Goal: Transaction & Acquisition: Purchase product/service

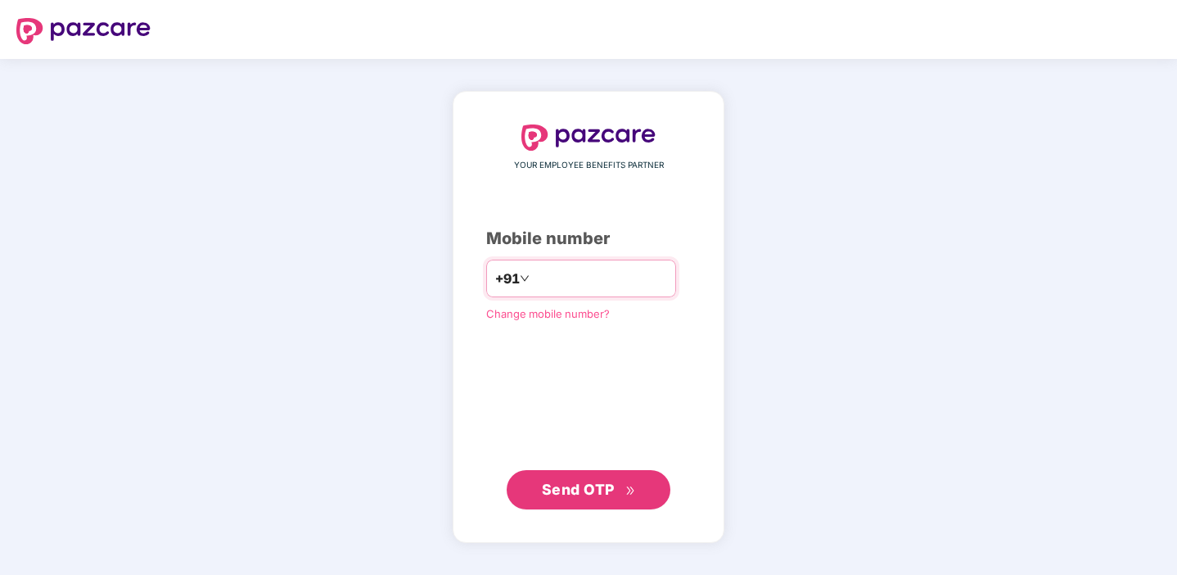
type input "**********"
click at [615, 504] on button "Send OTP" at bounding box center [589, 489] width 164 height 39
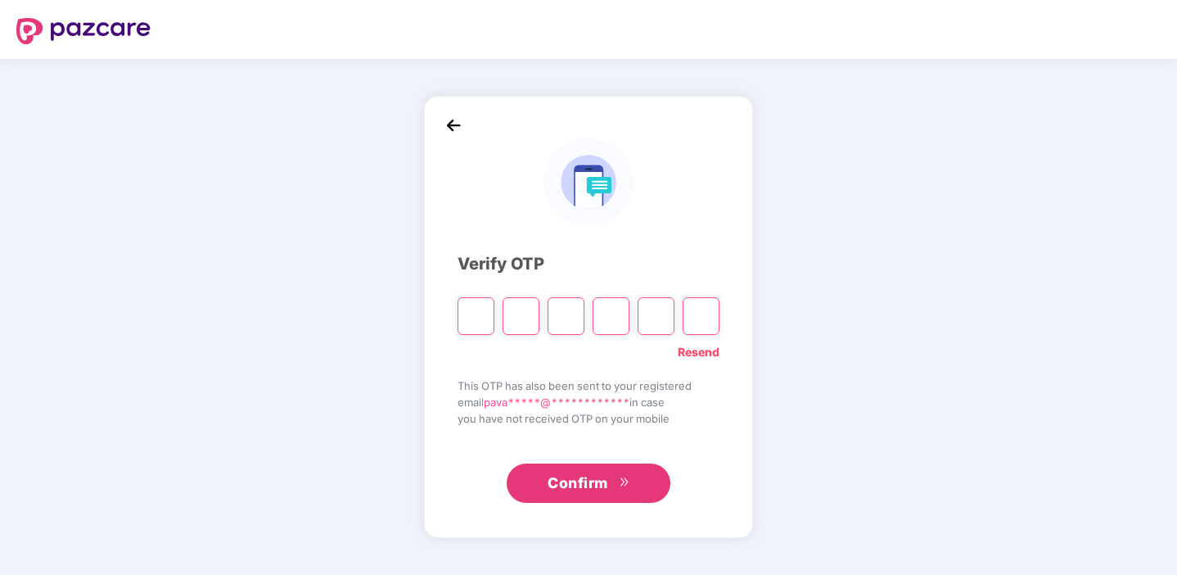
type input "*"
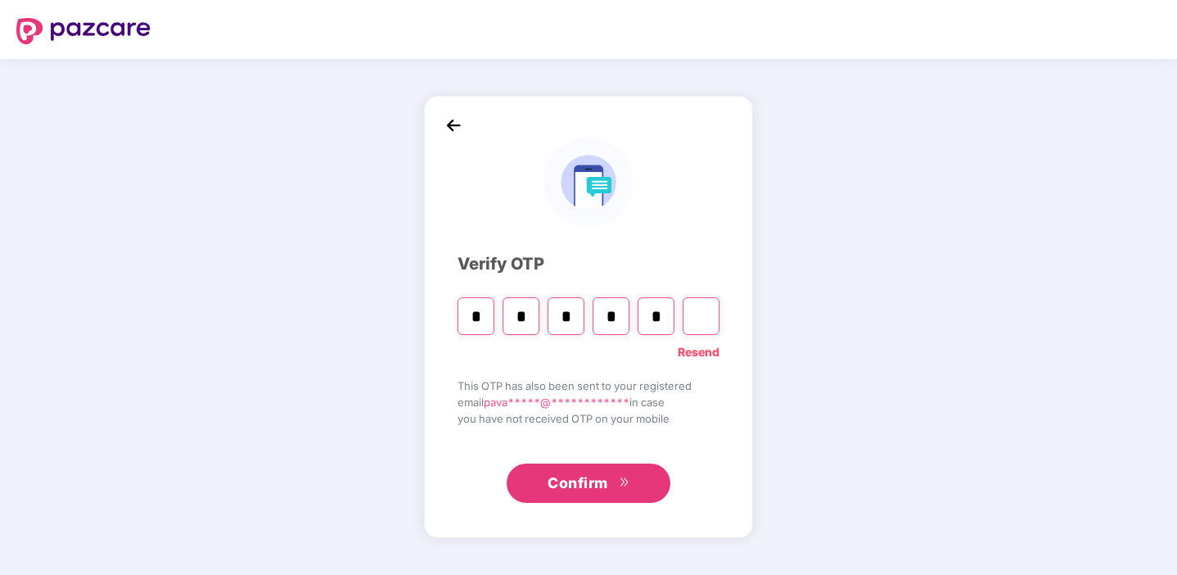
type input "*"
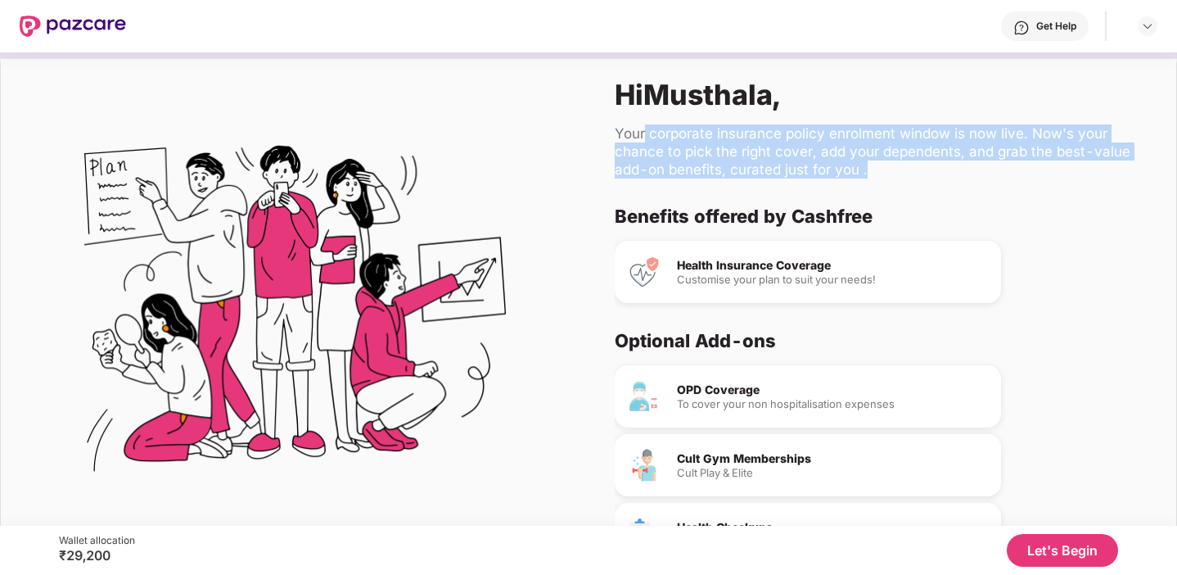
drag, startPoint x: 645, startPoint y: 129, endPoint x: 868, endPoint y: 163, distance: 225.2
click at [868, 163] on div "Your corporate insurance policy enrolment window is now live. Now's your chance…" at bounding box center [882, 151] width 535 height 54
click at [943, 193] on div "Hi [PERSON_NAME] , Your corporate insurance policy enrolment window is now live…" at bounding box center [883, 314] width 588 height 524
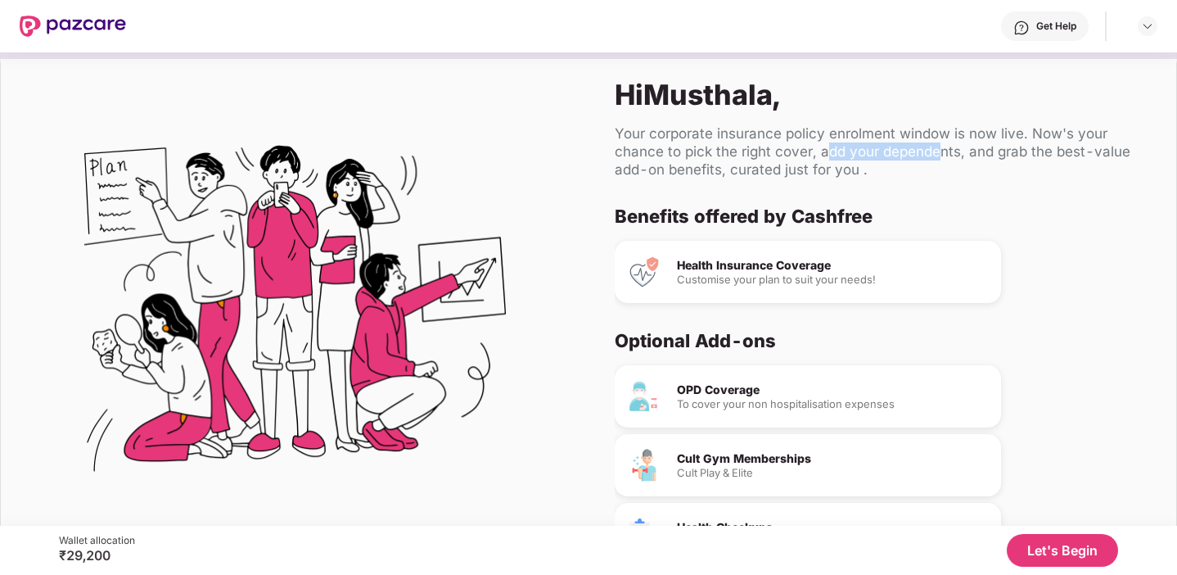
drag, startPoint x: 827, startPoint y: 154, endPoint x: 936, endPoint y: 154, distance: 108.9
click at [937, 154] on div "Your corporate insurance policy enrolment window is now live. Now's your chance…" at bounding box center [882, 151] width 535 height 54
click at [955, 169] on div "Your corporate insurance policy enrolment window is now live. Now's your chance…" at bounding box center [882, 151] width 535 height 54
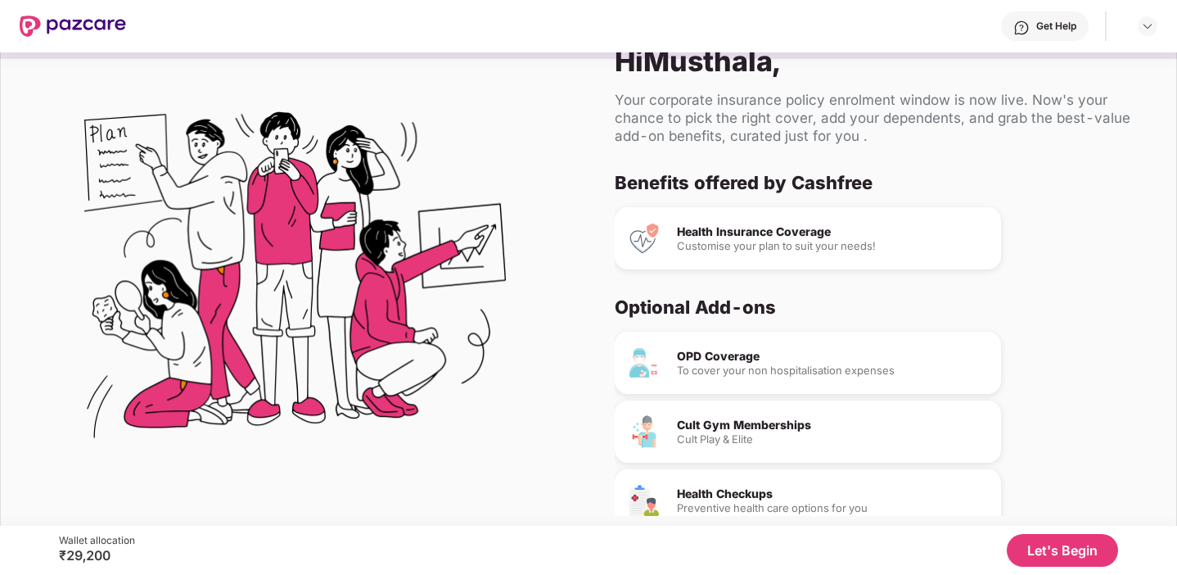
scroll to position [50, 0]
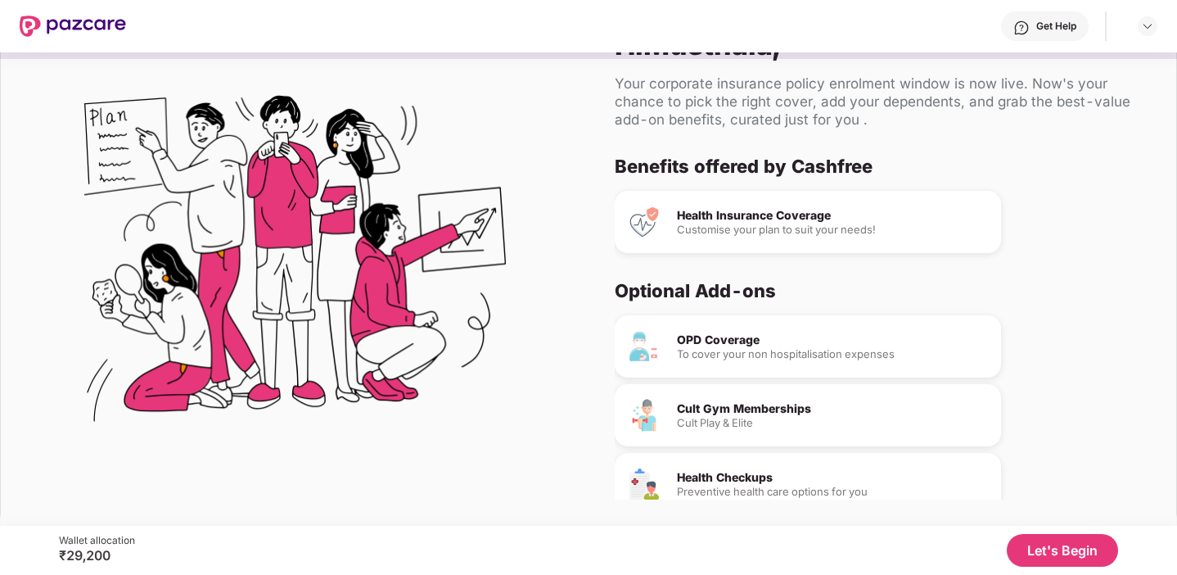
click at [762, 409] on div "Cult Gym Memberships" at bounding box center [832, 408] width 311 height 11
drag, startPoint x: 666, startPoint y: 407, endPoint x: 744, endPoint y: 407, distance: 77.8
click at [682, 407] on div "Cult Gym Memberships Cult Play & Elite" at bounding box center [808, 415] width 386 height 62
click at [761, 407] on div "Cult Gym Memberships" at bounding box center [832, 408] width 311 height 11
drag, startPoint x: 706, startPoint y: 406, endPoint x: 823, endPoint y: 405, distance: 117.1
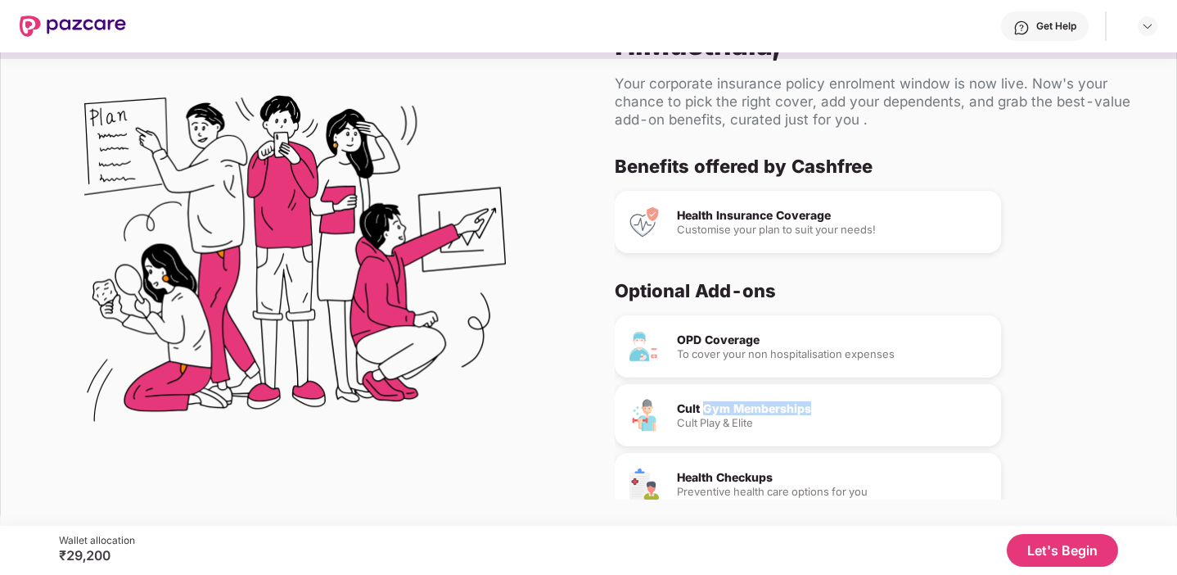
click at [823, 406] on div "Cult Gym Memberships" at bounding box center [832, 408] width 311 height 11
click at [823, 405] on div "Cult Gym Memberships" at bounding box center [832, 408] width 311 height 11
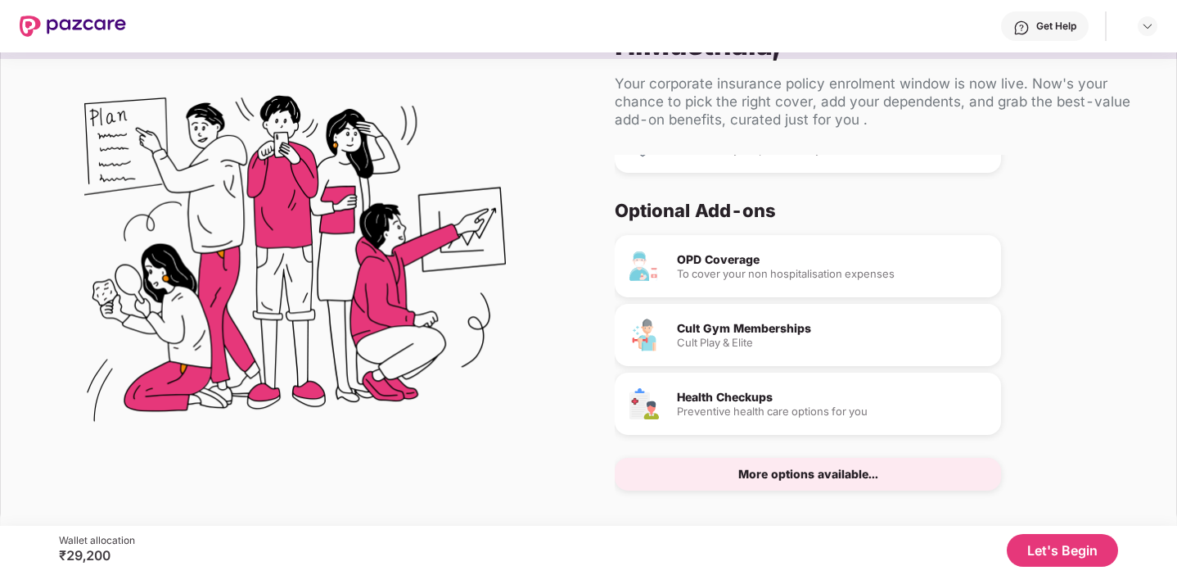
scroll to position [97, 0]
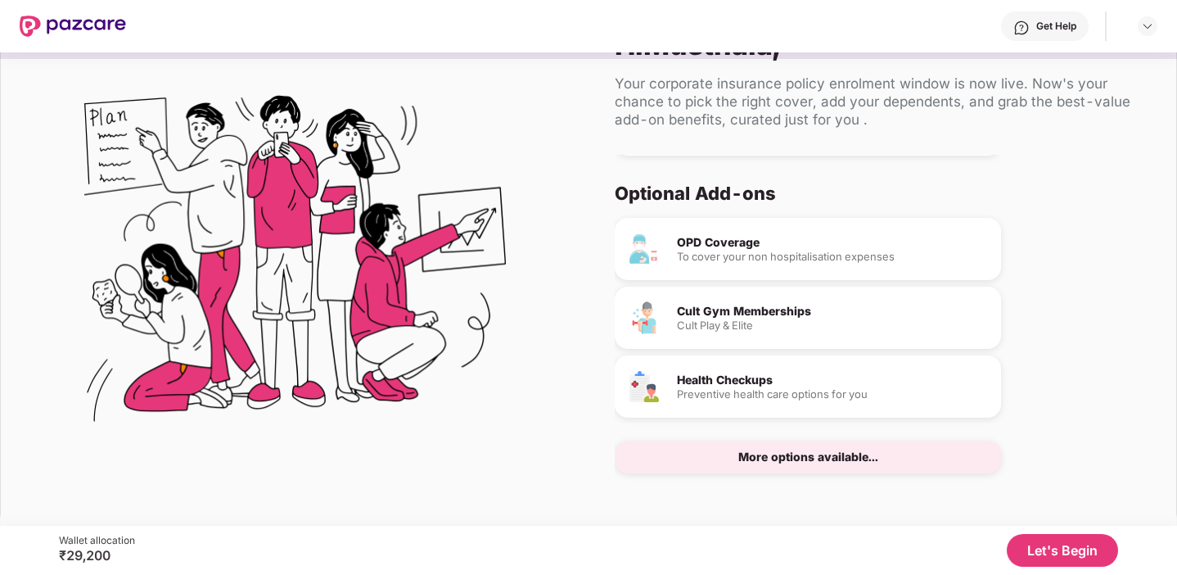
click at [805, 458] on div "More options available..." at bounding box center [808, 456] width 140 height 11
click at [1073, 559] on button "Let's Begin" at bounding box center [1062, 550] width 111 height 33
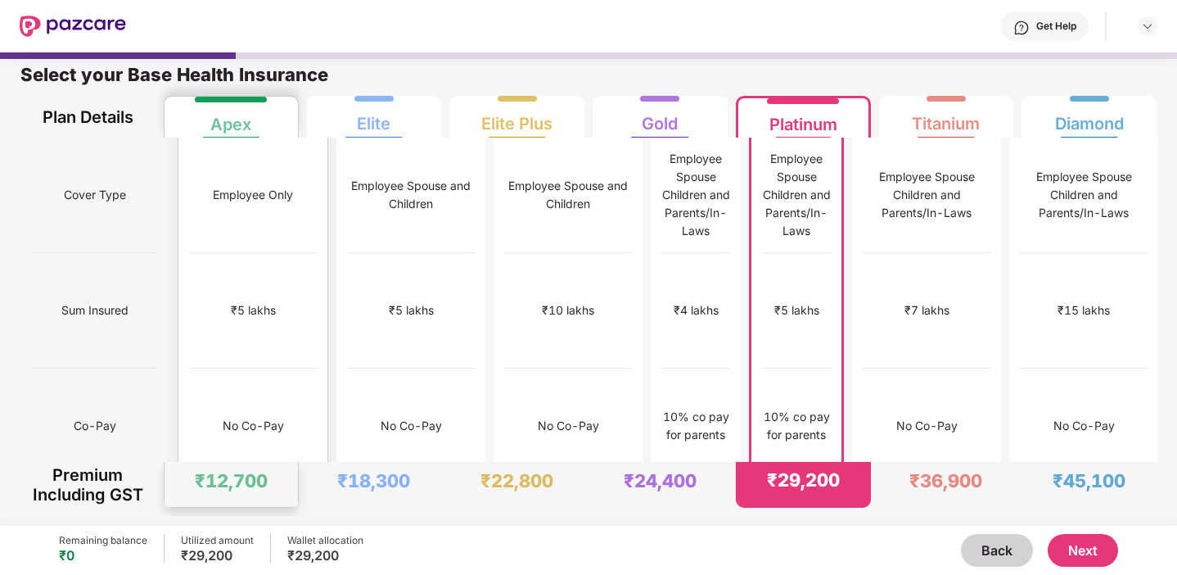
click at [255, 417] on div "No Co-Pay" at bounding box center [253, 426] width 61 height 18
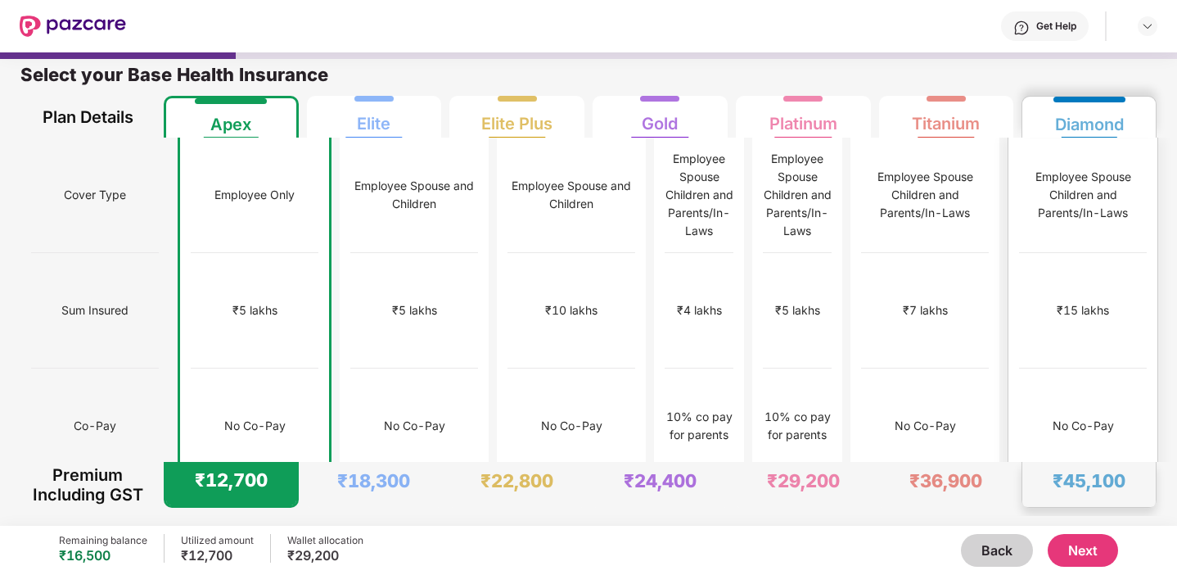
click at [1030, 253] on div "₹15 lakhs" at bounding box center [1083, 310] width 128 height 115
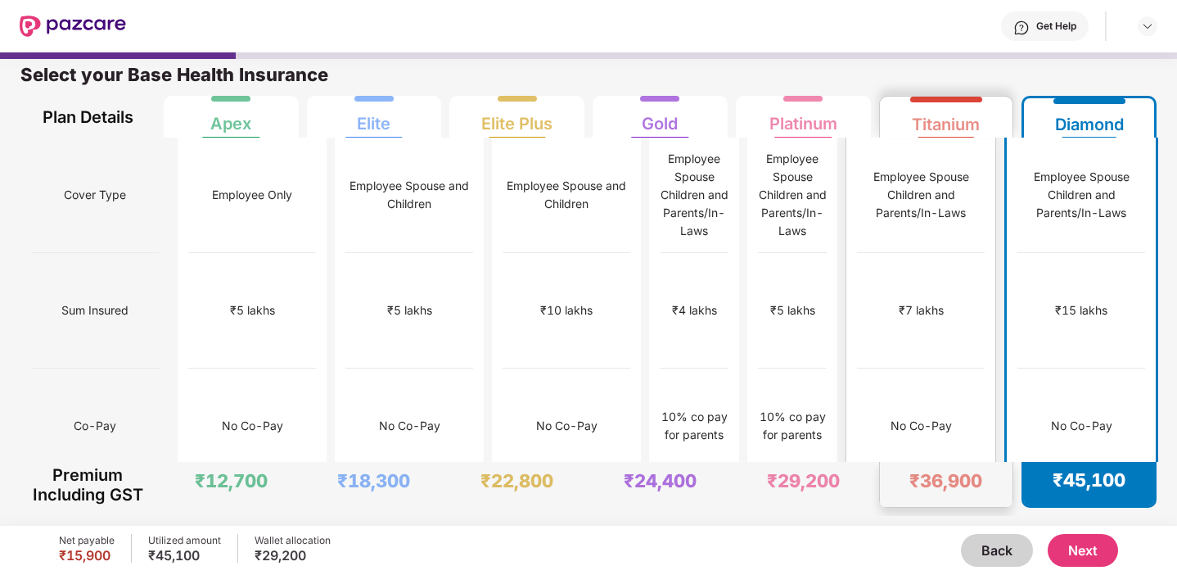
click at [934, 253] on div "₹7 lakhs" at bounding box center [921, 310] width 128 height 115
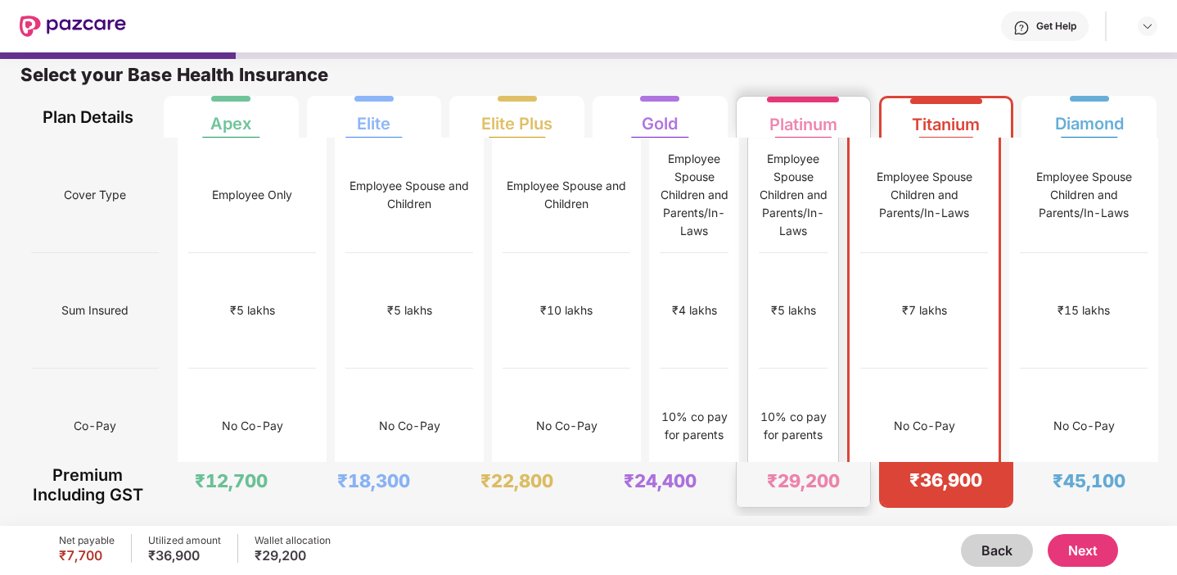
click at [793, 301] on div "₹5 lakhs" at bounding box center [793, 310] width 45 height 18
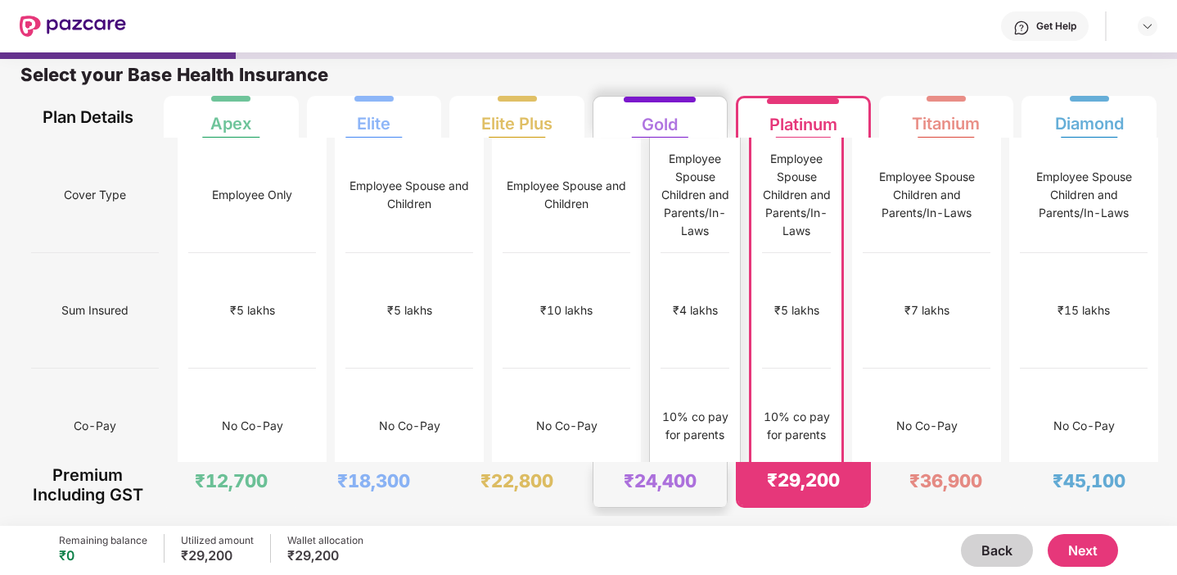
click at [661, 253] on div "₹4 lakhs" at bounding box center [695, 310] width 69 height 115
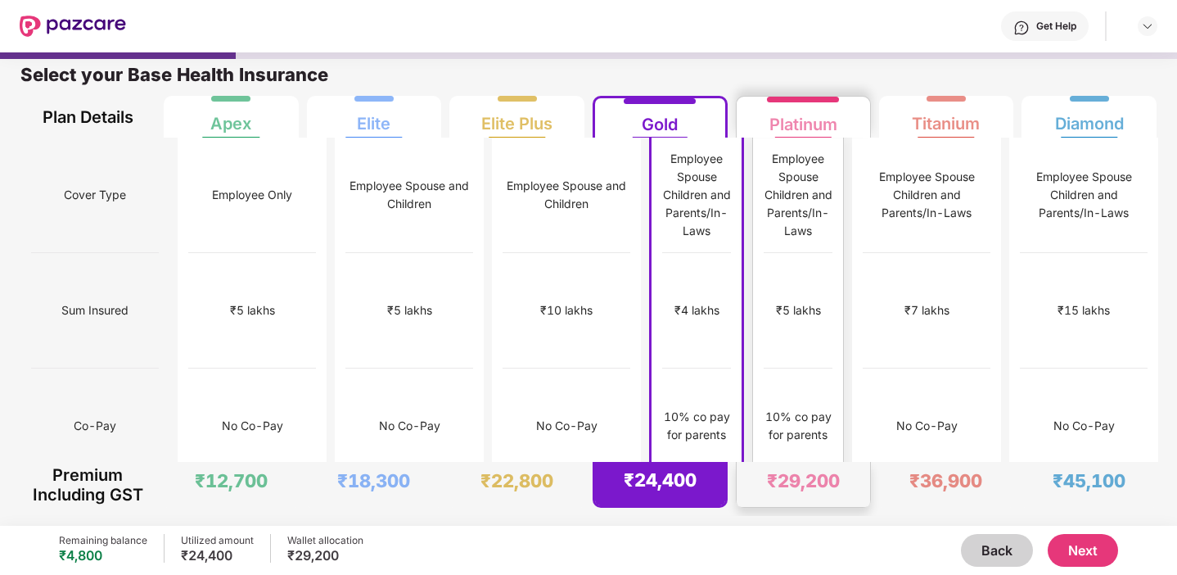
click at [797, 301] on div "₹5 lakhs" at bounding box center [798, 310] width 45 height 18
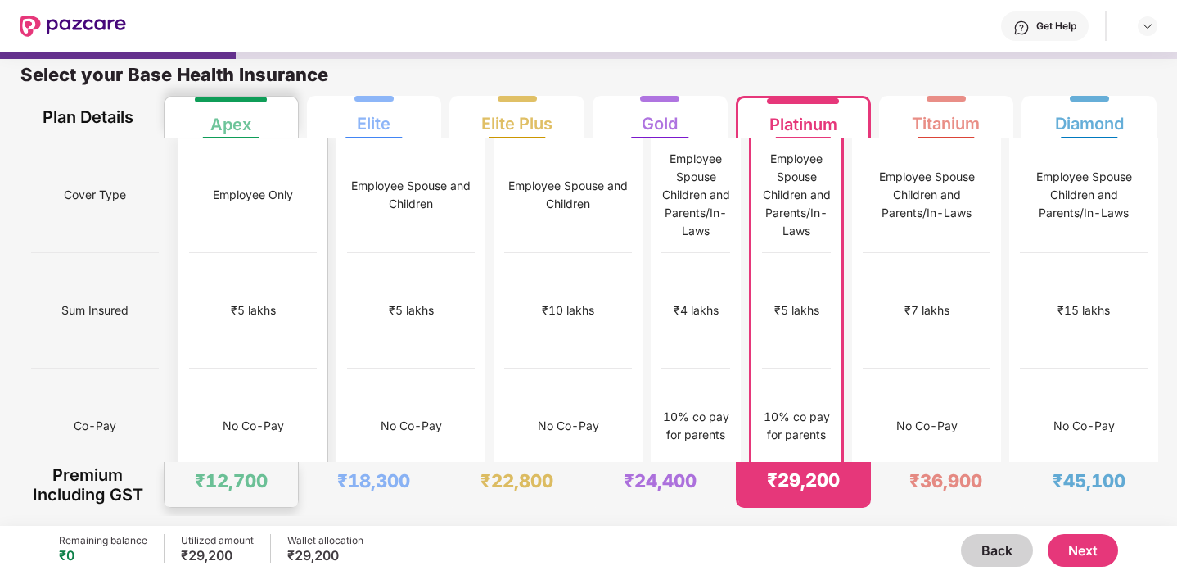
click at [247, 368] on div "No Co-Pay" at bounding box center [253, 425] width 128 height 115
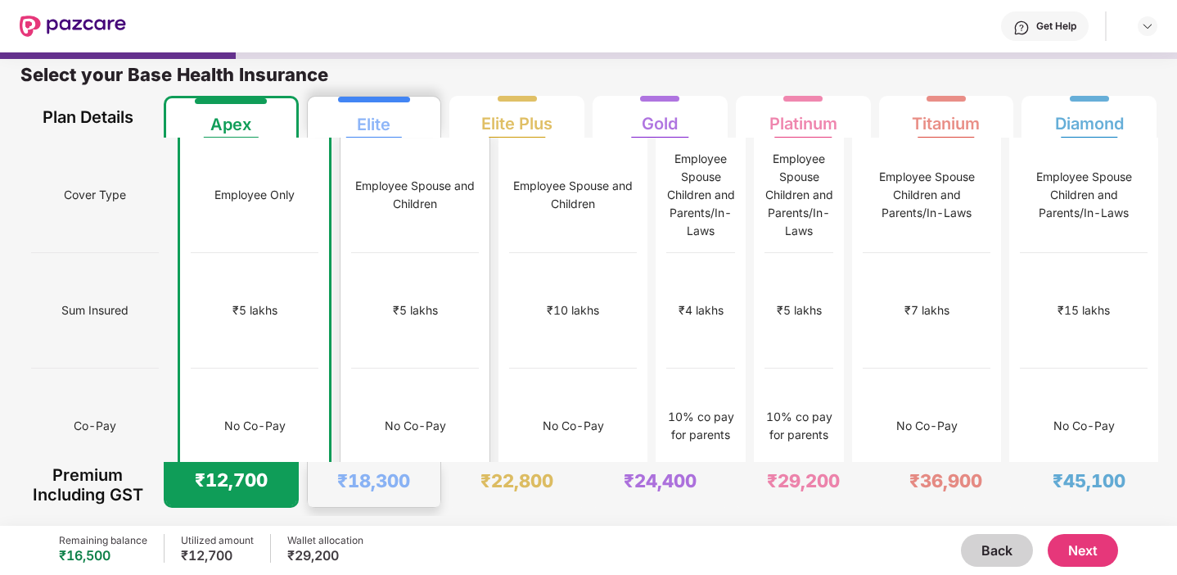
click at [351, 290] on div "₹5 lakhs" at bounding box center [415, 310] width 128 height 115
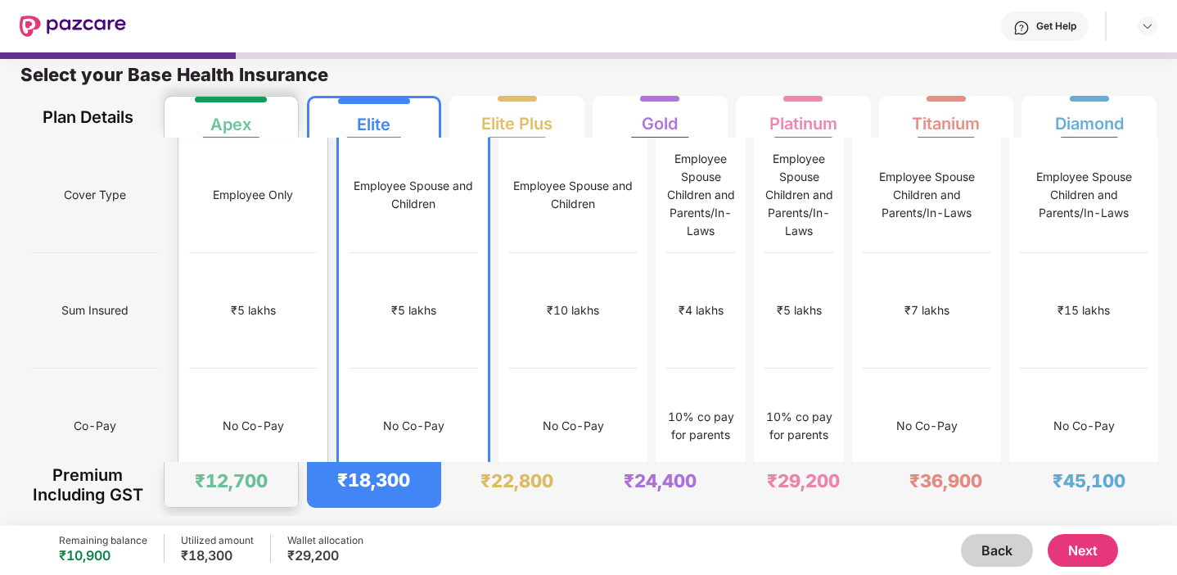
click at [245, 301] on div "₹5 lakhs" at bounding box center [253, 310] width 45 height 18
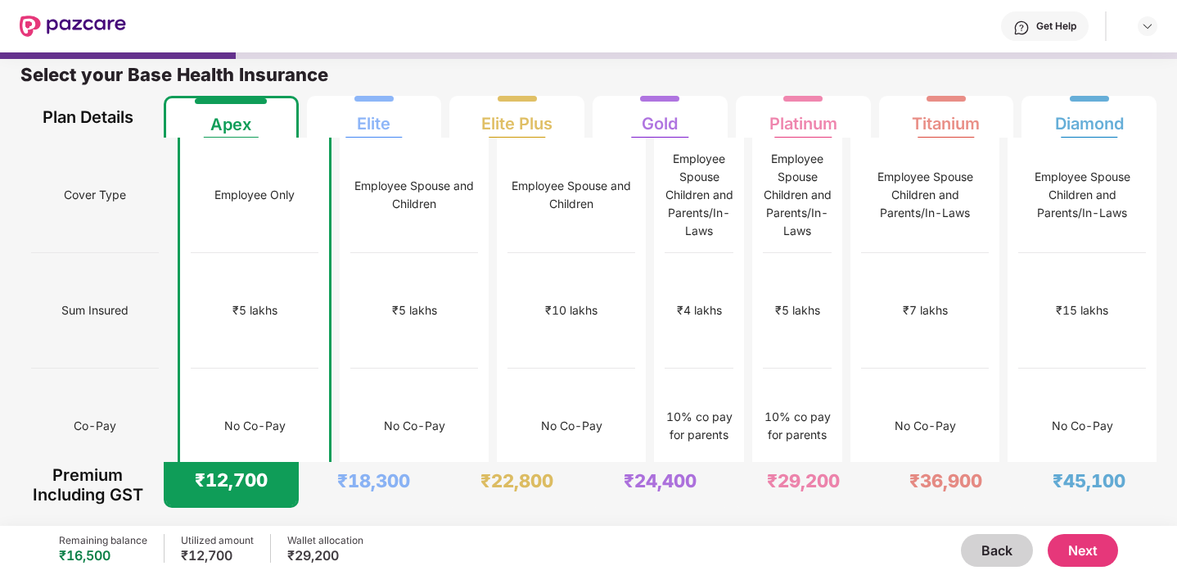
click at [1088, 544] on button "Next" at bounding box center [1083, 550] width 70 height 33
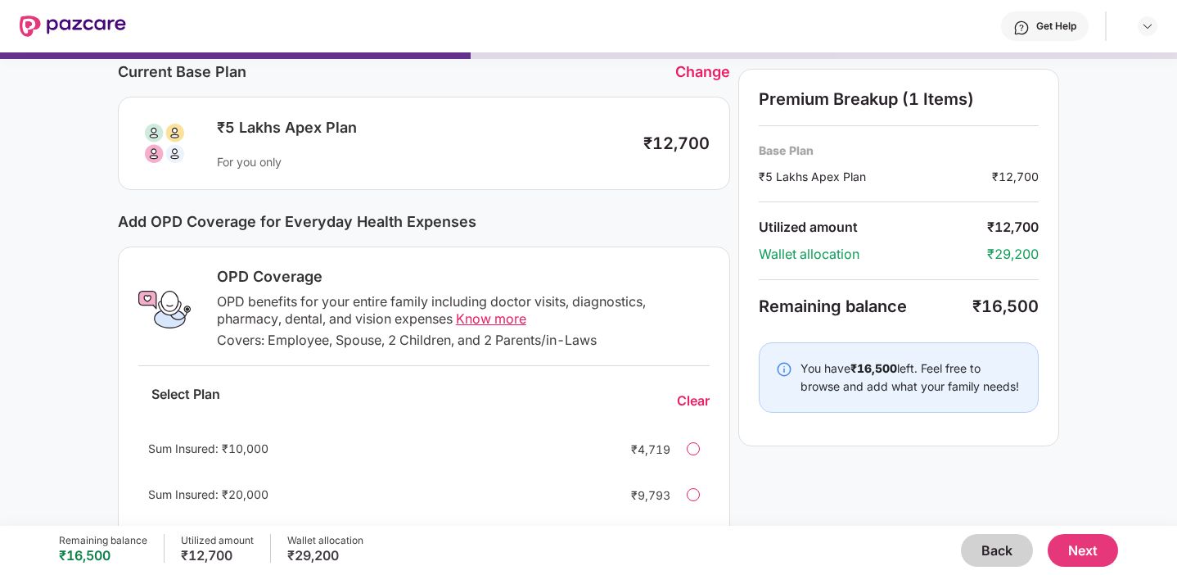
scroll to position [77, 0]
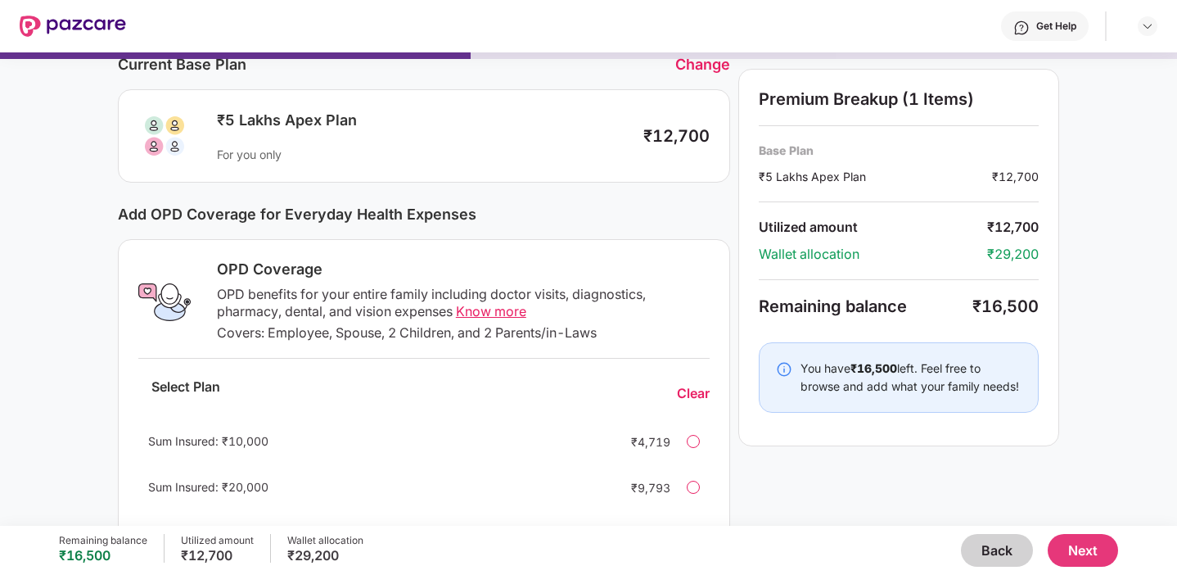
click at [688, 439] on div at bounding box center [693, 441] width 13 height 13
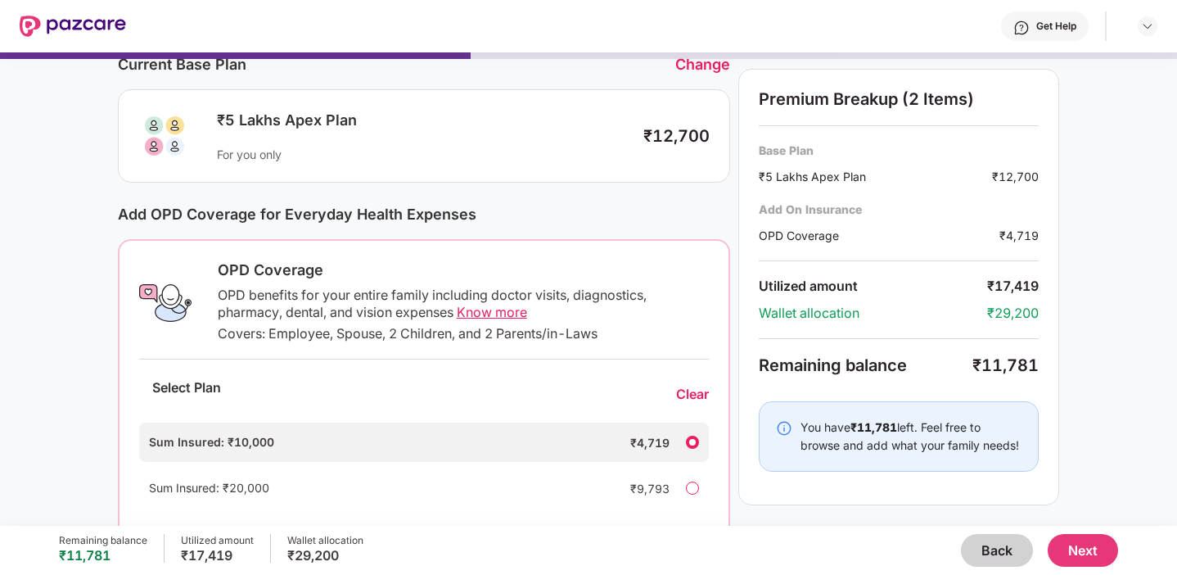
click at [693, 389] on div "Clear" at bounding box center [692, 394] width 33 height 17
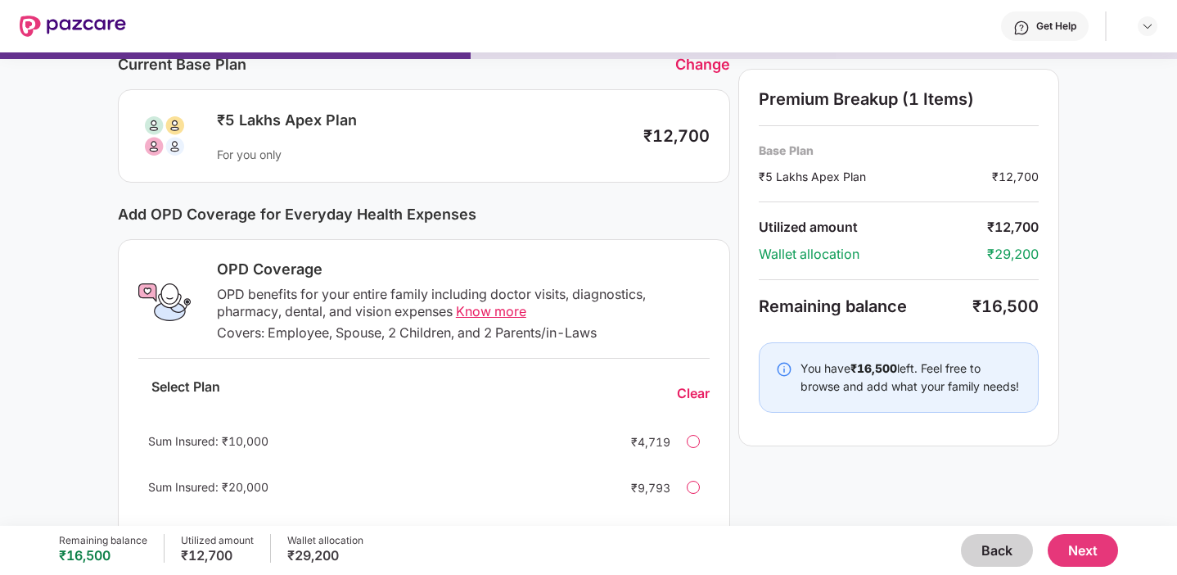
click at [517, 318] on span "Know more" at bounding box center [491, 311] width 70 height 16
click at [683, 395] on div "Clear" at bounding box center [693, 393] width 33 height 17
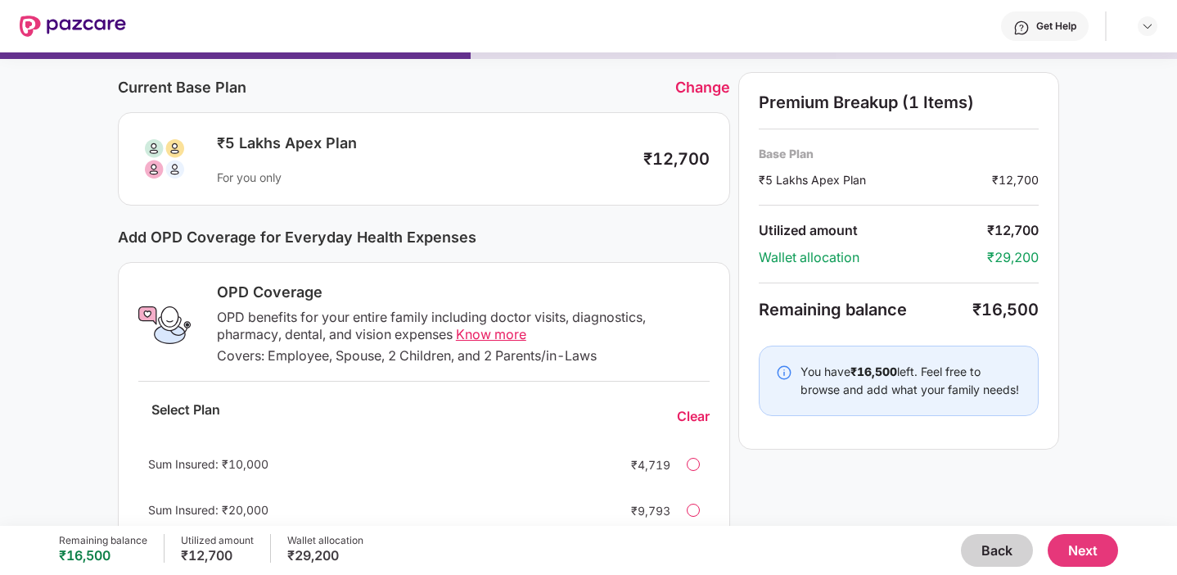
scroll to position [0, 0]
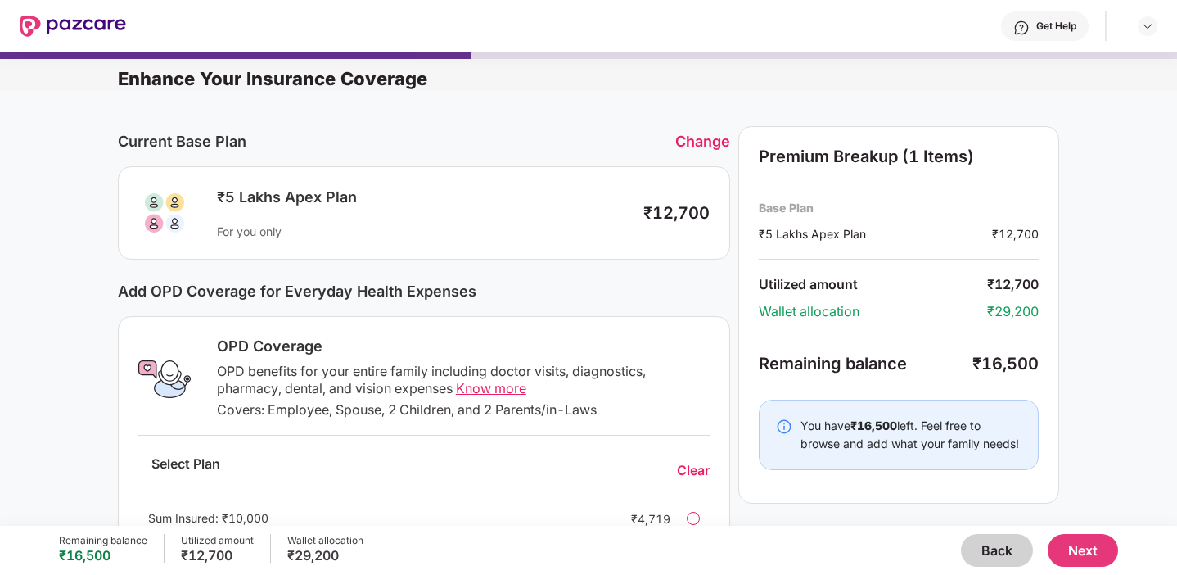
click at [1081, 547] on button "Next" at bounding box center [1083, 550] width 70 height 33
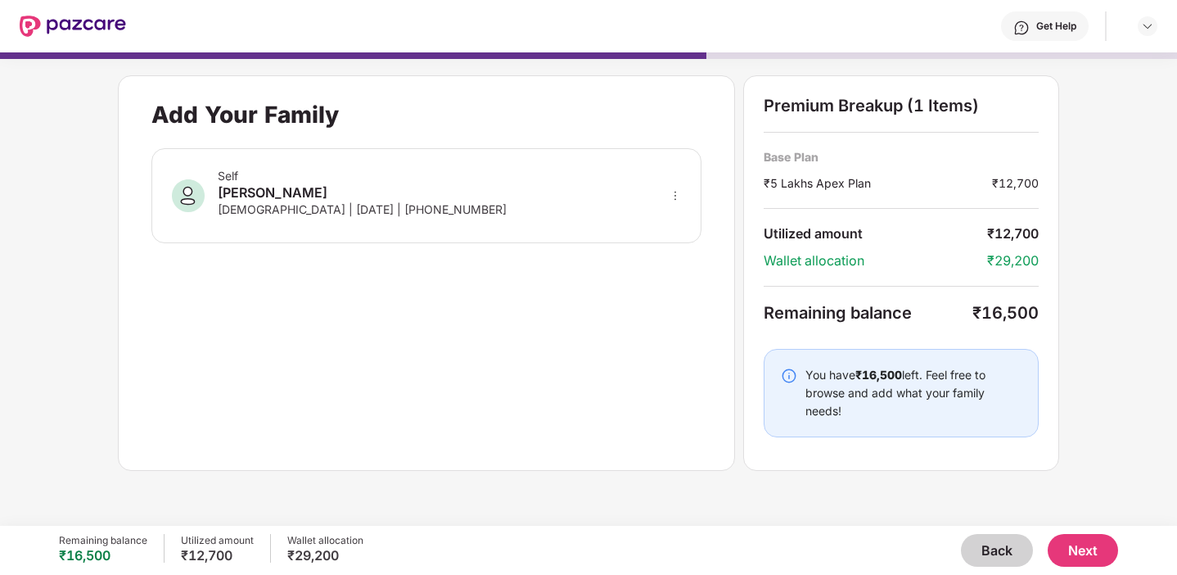
click at [282, 256] on div "Add Your Family Self Musthala Pavan Sai [DEMOGRAPHIC_DATA] | [DATE] | [PHONE_NU…" at bounding box center [426, 272] width 617 height 395
click at [305, 206] on div "[DEMOGRAPHIC_DATA] | [DATE] | [PHONE_NUMBER]" at bounding box center [362, 209] width 289 height 14
click at [674, 187] on div at bounding box center [675, 196] width 11 height 18
click at [601, 307] on div "Add Your Family Self Musthala Pavan Sai [DEMOGRAPHIC_DATA] | [DATE] | [PHONE_NU…" at bounding box center [426, 272] width 617 height 395
click at [396, 359] on div "Add Your Family Self Musthala Pavan Sai [DEMOGRAPHIC_DATA] | [DATE] | [PHONE_NU…" at bounding box center [426, 272] width 617 height 395
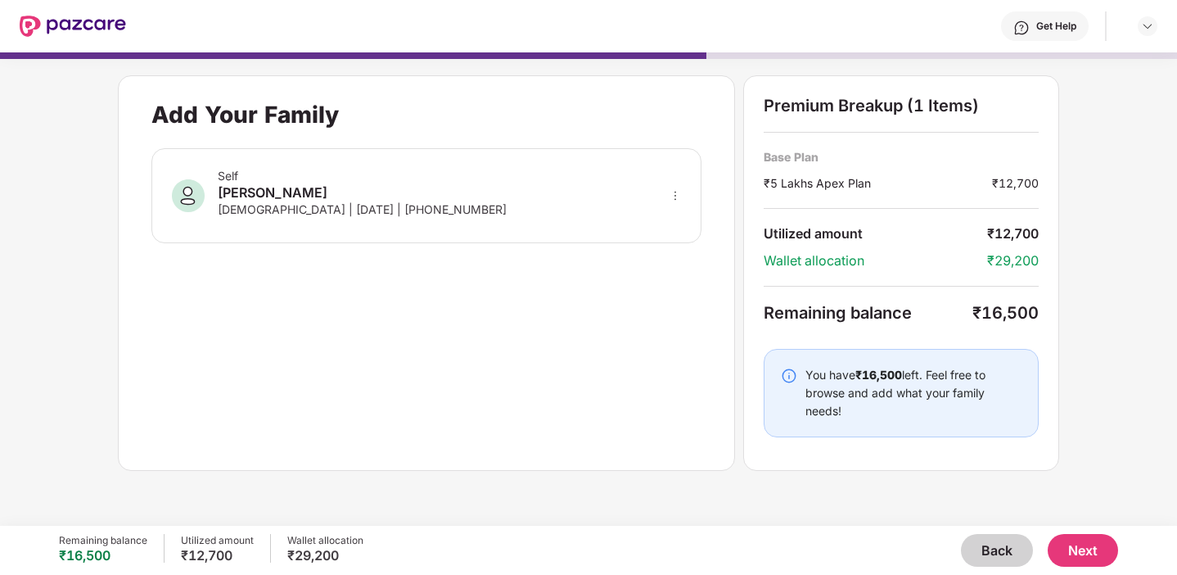
click at [1108, 541] on button "Next" at bounding box center [1083, 550] width 70 height 33
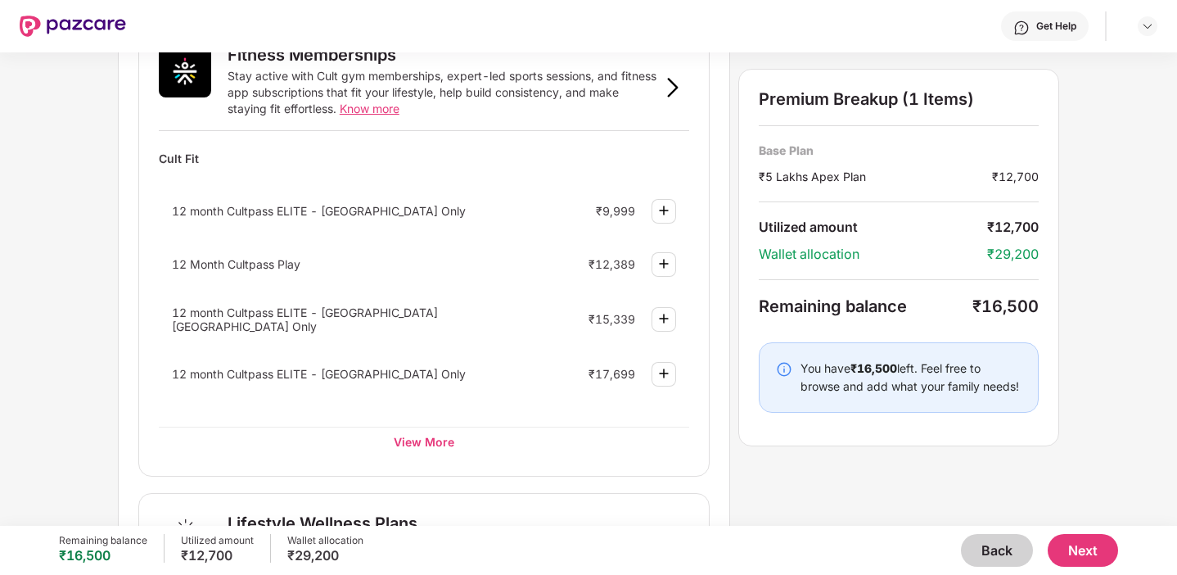
scroll to position [648, 0]
click at [386, 300] on div "12 month Cultpass ELITE - [GEOGRAPHIC_DATA] [GEOGRAPHIC_DATA] Only ₹15,339" at bounding box center [424, 319] width 530 height 47
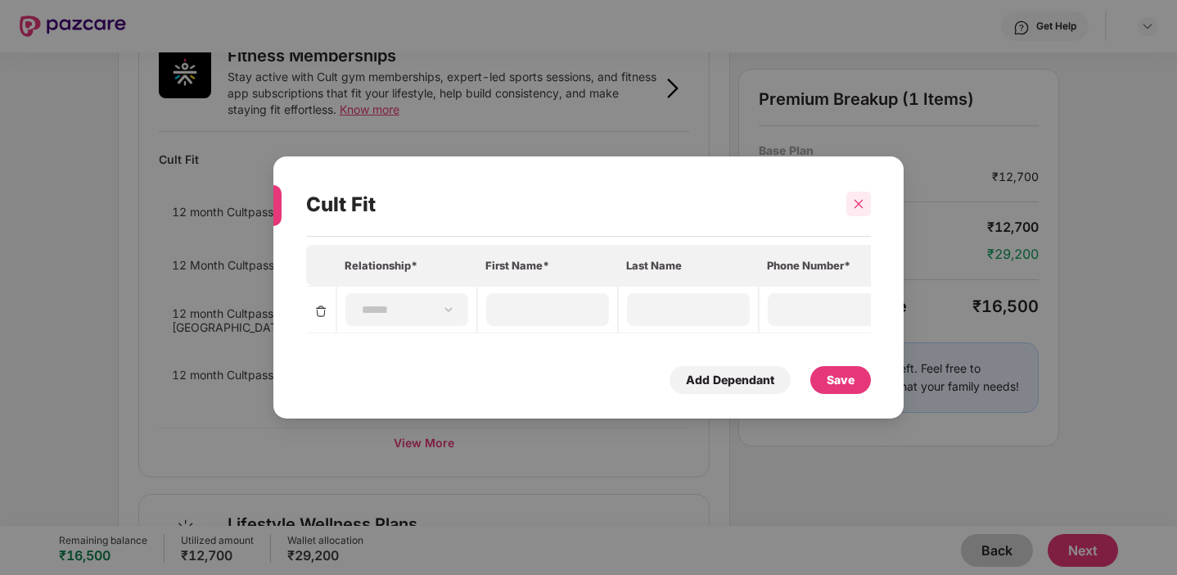
click at [866, 195] on div at bounding box center [858, 204] width 25 height 25
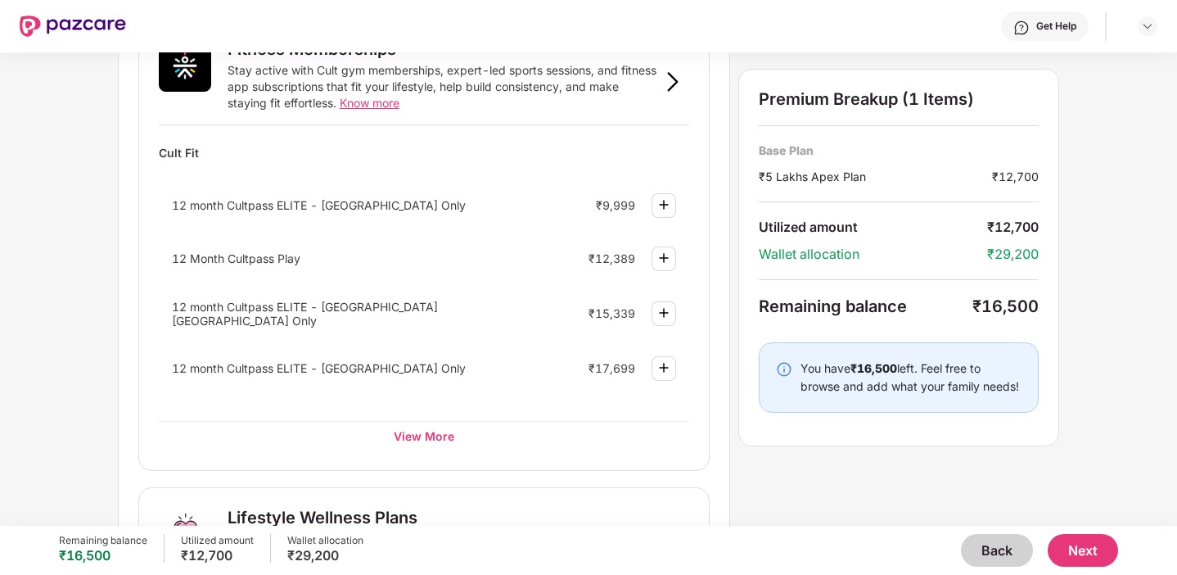
scroll to position [664, 0]
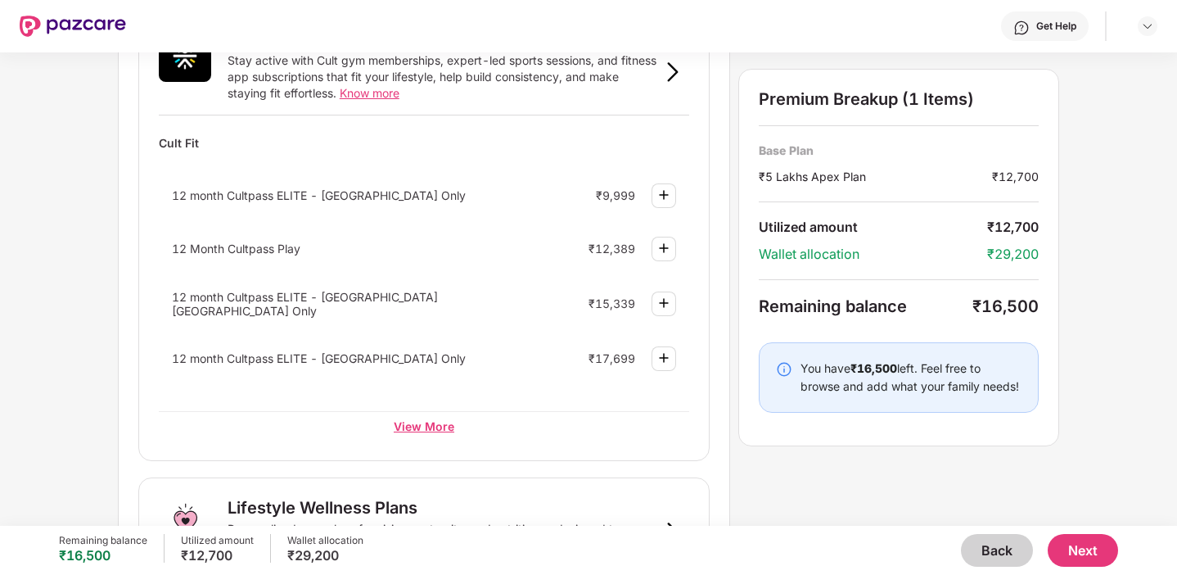
click at [427, 427] on div "View More" at bounding box center [424, 425] width 530 height 29
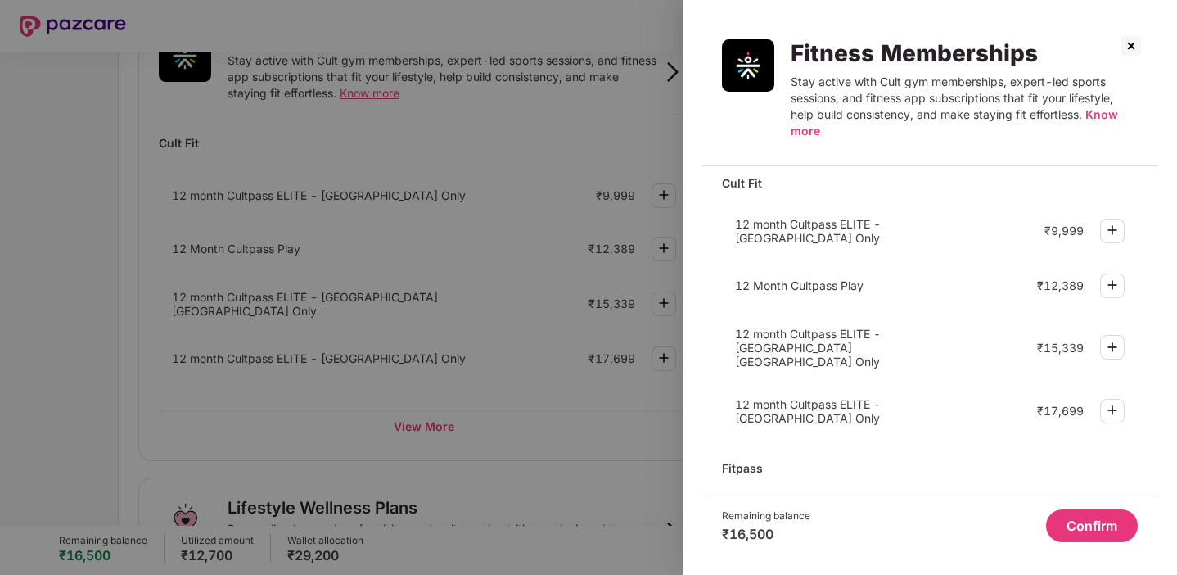
scroll to position [8, 0]
click at [1103, 229] on img at bounding box center [1113, 233] width 20 height 20
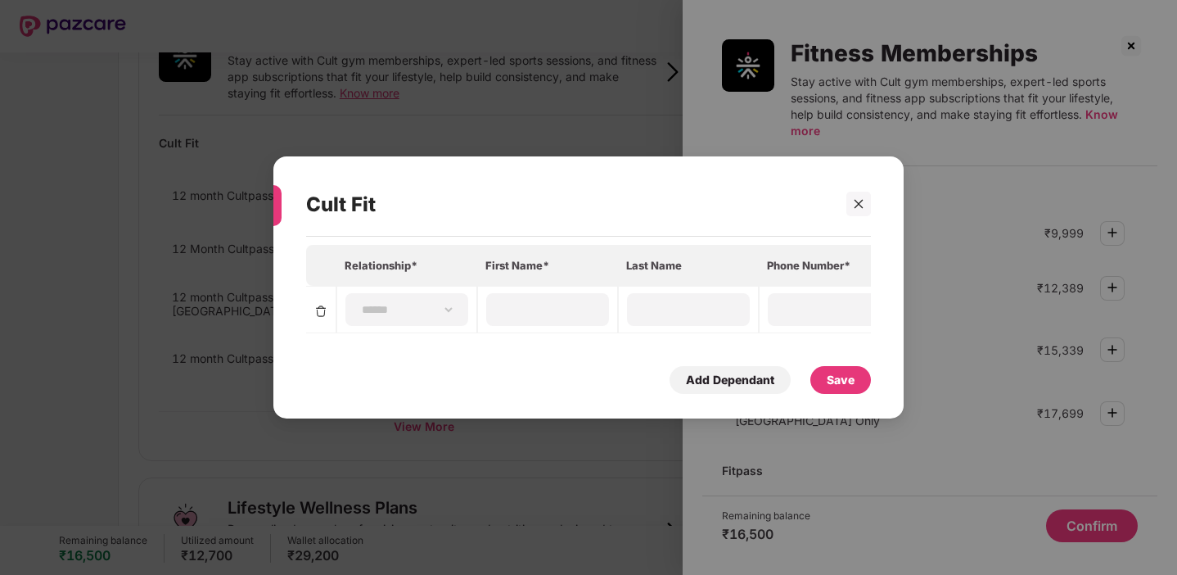
click at [407, 291] on td "**********" at bounding box center [406, 309] width 141 height 47
click at [363, 305] on select "**********" at bounding box center [406, 309] width 95 height 13
select select "****"
type input "********"
type input "*********"
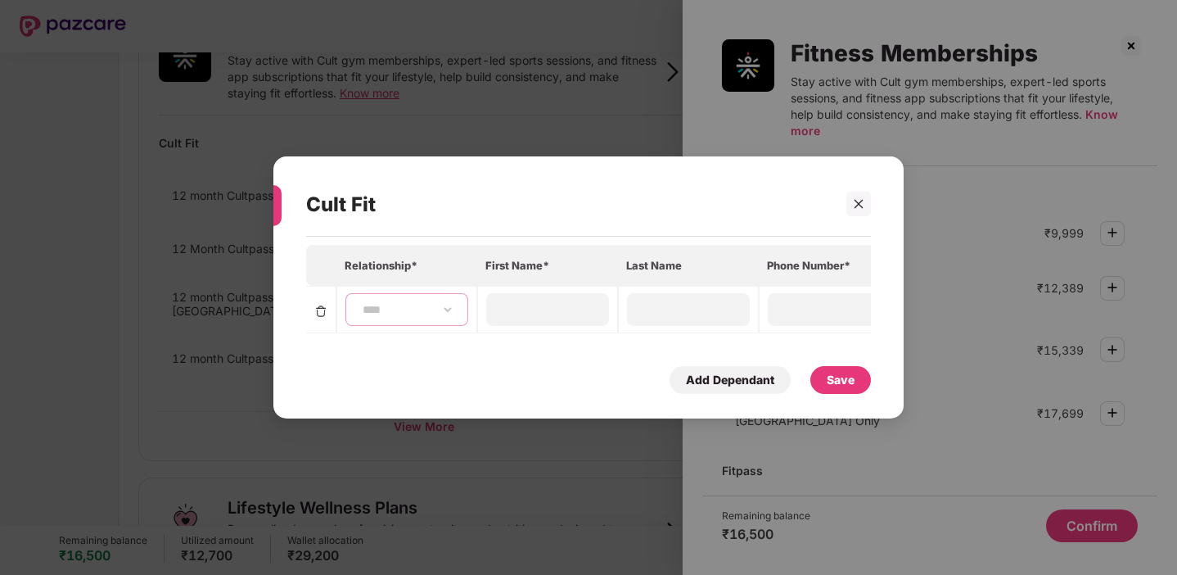
type input "**********"
click at [873, 203] on div "**********" at bounding box center [588, 287] width 630 height 263
click at [851, 203] on div at bounding box center [858, 204] width 25 height 25
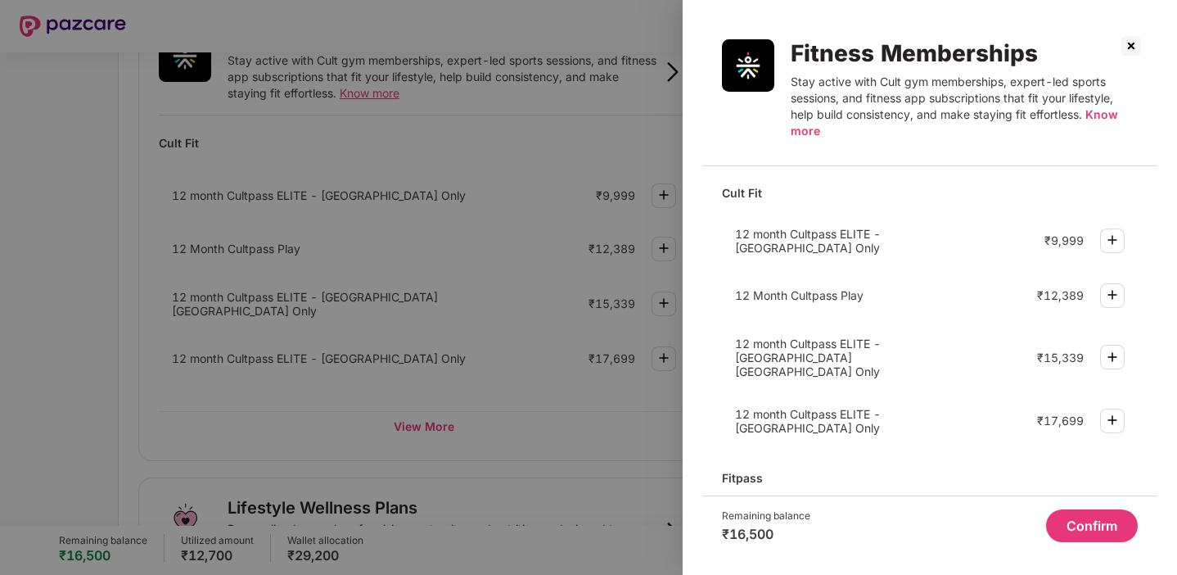
scroll to position [0, 0]
click at [1114, 237] on img at bounding box center [1113, 241] width 20 height 20
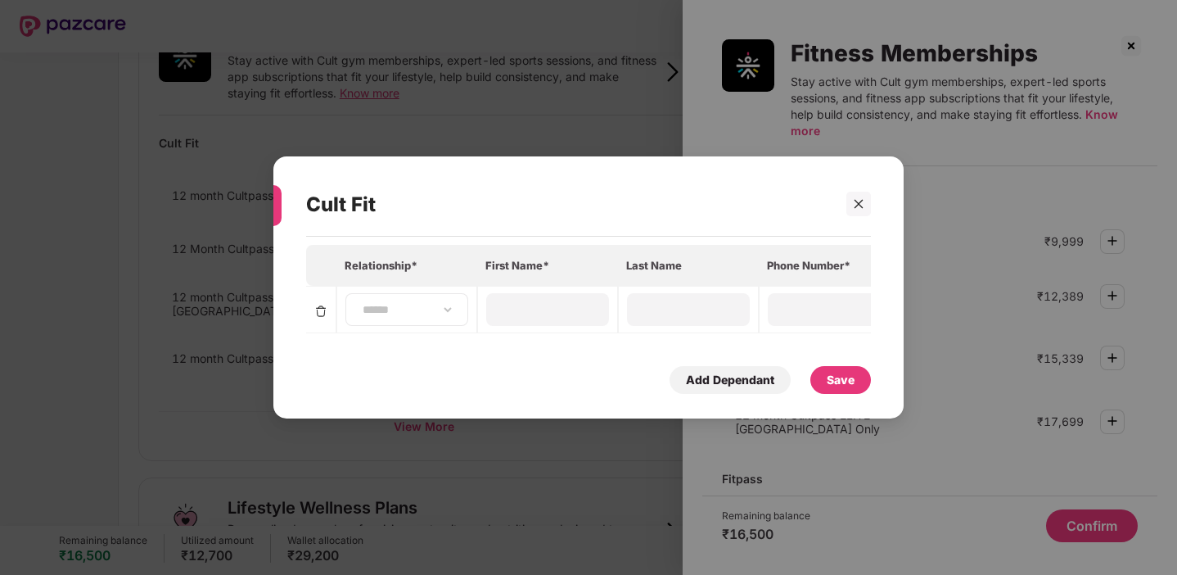
click at [457, 316] on div "**********" at bounding box center [406, 309] width 123 height 33
click at [391, 306] on select "**********" at bounding box center [406, 309] width 95 height 13
select select "****"
type input "********"
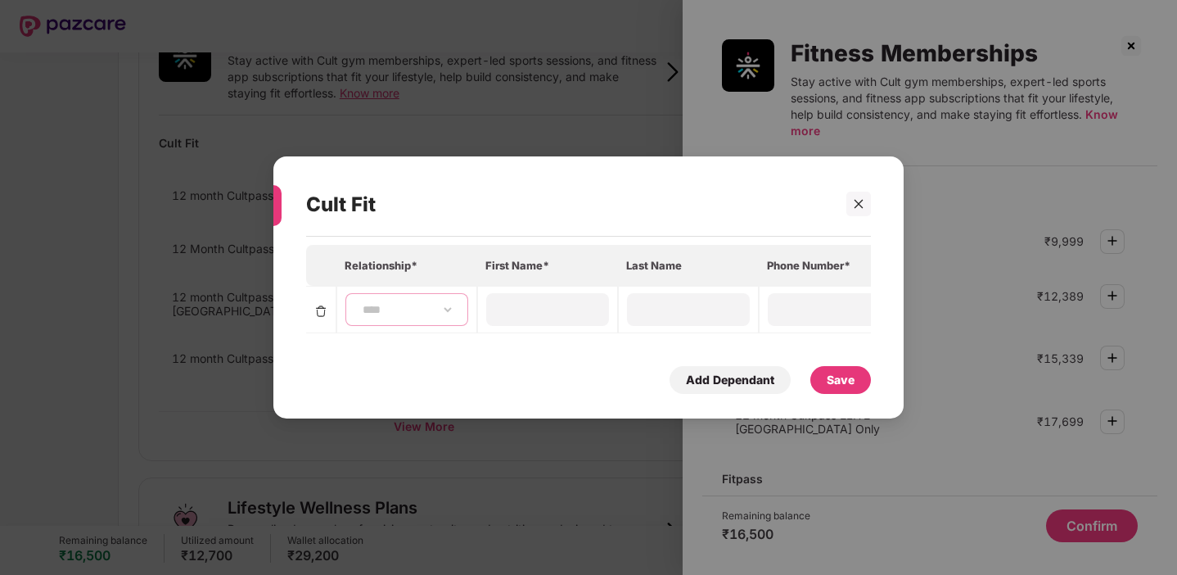
type input "*********"
type input "**********"
click at [850, 383] on div "Save" at bounding box center [841, 380] width 28 height 18
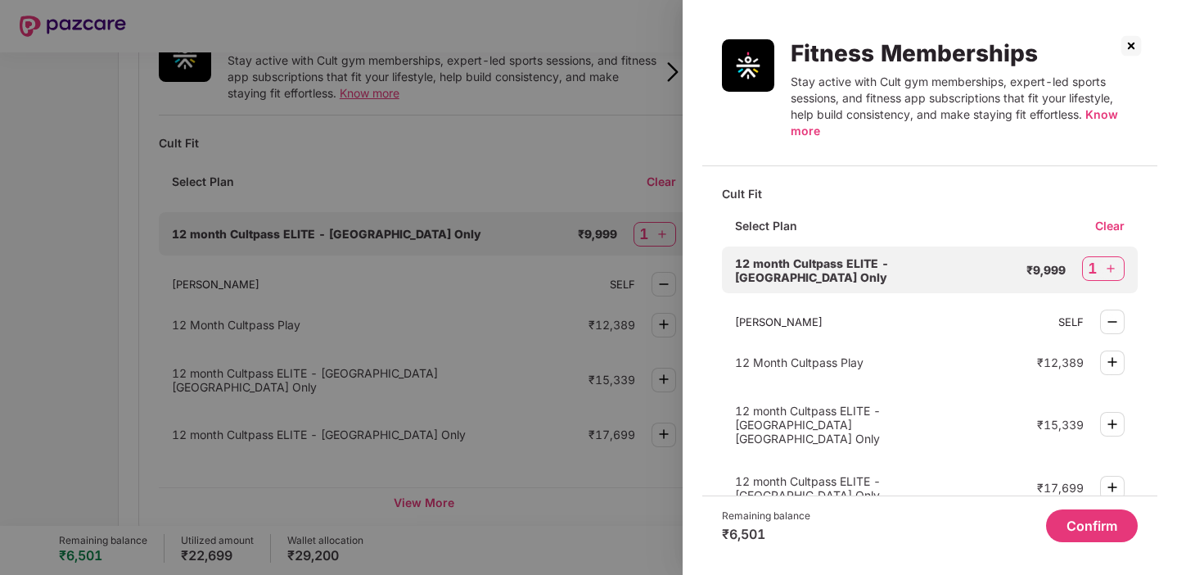
scroll to position [135, 0]
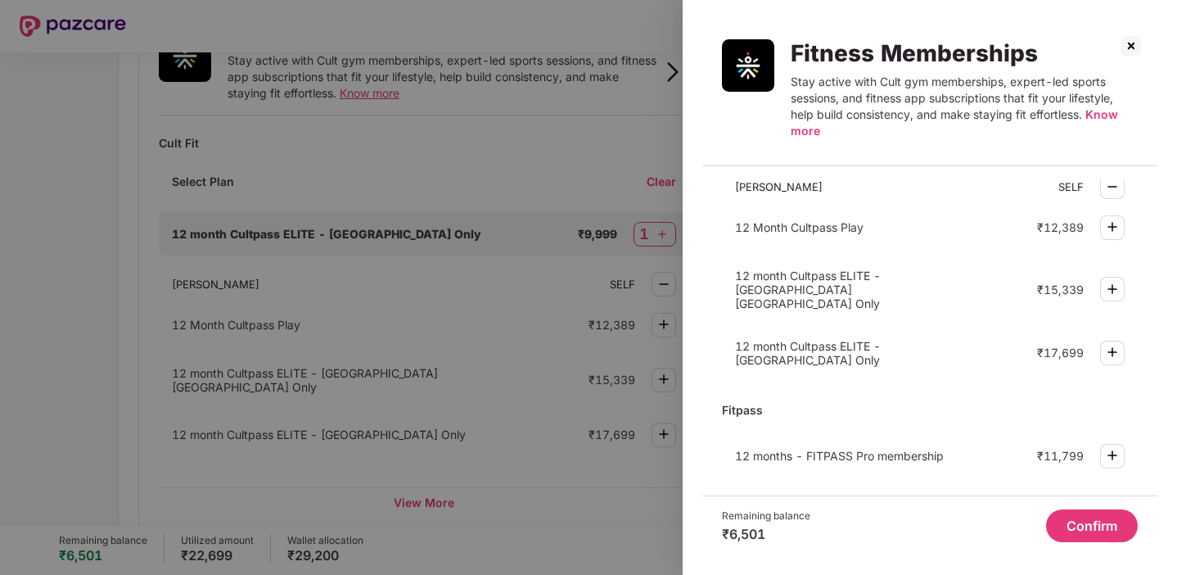
click at [1117, 524] on button "Confirm" at bounding box center [1092, 525] width 92 height 33
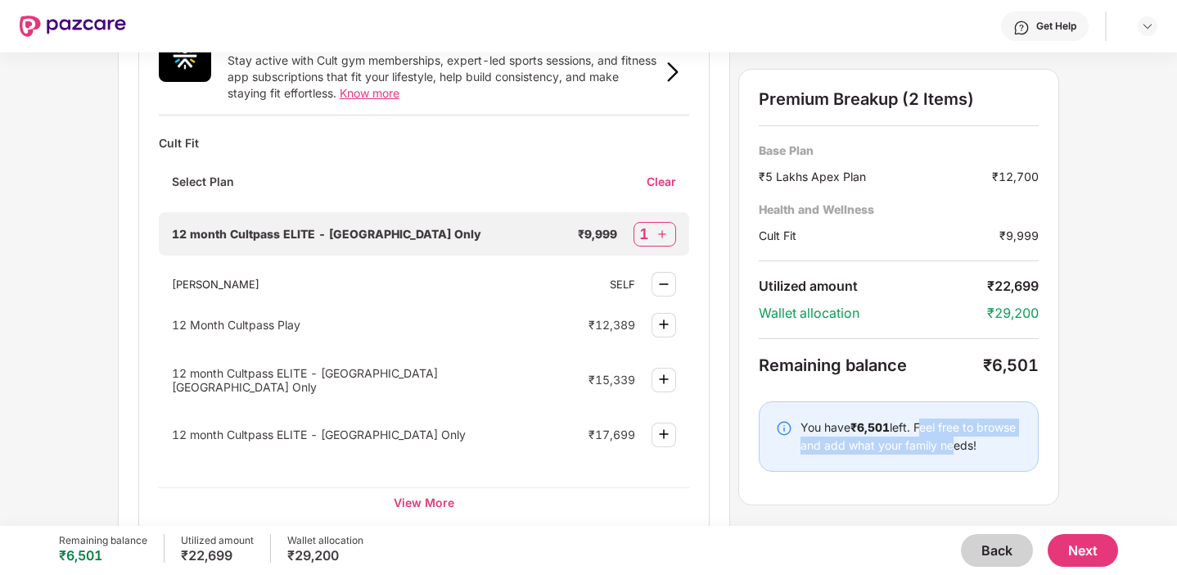
drag, startPoint x: 917, startPoint y: 423, endPoint x: 987, endPoint y: 438, distance: 71.9
click at [987, 438] on div "You have ₹6,501 left. Feel free to browse and add what your family needs!" at bounding box center [911, 436] width 221 height 36
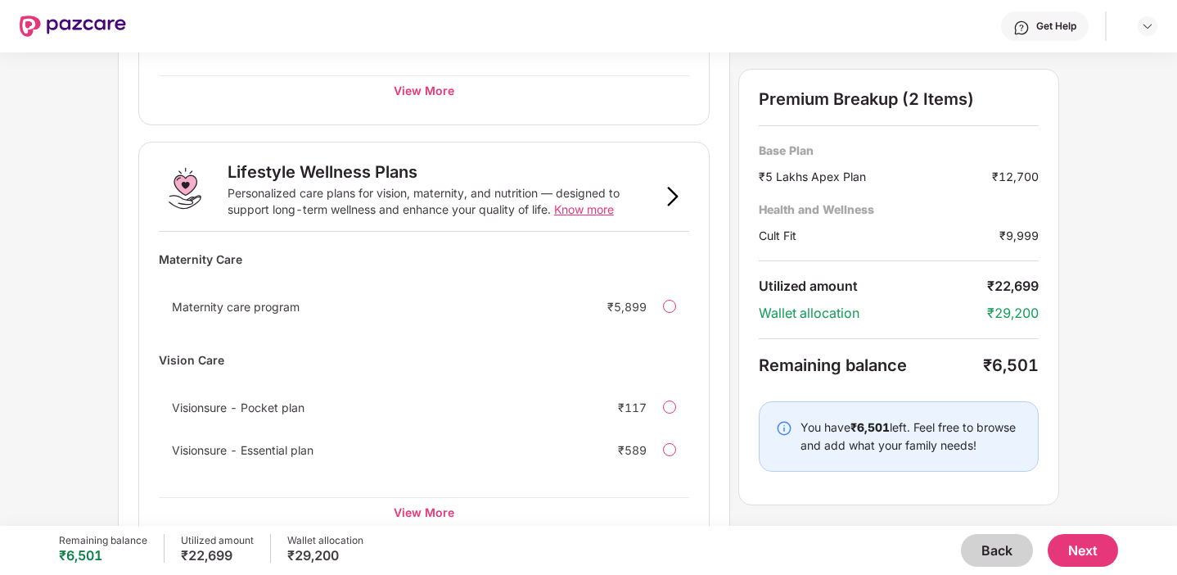
scroll to position [1079, 0]
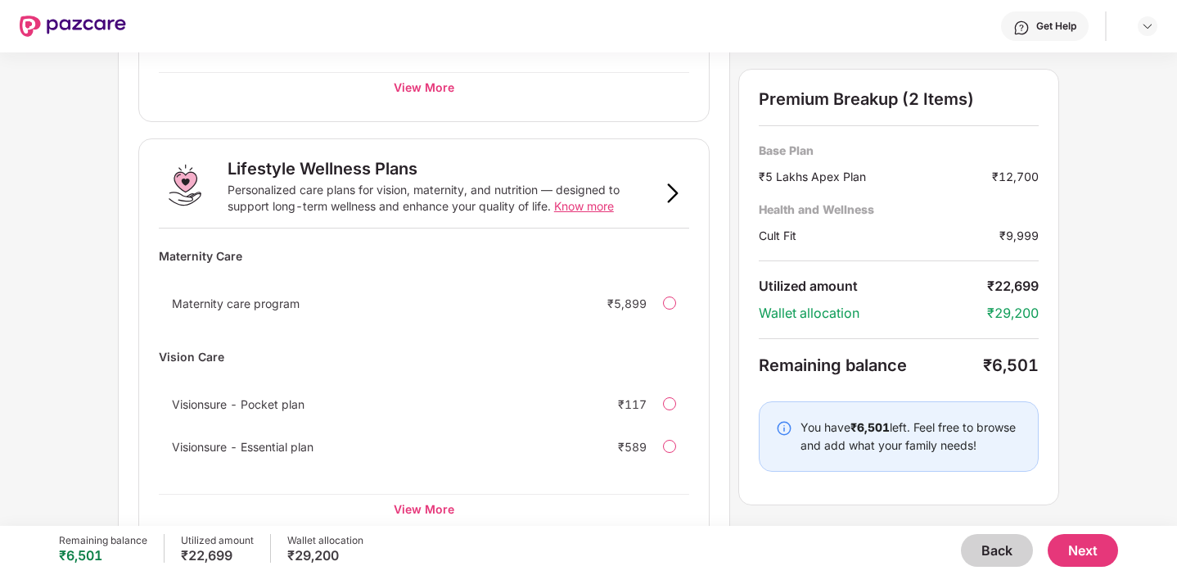
click at [404, 288] on div "Maternity care program ₹5,899" at bounding box center [424, 303] width 530 height 33
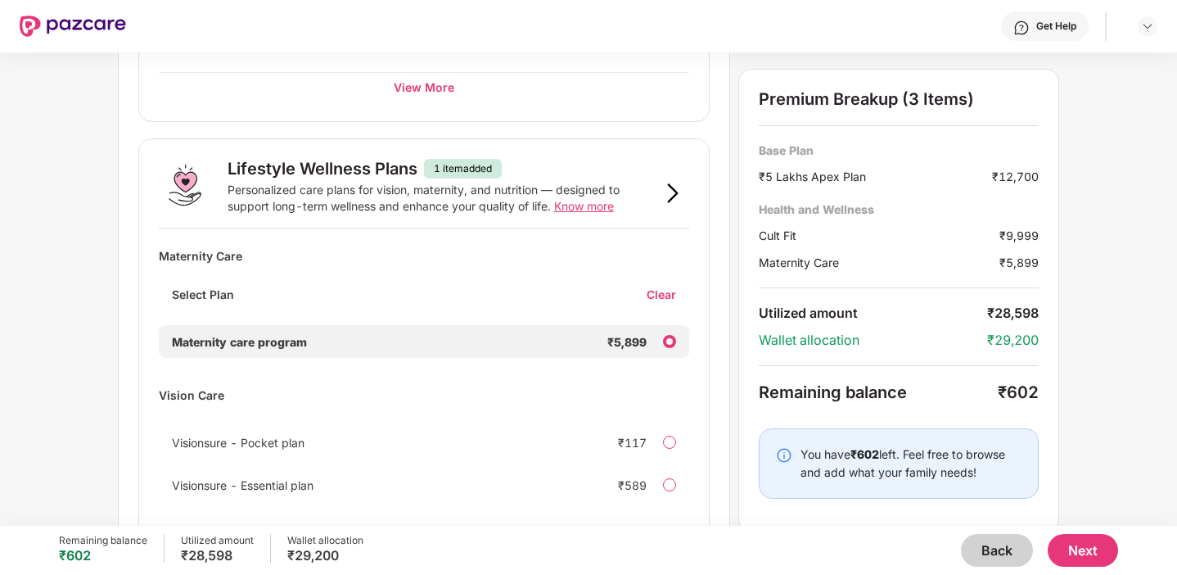
click at [669, 301] on div "Select Plan Clear" at bounding box center [424, 301] width 530 height 29
click at [652, 297] on div "Clear" at bounding box center [668, 295] width 43 height 16
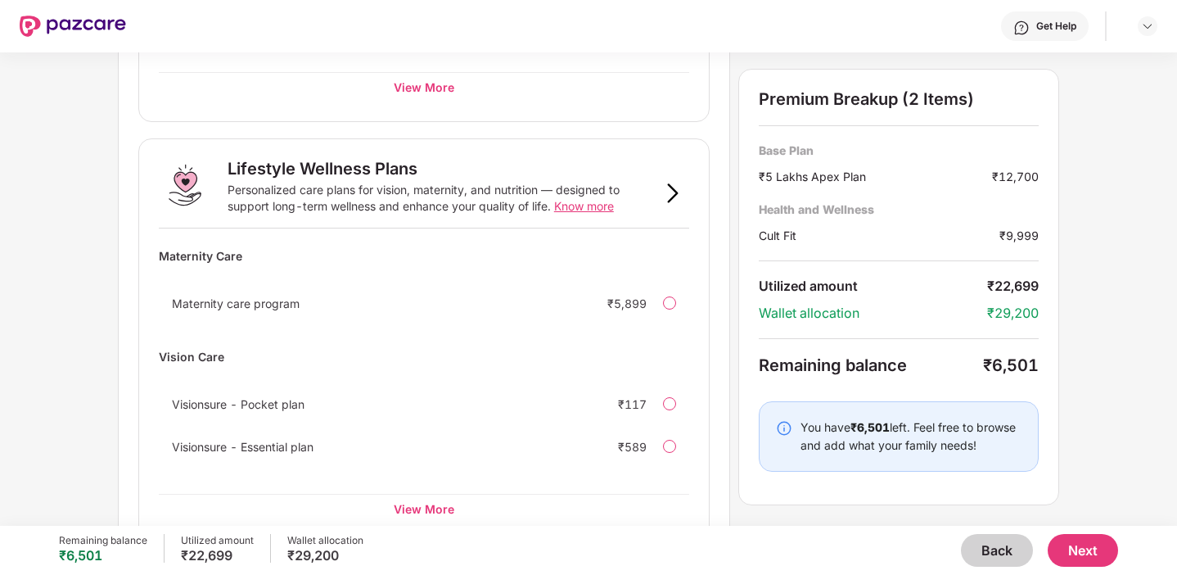
click at [669, 440] on div at bounding box center [669, 446] width 13 height 13
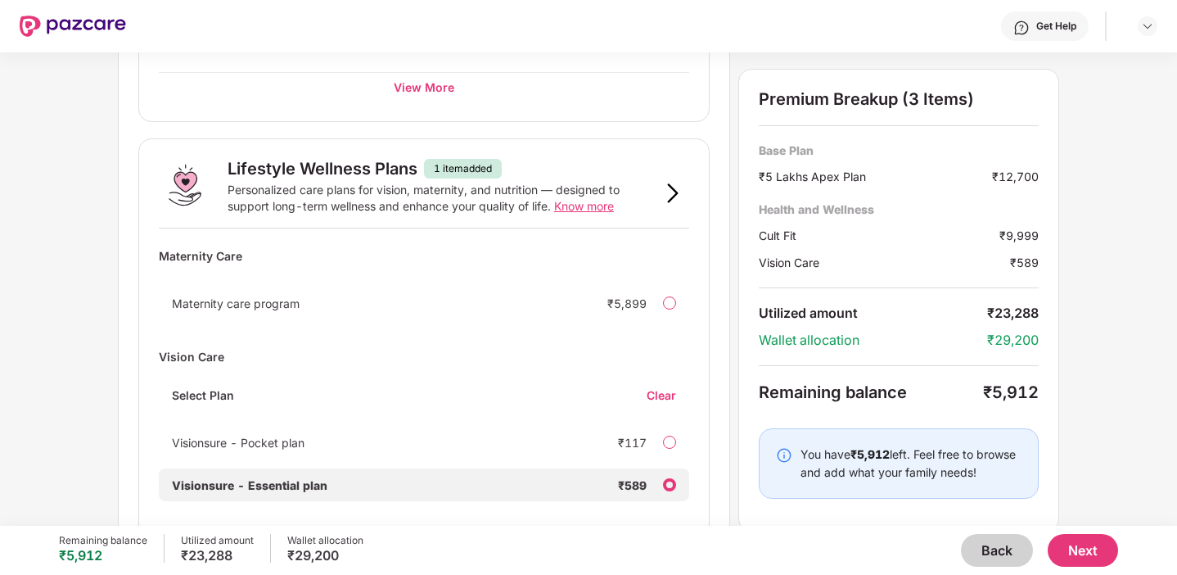
click at [665, 480] on div at bounding box center [669, 484] width 13 height 13
click at [666, 396] on div "Clear" at bounding box center [668, 395] width 43 height 16
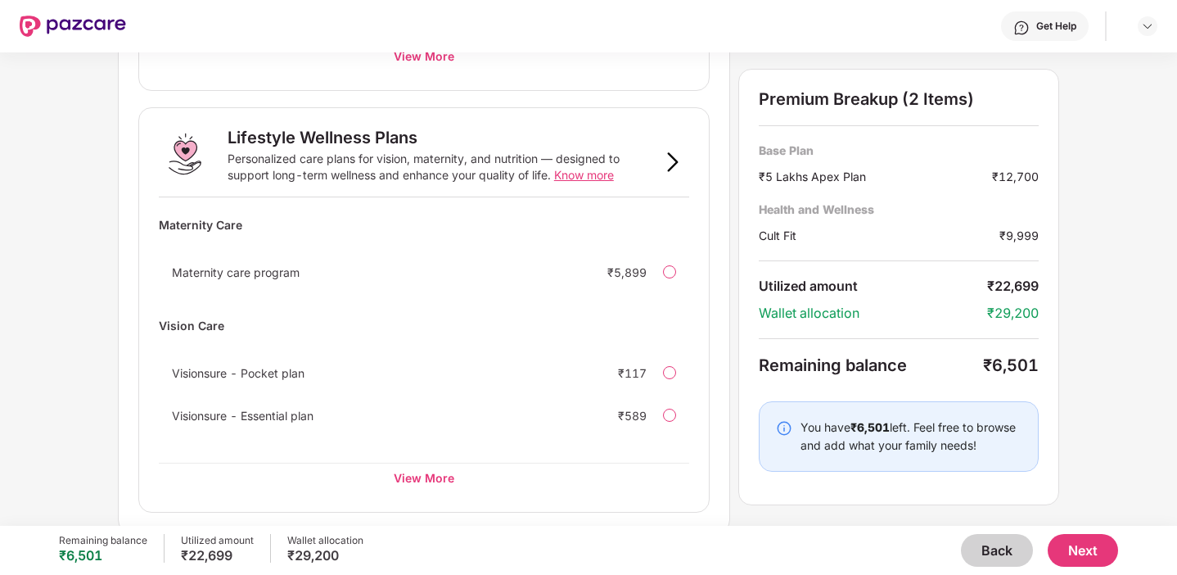
scroll to position [1114, 0]
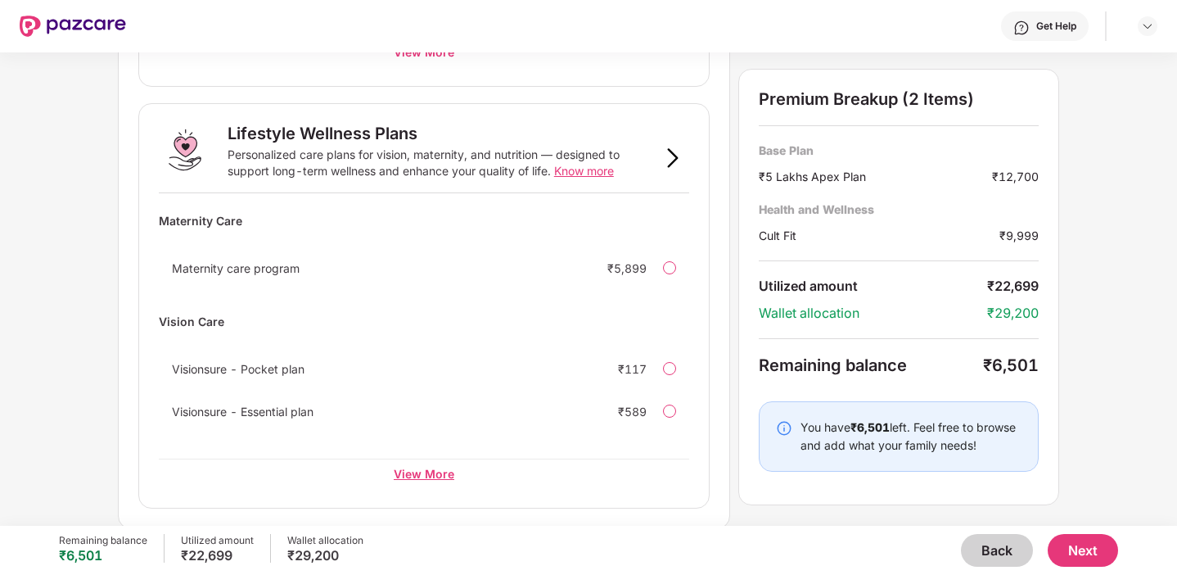
click at [407, 467] on div "View More" at bounding box center [424, 472] width 530 height 29
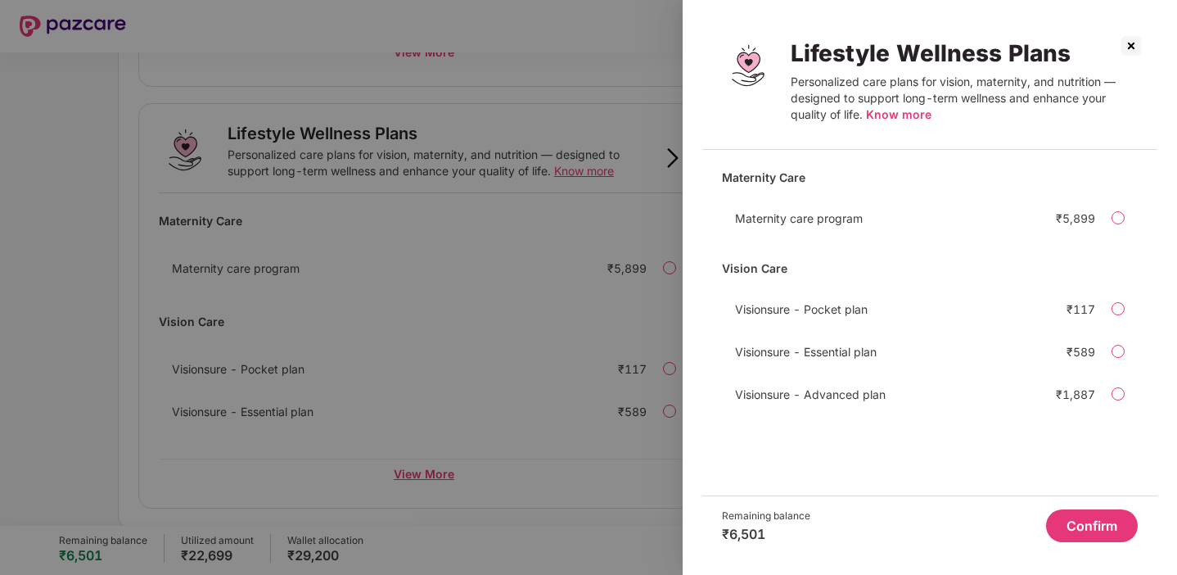
scroll to position [0, 0]
drag, startPoint x: 715, startPoint y: 264, endPoint x: 792, endPoint y: 264, distance: 77.8
click at [792, 264] on div "Maternity Care Maternity care program ₹5,899 Vision Care Visionsure - Pocket pl…" at bounding box center [929, 329] width 455 height 332
copy div "Vision Care"
click at [1135, 47] on img at bounding box center [1131, 46] width 26 height 26
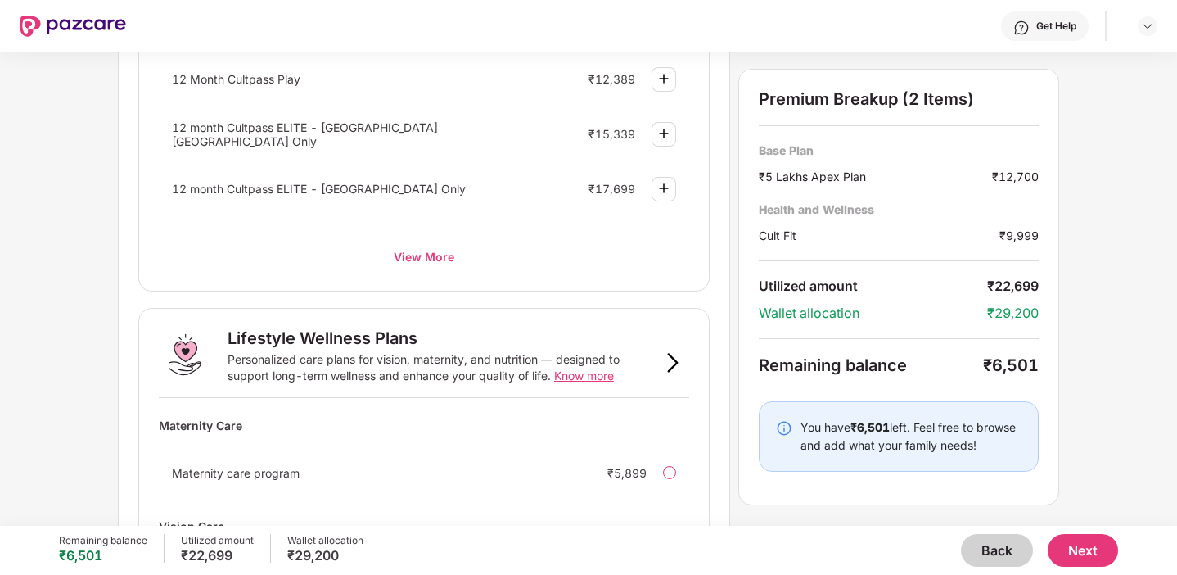
scroll to position [1114, 0]
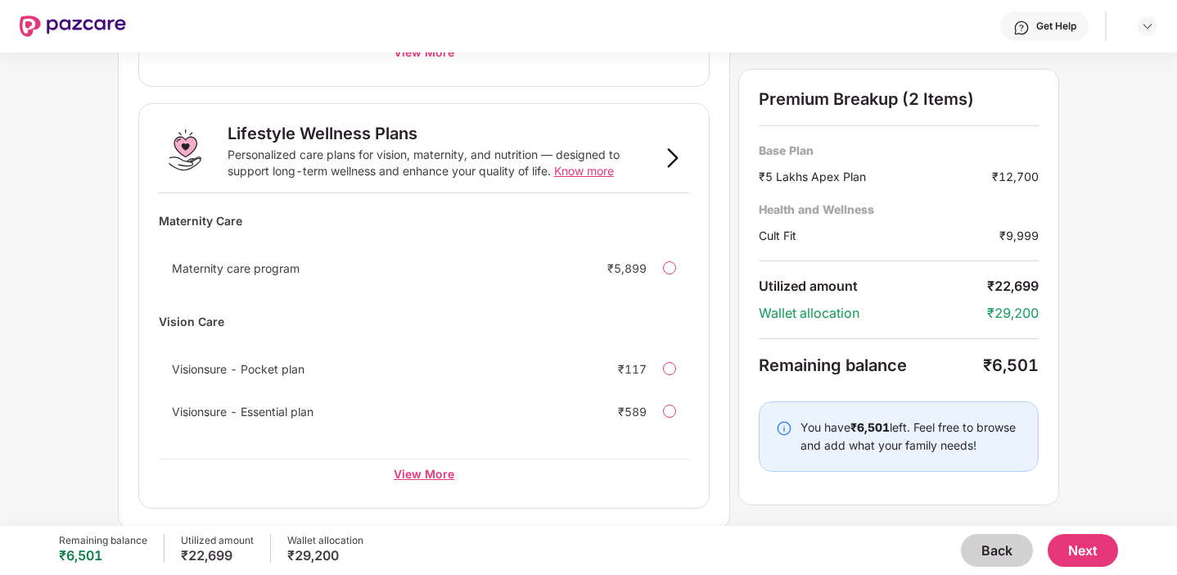
click at [408, 468] on div "View More" at bounding box center [424, 472] width 530 height 29
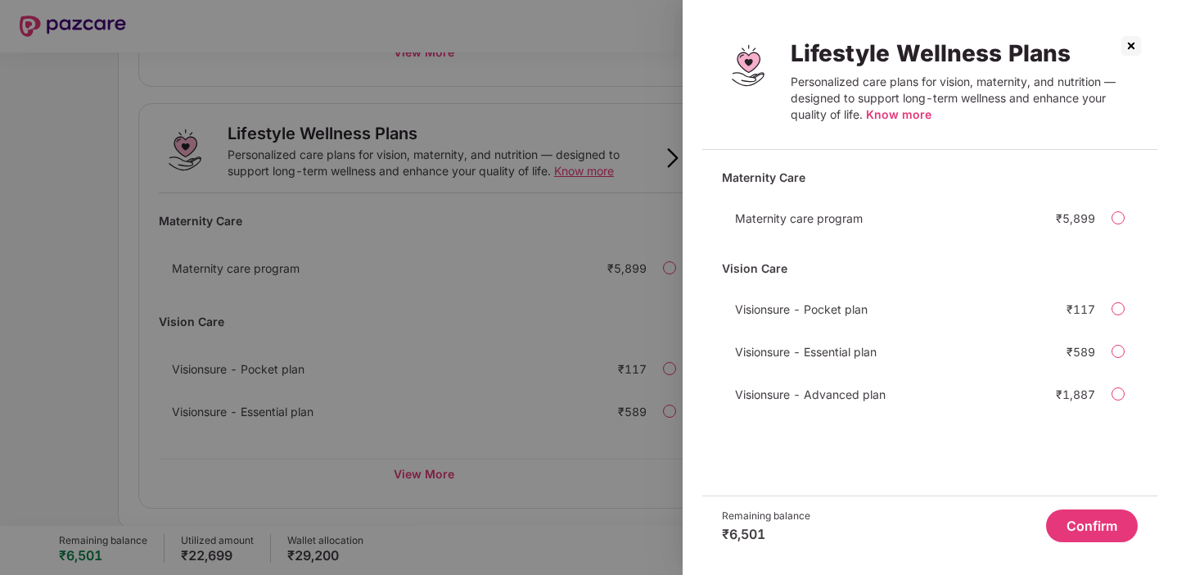
click at [1129, 39] on img at bounding box center [1131, 46] width 26 height 26
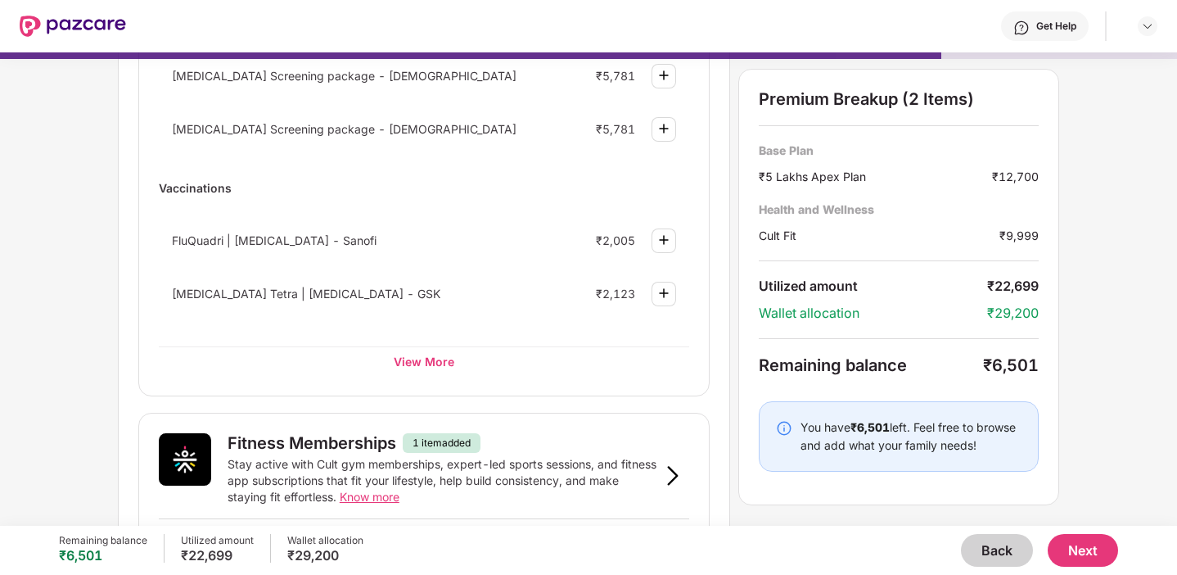
scroll to position [250, 0]
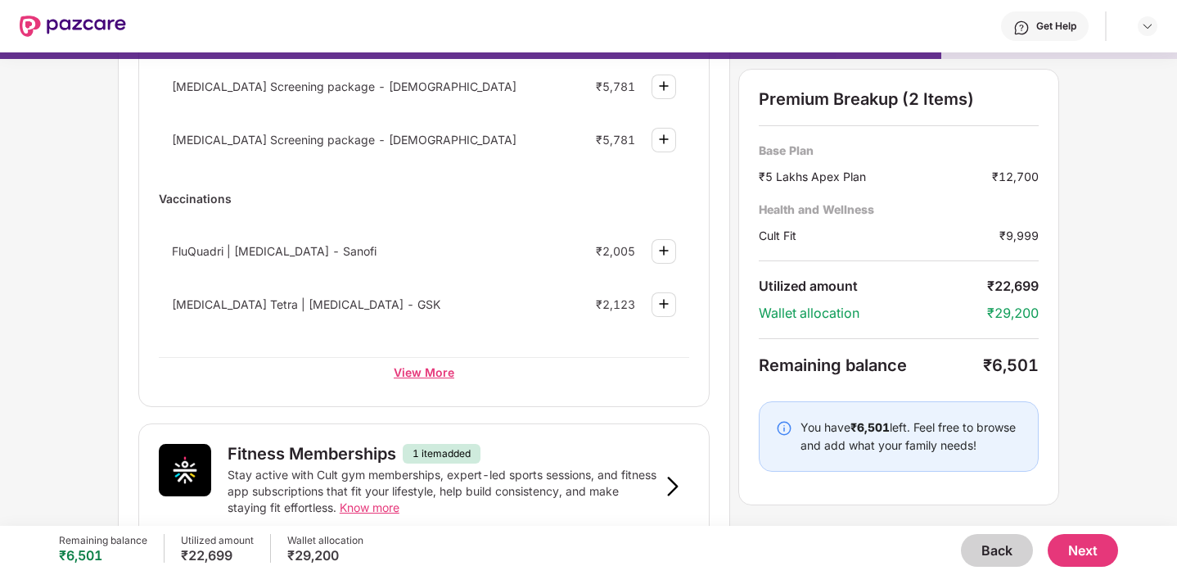
click at [416, 375] on div "View More" at bounding box center [424, 371] width 530 height 29
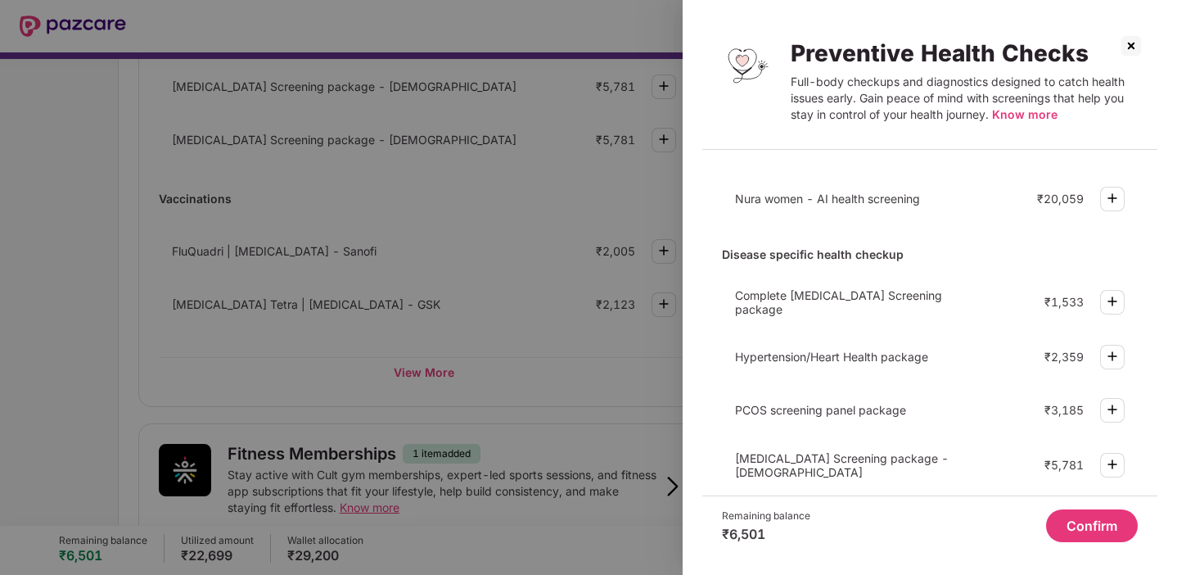
scroll to position [62, 0]
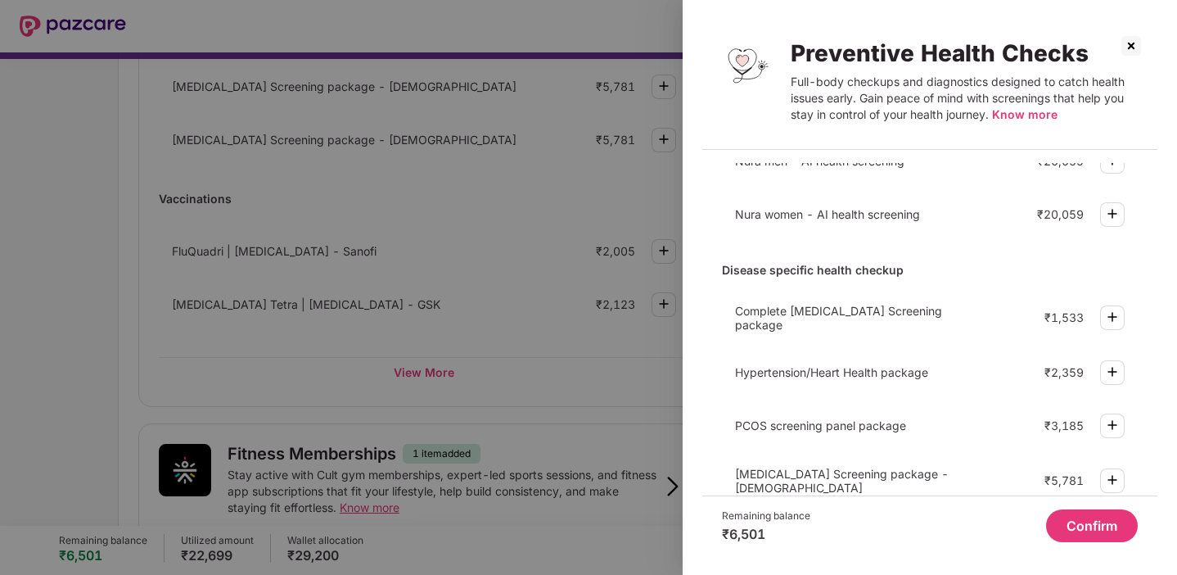
click at [1110, 305] on div at bounding box center [1112, 317] width 25 height 25
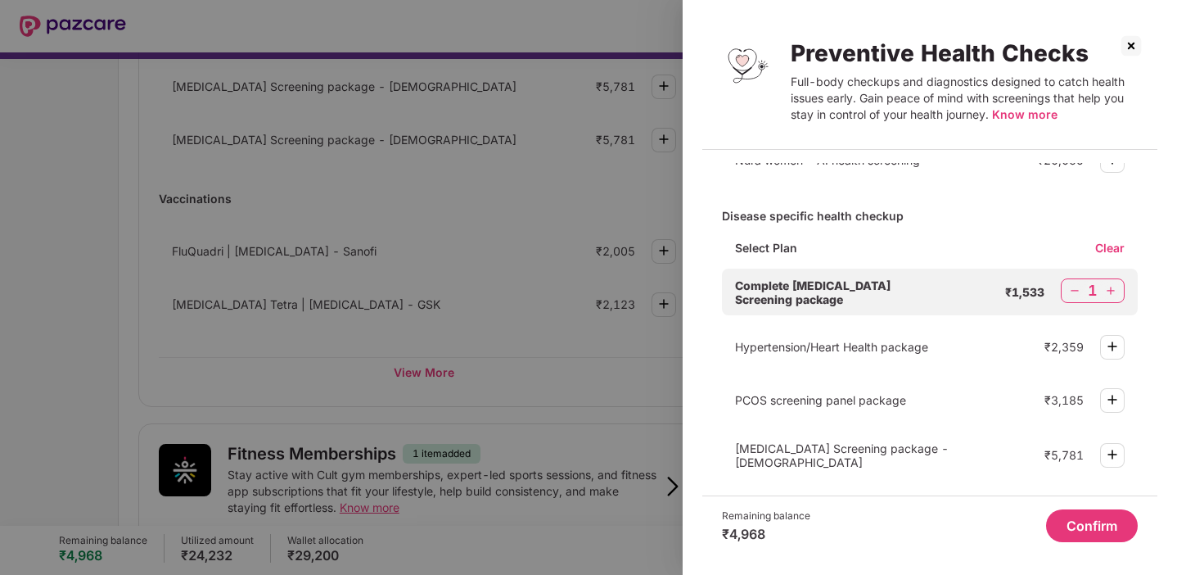
scroll to position [152, 0]
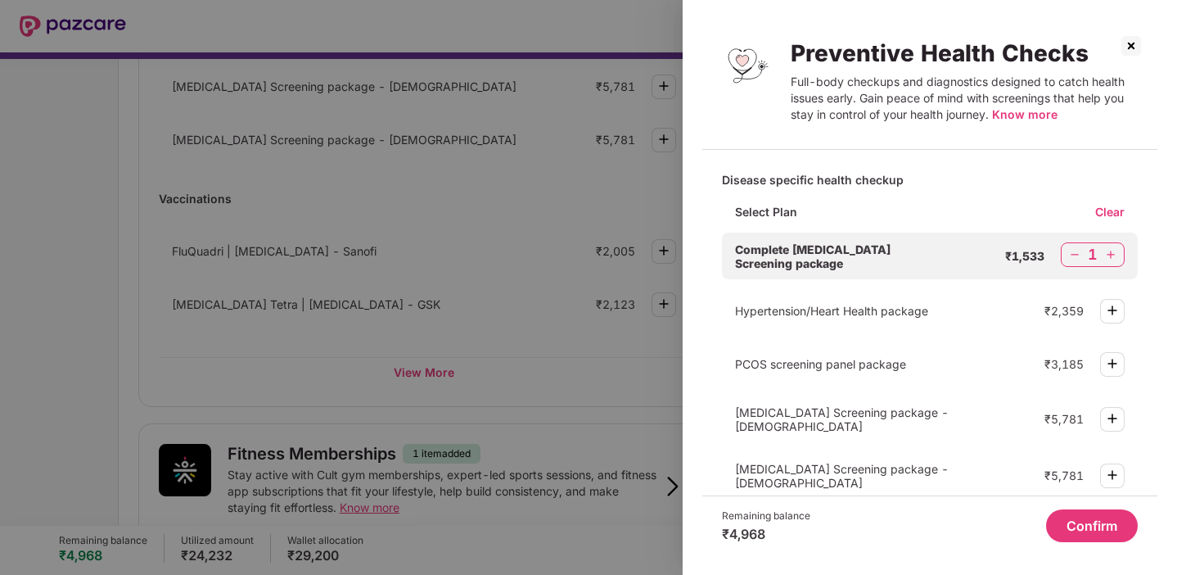
click at [1114, 210] on div "Clear" at bounding box center [1116, 212] width 43 height 16
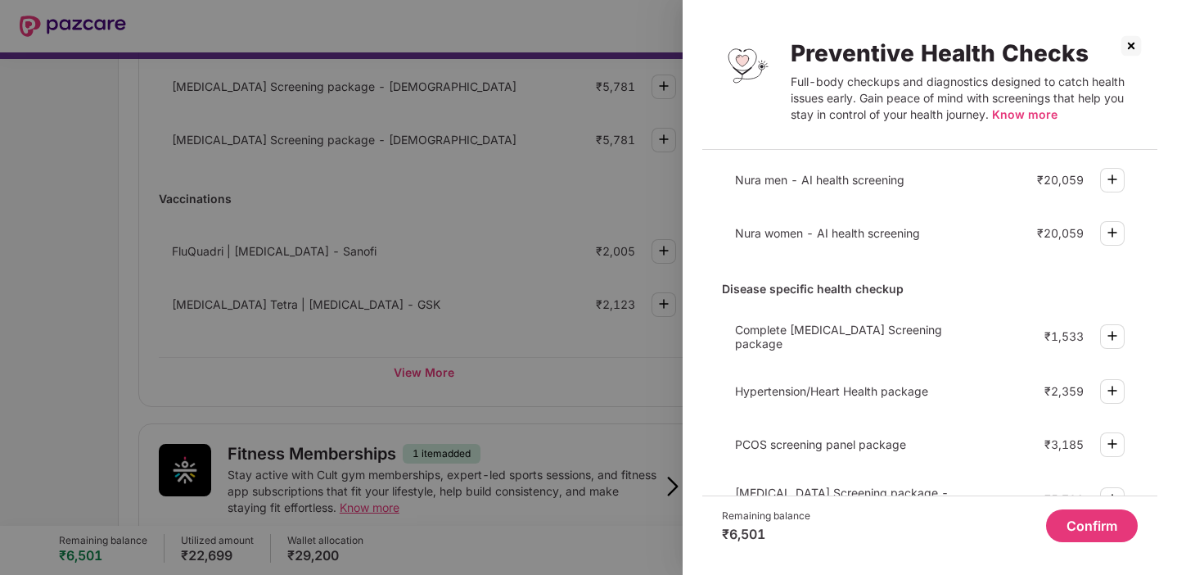
scroll to position [0, 0]
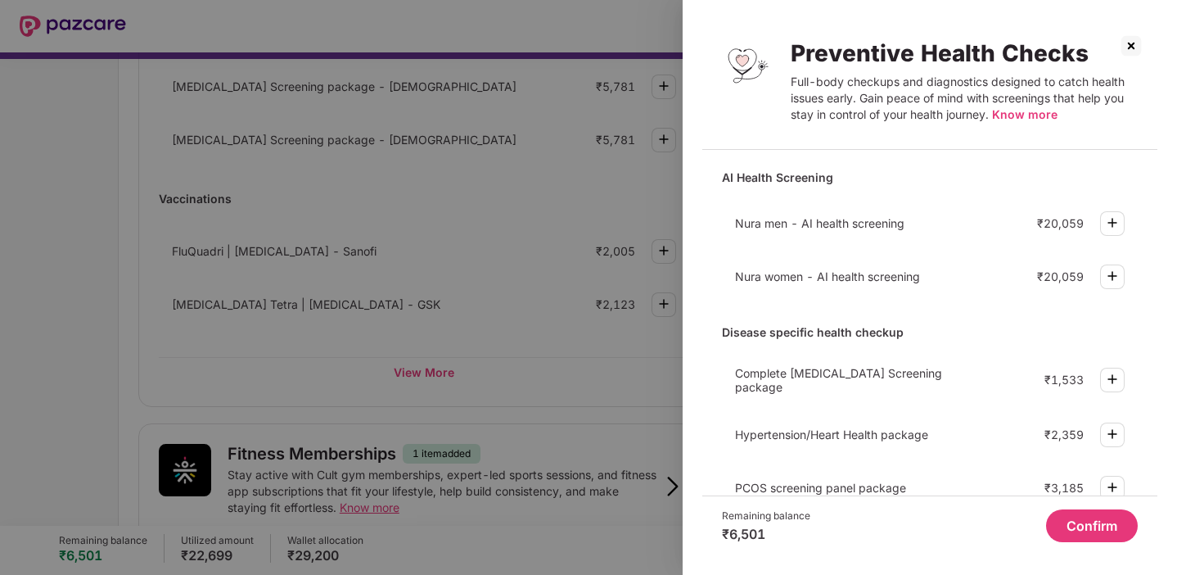
click at [1137, 52] on img at bounding box center [1131, 46] width 26 height 26
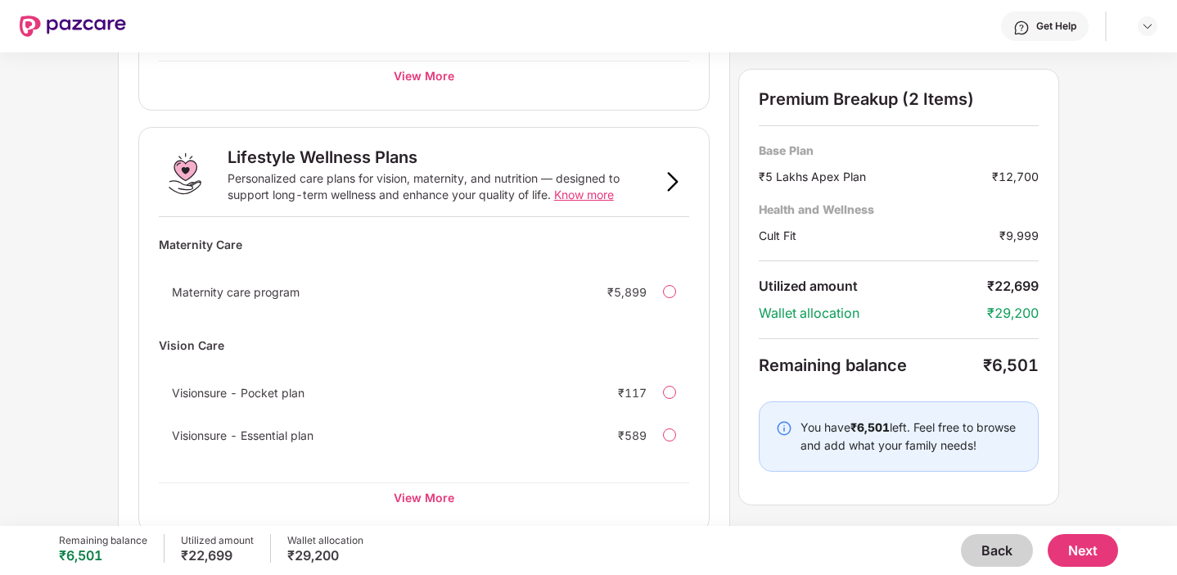
scroll to position [1114, 0]
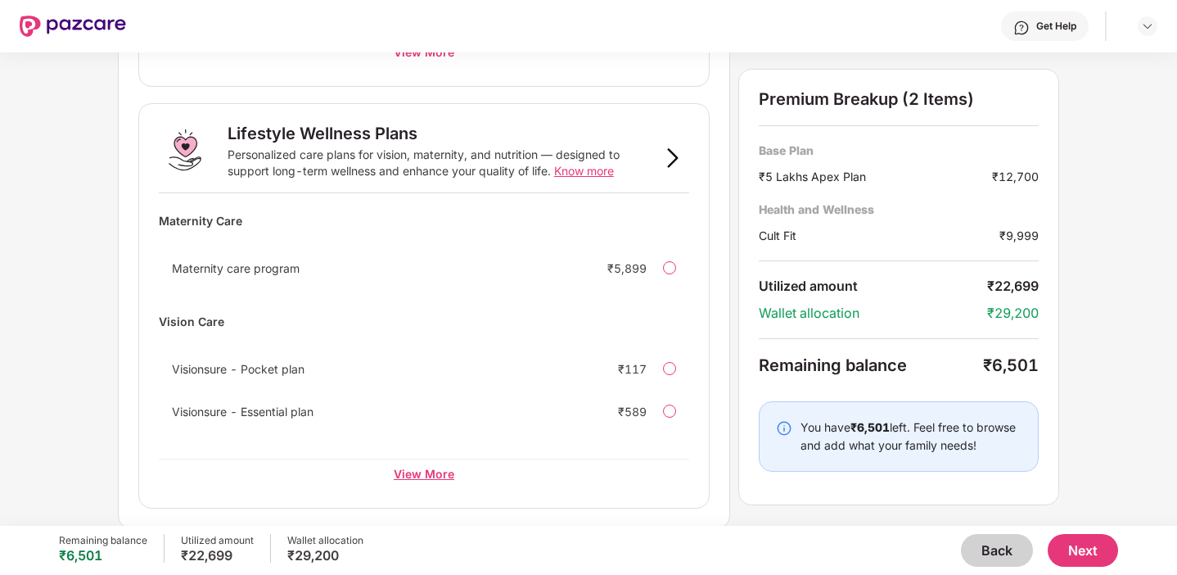
click at [418, 473] on div "View More" at bounding box center [424, 472] width 530 height 29
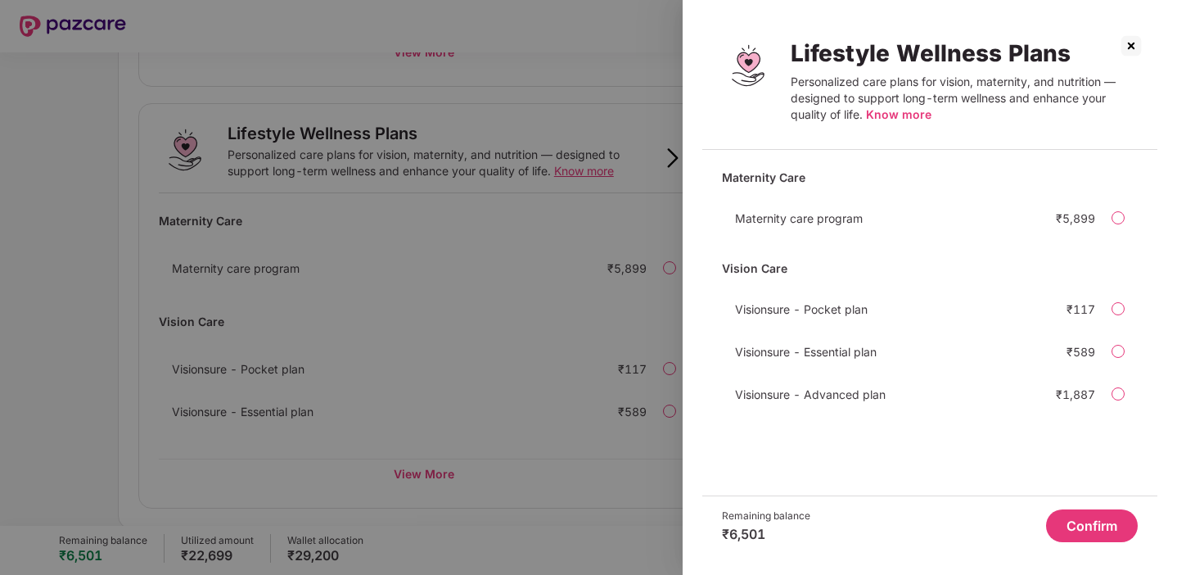
click at [1122, 53] on img at bounding box center [1131, 46] width 26 height 26
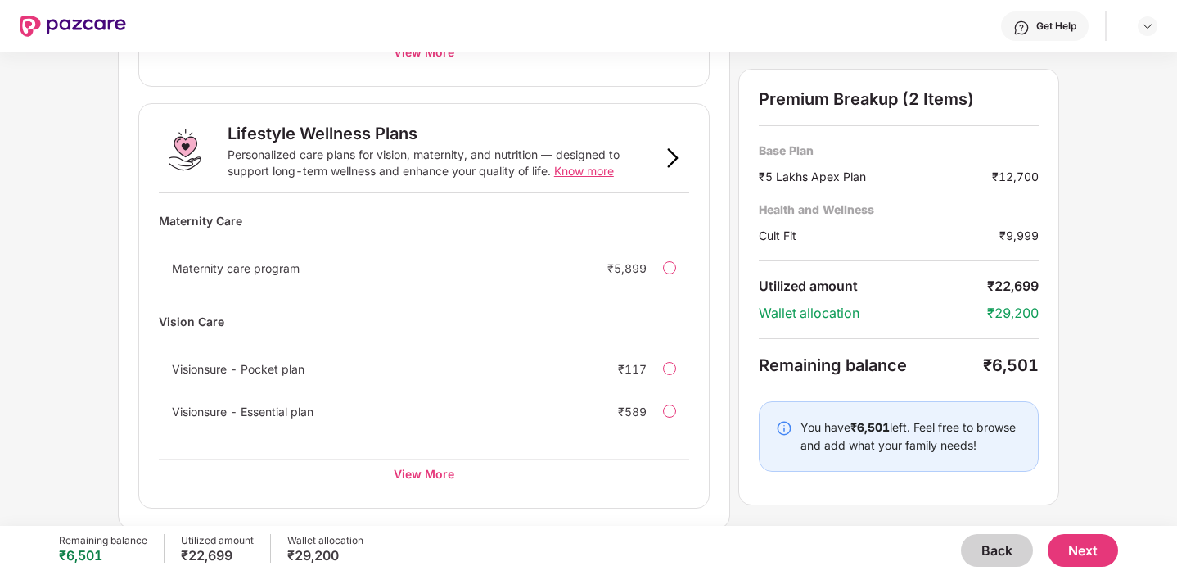
click at [1086, 550] on button "Next" at bounding box center [1083, 550] width 70 height 33
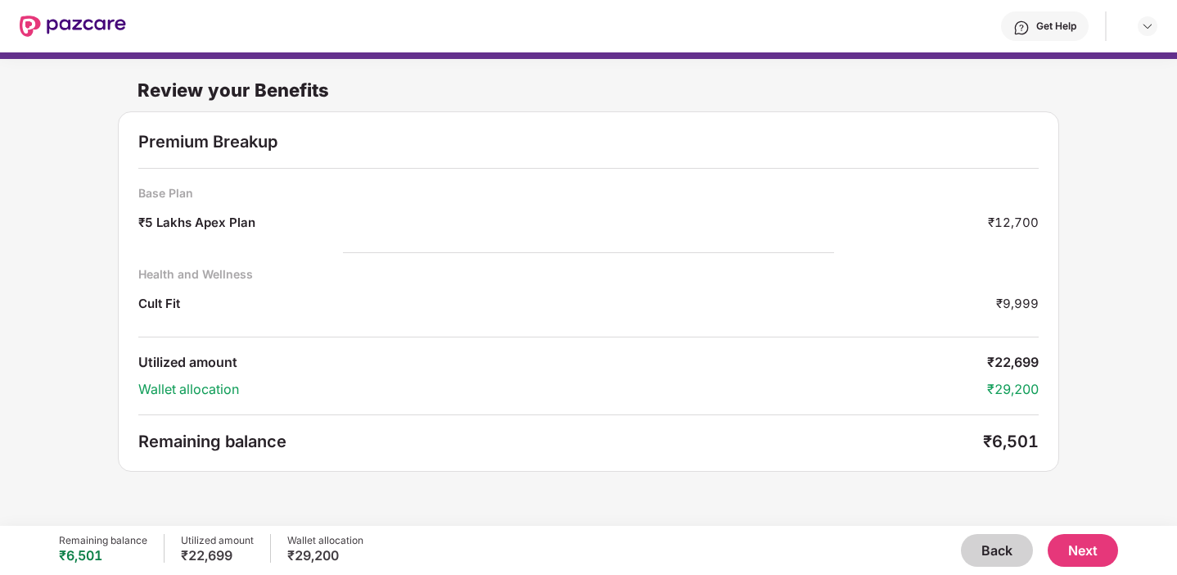
click at [1002, 551] on button "Back" at bounding box center [997, 550] width 72 height 33
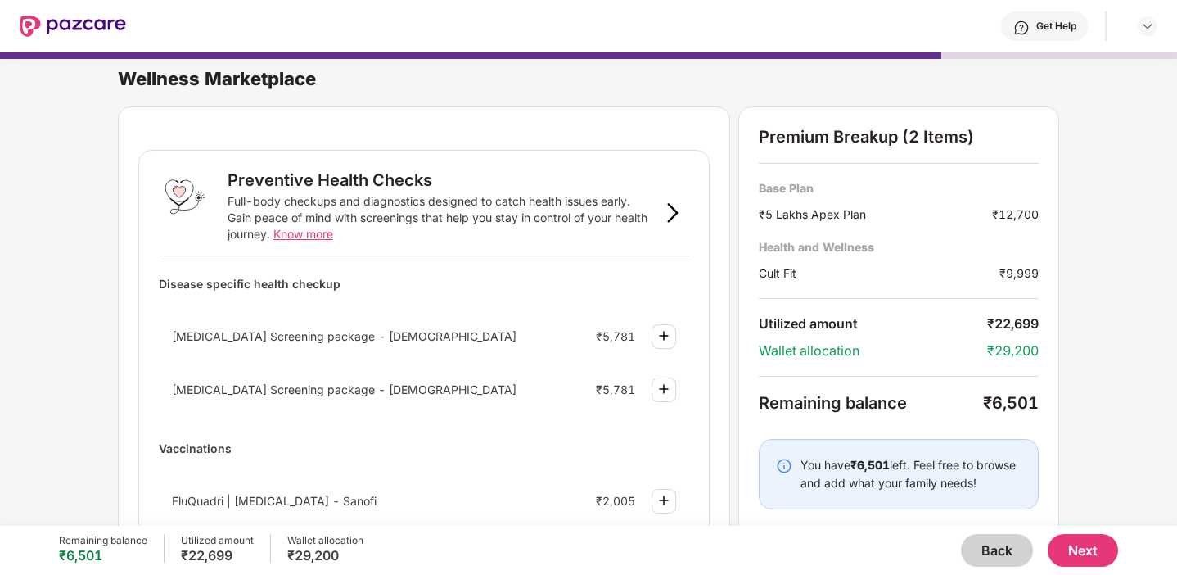
click at [1002, 551] on button "Back" at bounding box center [997, 550] width 72 height 33
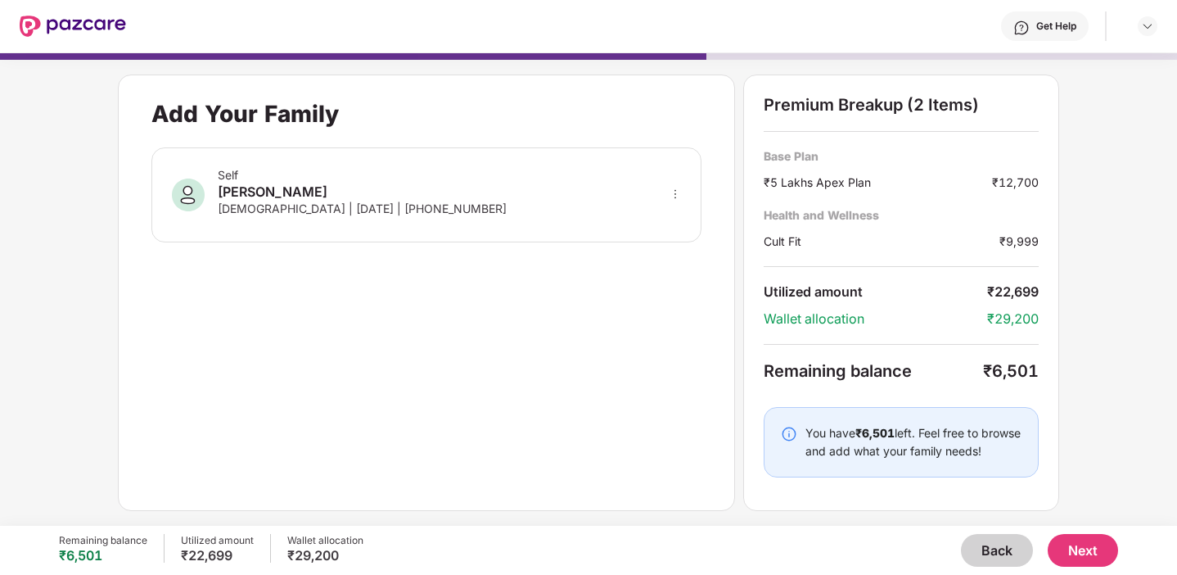
click at [982, 540] on button "Back" at bounding box center [997, 550] width 72 height 33
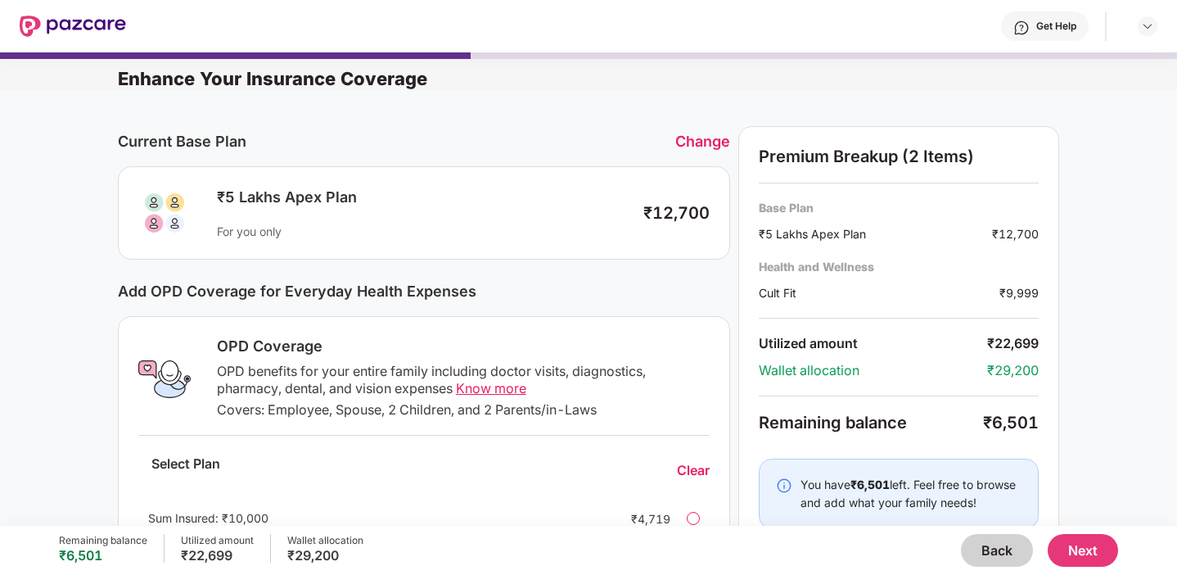
drag, startPoint x: 786, startPoint y: 155, endPoint x: 807, endPoint y: 155, distance: 21.3
click at [796, 155] on div "Premium Breakup (2 Items)" at bounding box center [899, 157] width 280 height 20
click at [467, 271] on div "Current Base Plan Change ₹5 Lakhs Apex Plan For you only ₹12,700 Add OPD Covera…" at bounding box center [424, 539] width 612 height 827
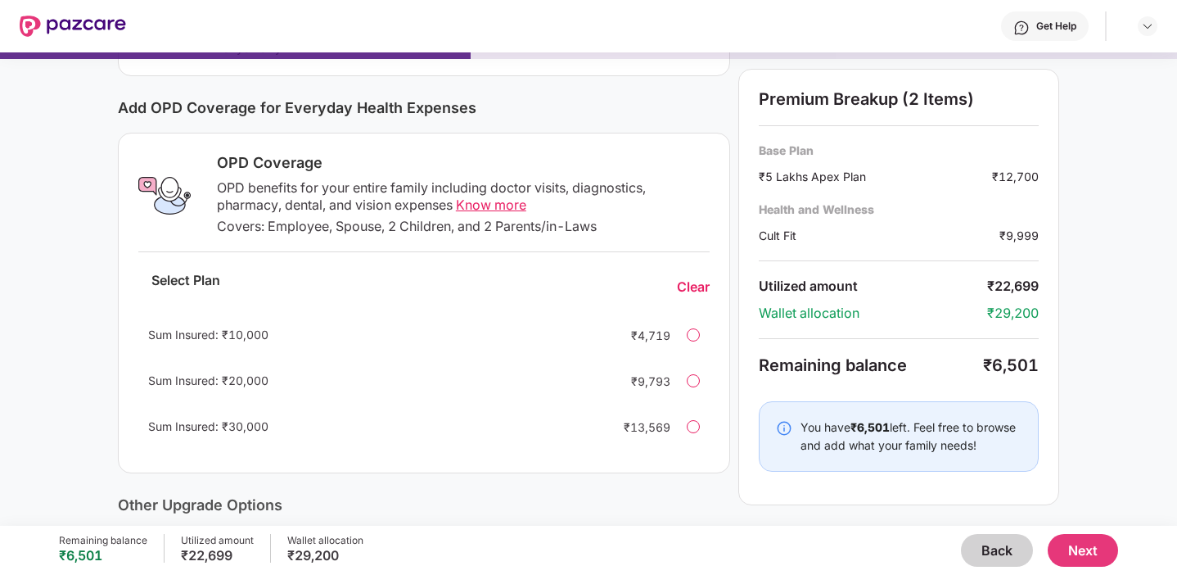
scroll to position [189, 0]
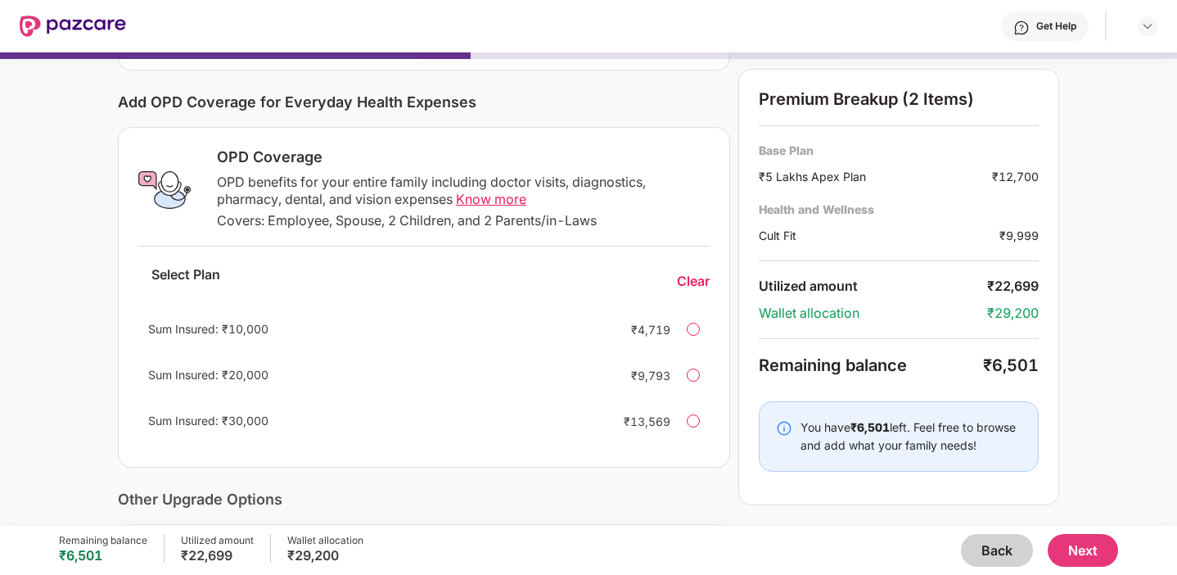
click at [701, 331] on div "Sum Insured: ₹10,000 ₹4,719" at bounding box center [423, 328] width 571 height 39
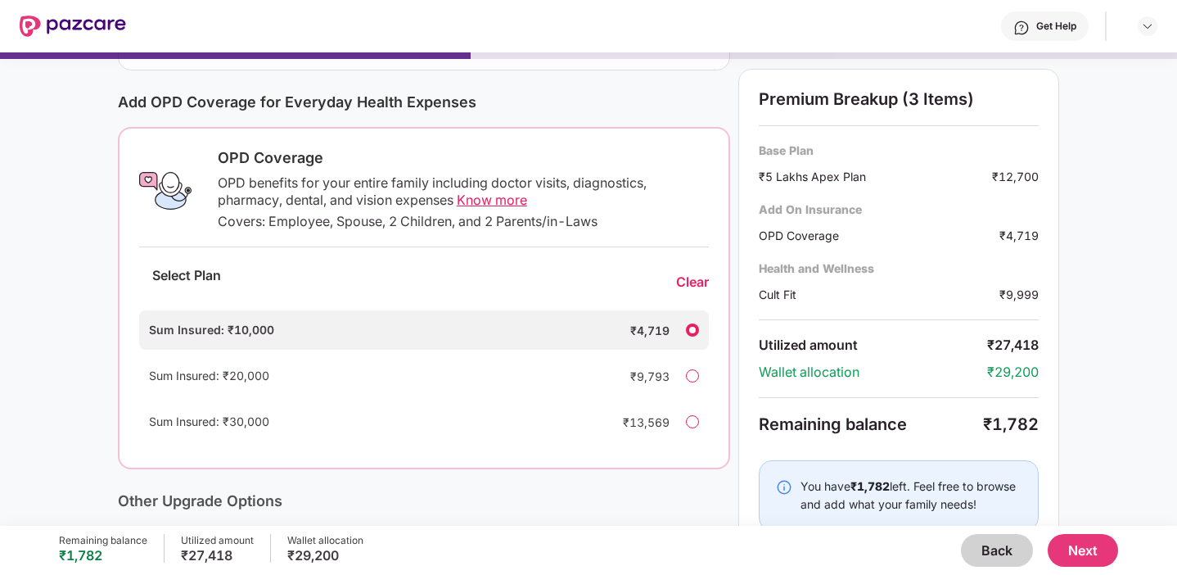
click at [499, 198] on span "Know more" at bounding box center [492, 200] width 70 height 16
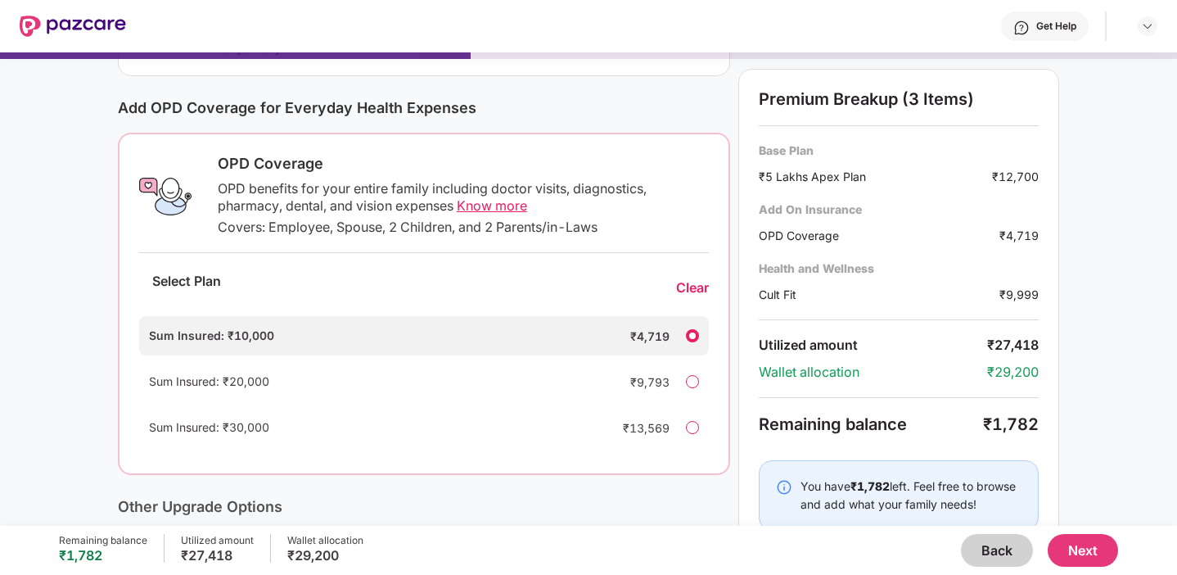
scroll to position [267, 0]
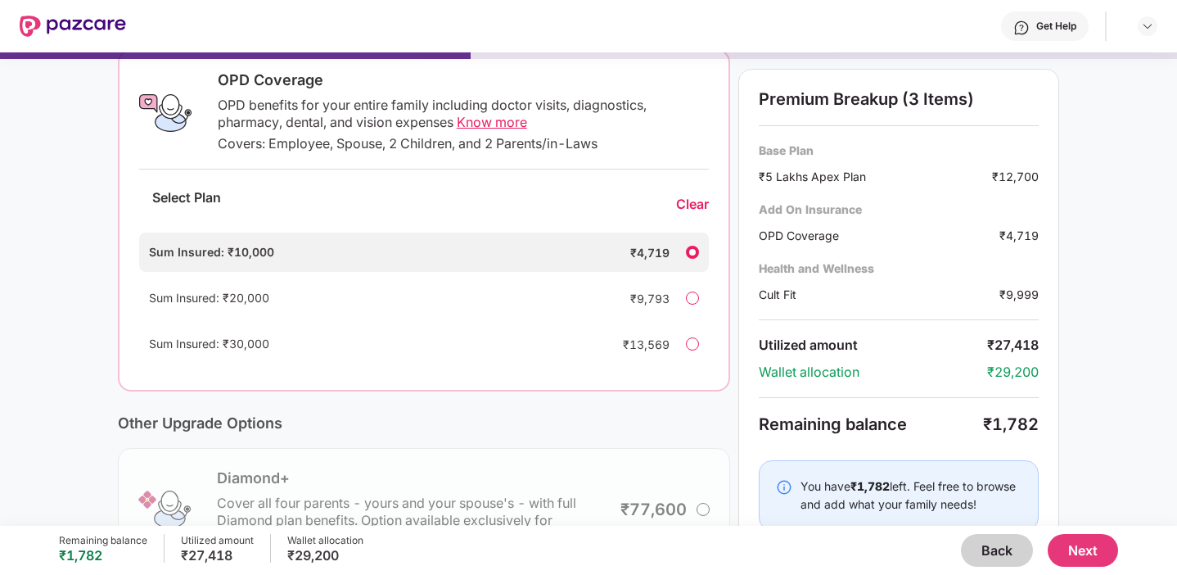
click at [508, 119] on span "Know more" at bounding box center [492, 122] width 70 height 16
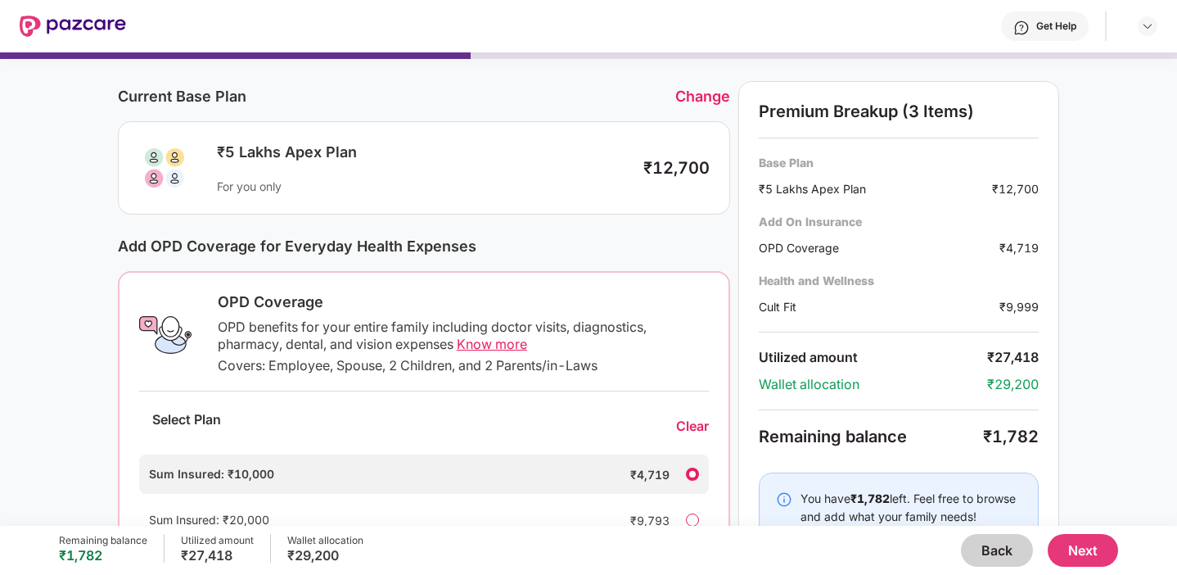
scroll to position [53, 0]
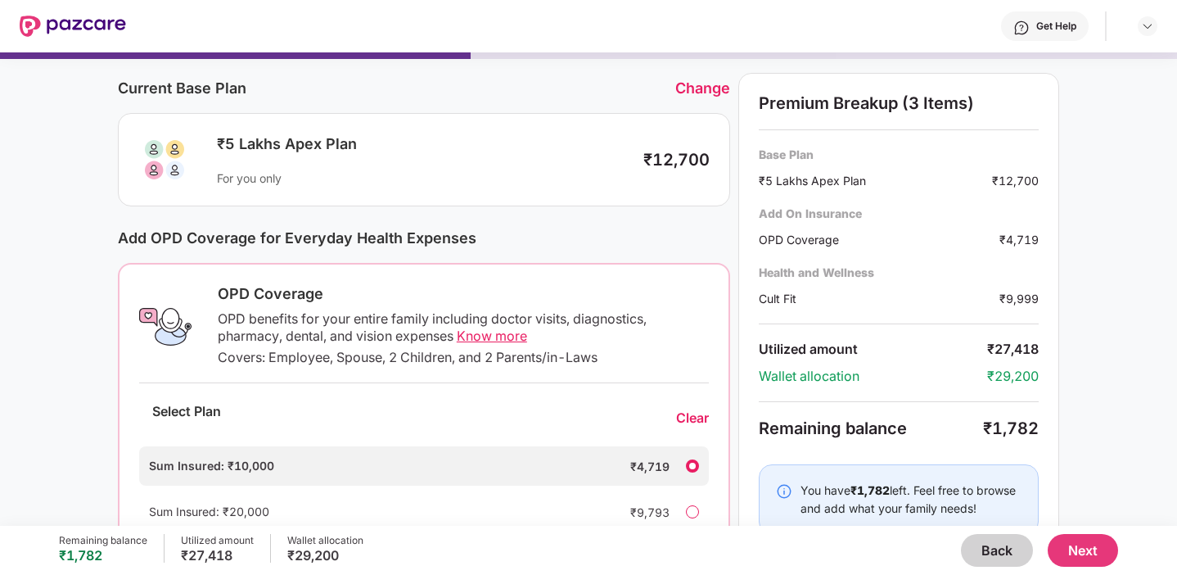
click at [1081, 538] on button "Next" at bounding box center [1083, 550] width 70 height 33
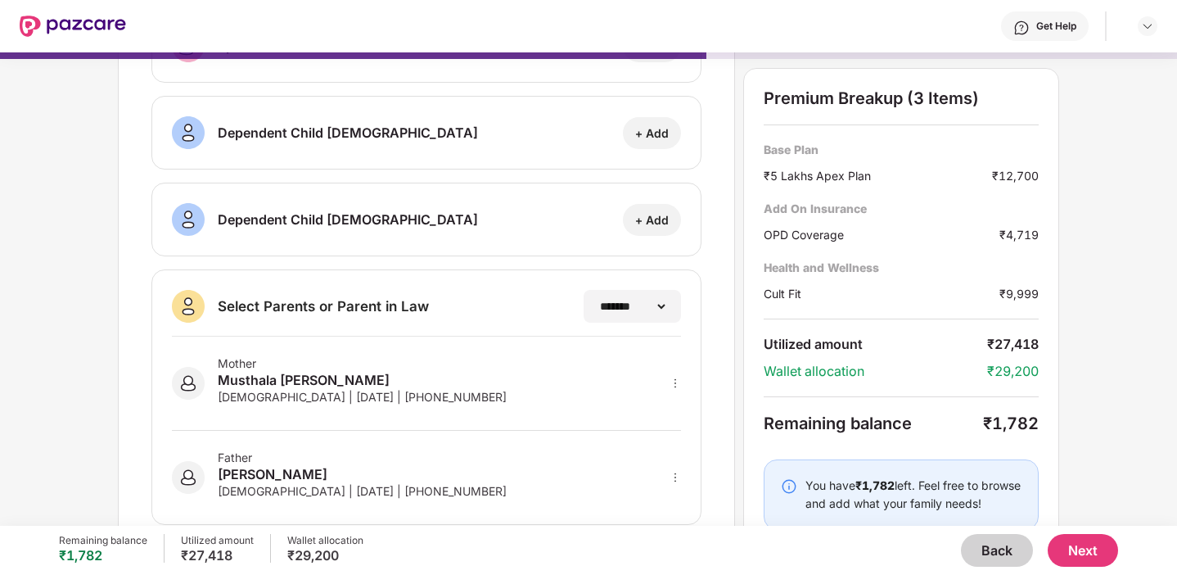
scroll to position [238, 0]
click at [624, 307] on select "**********" at bounding box center [631, 306] width 71 height 13
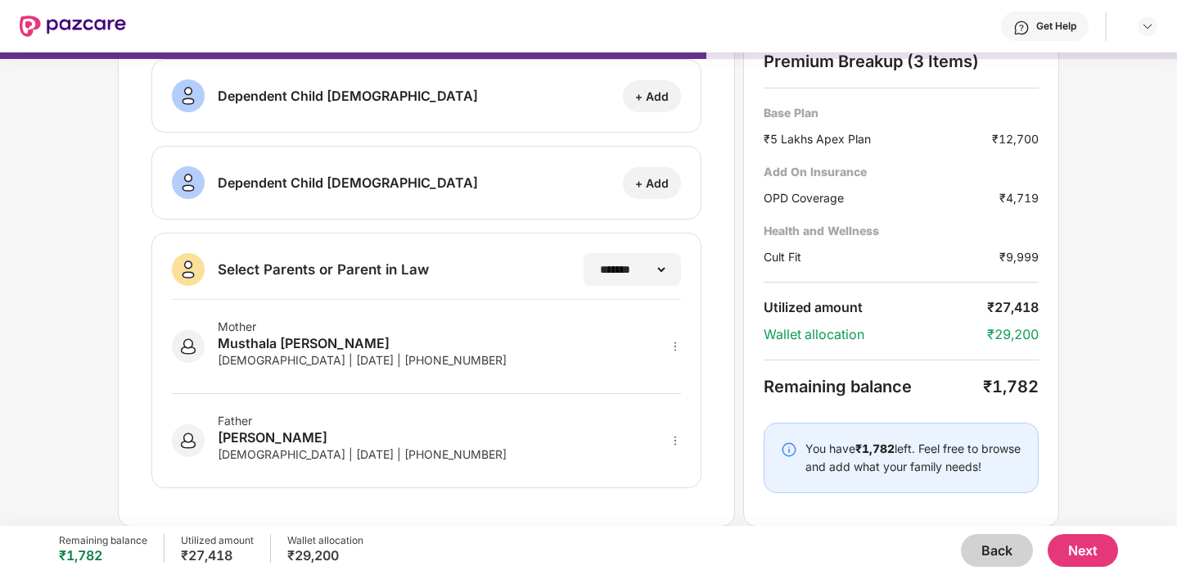
click at [678, 439] on icon "more" at bounding box center [675, 440] width 11 height 11
click at [675, 347] on icon "more" at bounding box center [675, 346] width 11 height 11
click at [408, 363] on div "[DEMOGRAPHIC_DATA] | [DATE] | [PHONE_NUMBER]" at bounding box center [362, 360] width 289 height 14
click at [671, 345] on icon "more" at bounding box center [675, 346] width 11 height 11
click at [648, 374] on img at bounding box center [654, 369] width 13 height 13
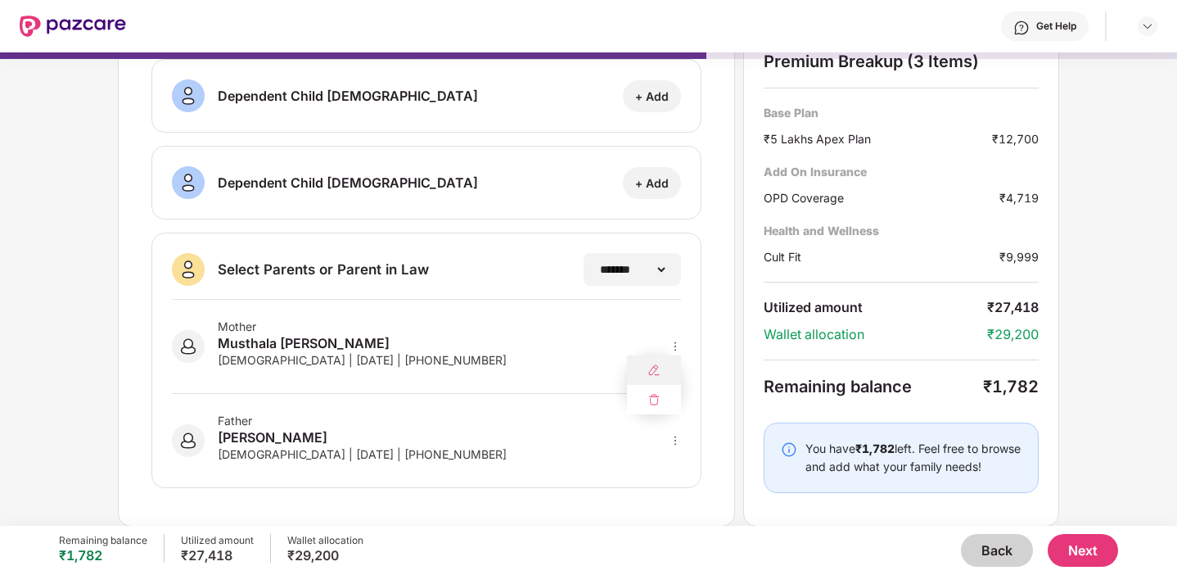
select select "******"
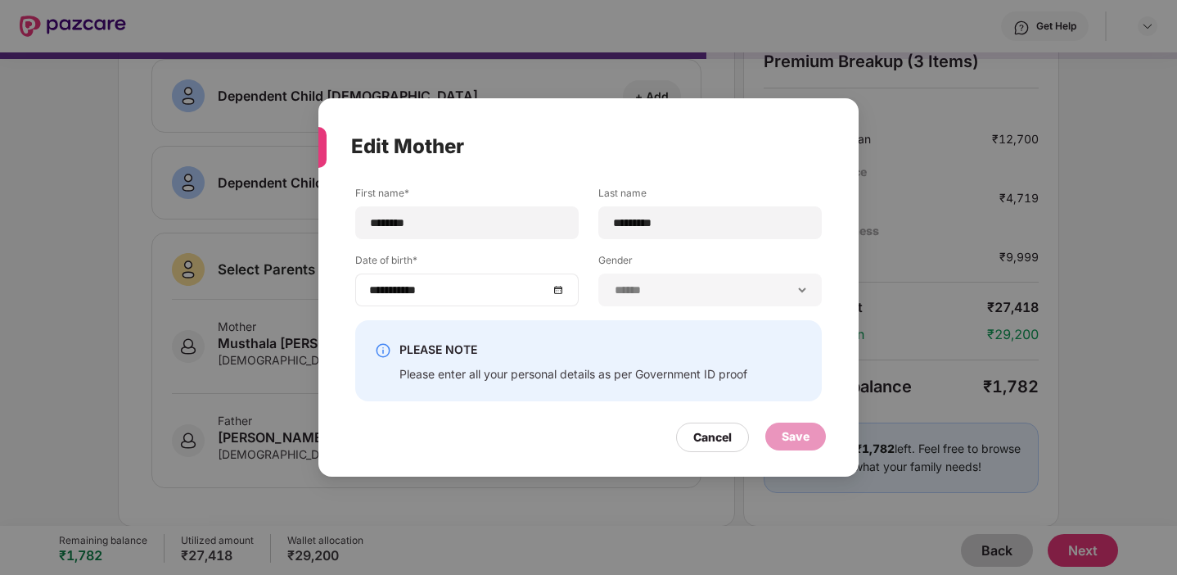
click at [556, 286] on div "**********" at bounding box center [467, 290] width 196 height 18
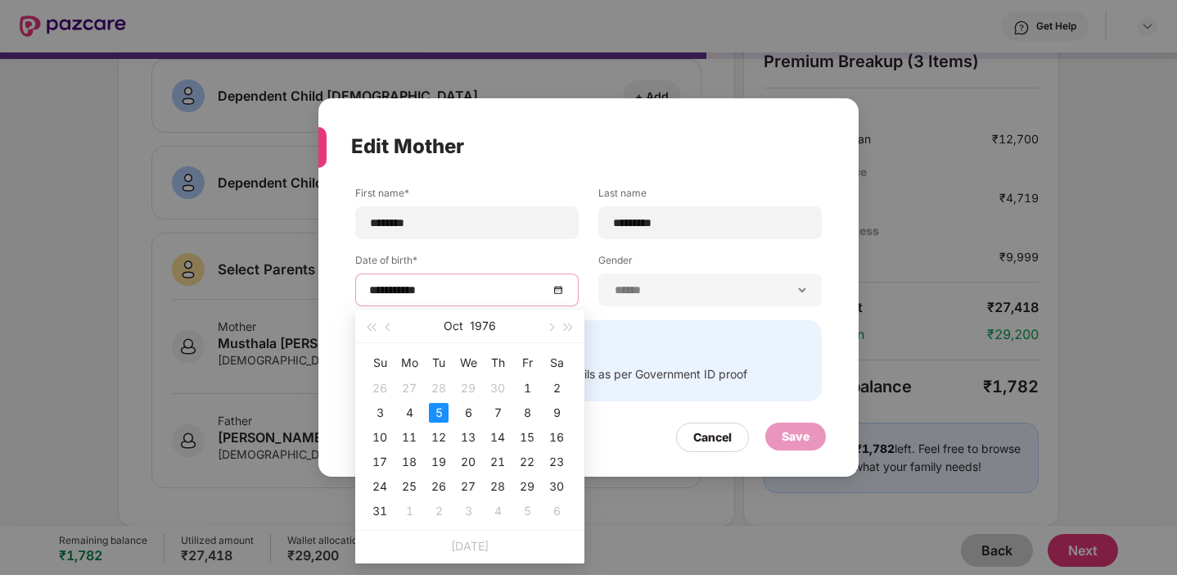
click at [498, 326] on div "[DATE]" at bounding box center [470, 325] width 142 height 33
click at [491, 326] on button "1976" at bounding box center [483, 325] width 26 height 33
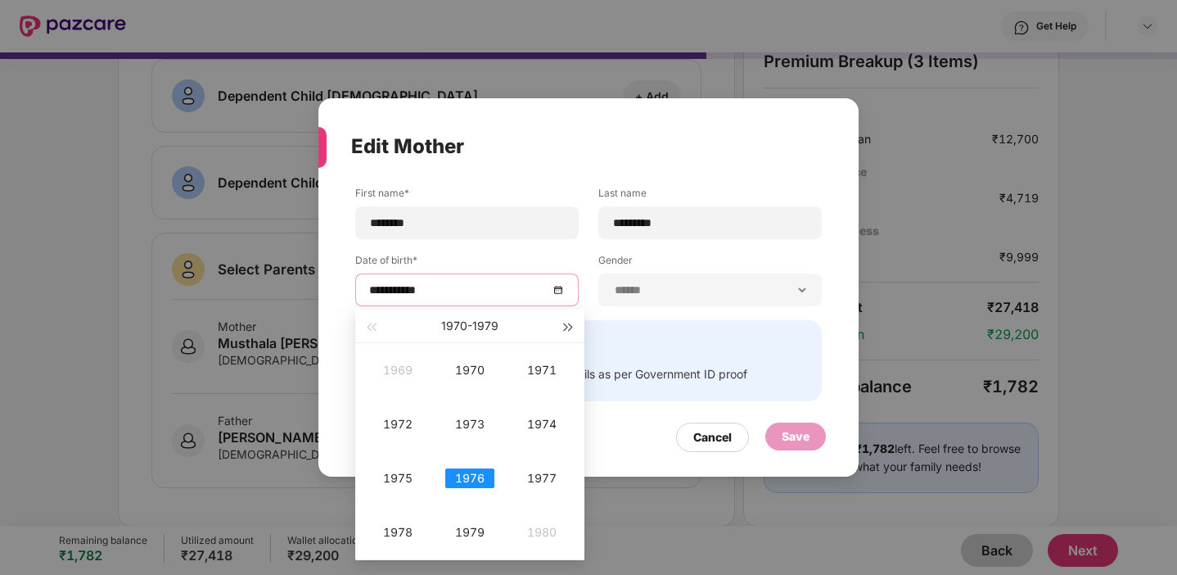
click at [565, 329] on span "button" at bounding box center [569, 327] width 8 height 8
click at [535, 372] on div "1981" at bounding box center [541, 370] width 49 height 20
click at [415, 535] on div "Oct" at bounding box center [397, 532] width 49 height 20
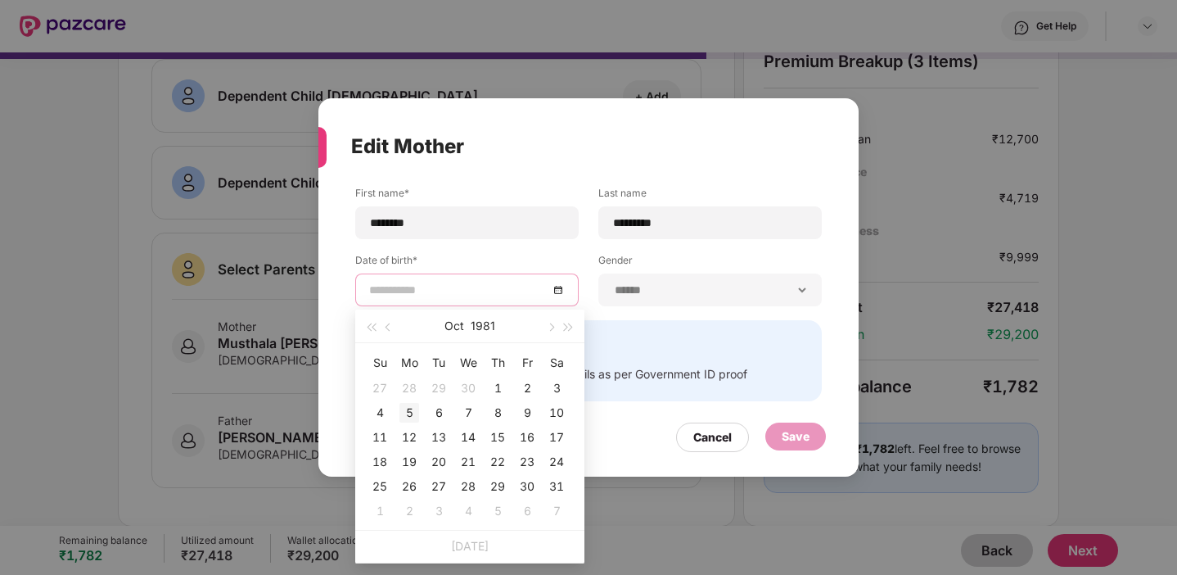
type input "**********"
click at [411, 413] on div "5" at bounding box center [410, 413] width 20 height 20
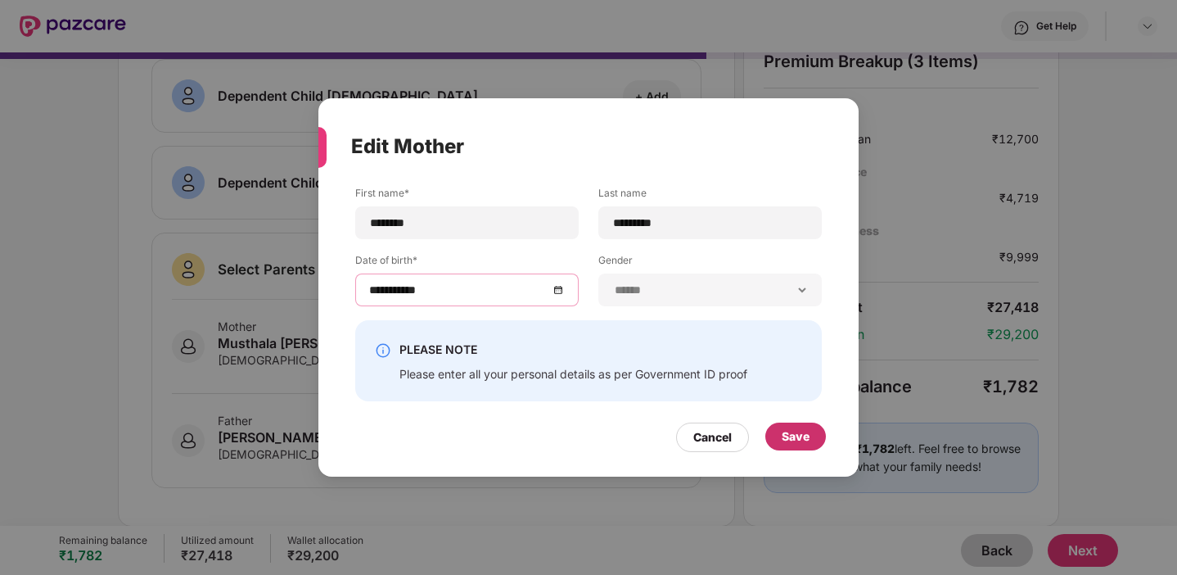
click at [797, 441] on div "Save" at bounding box center [796, 436] width 28 height 18
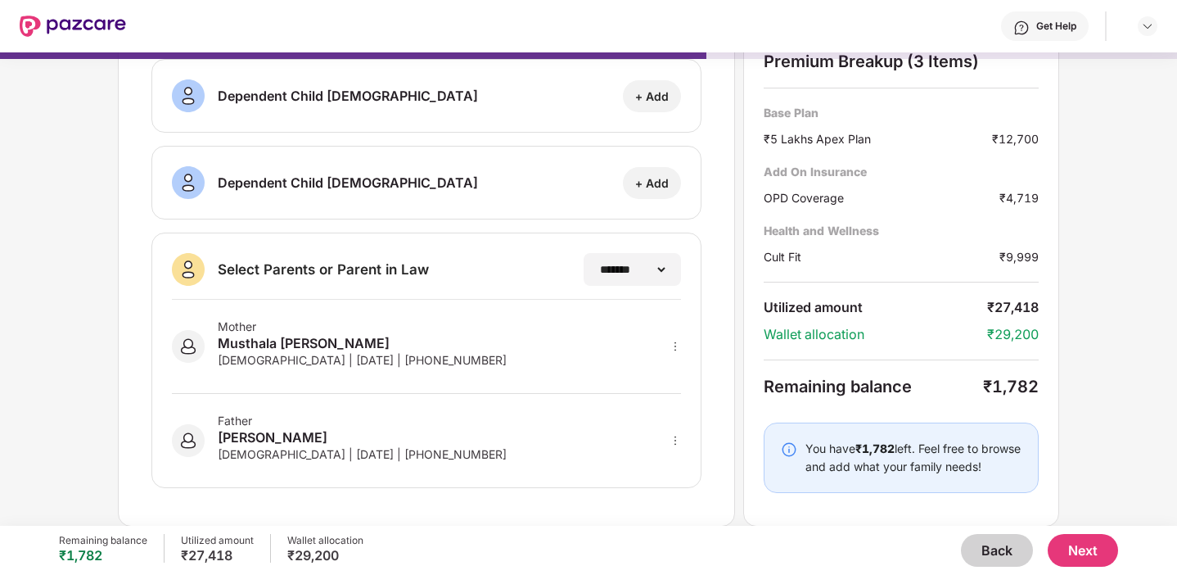
click at [674, 438] on icon "more" at bounding box center [675, 440] width 11 height 11
click at [657, 467] on img at bounding box center [654, 464] width 13 height 13
select select "****"
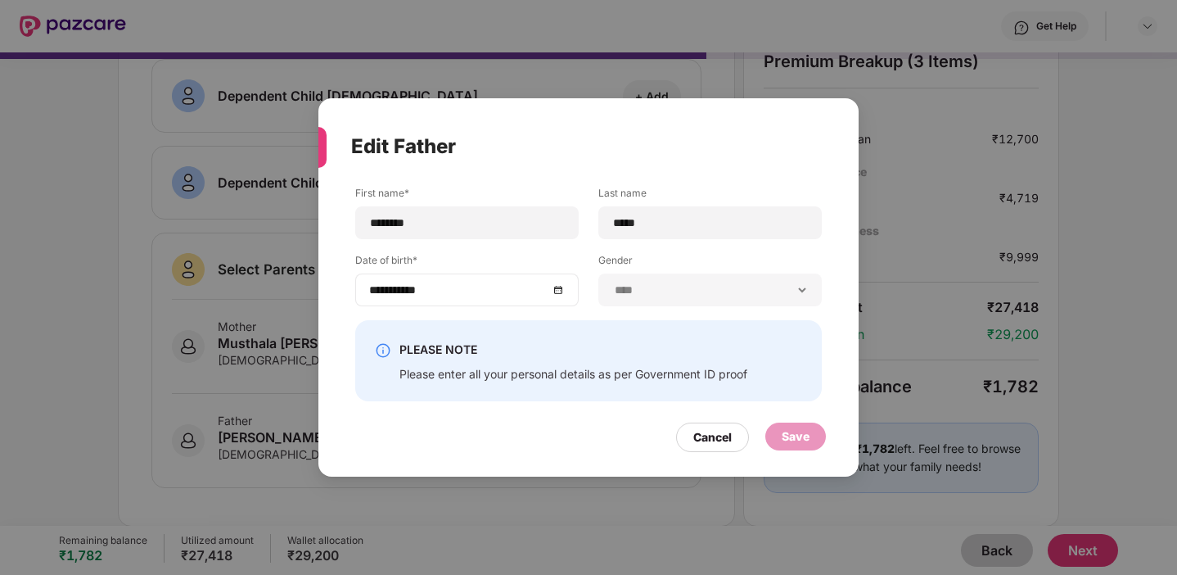
click at [557, 287] on div "**********" at bounding box center [467, 290] width 196 height 18
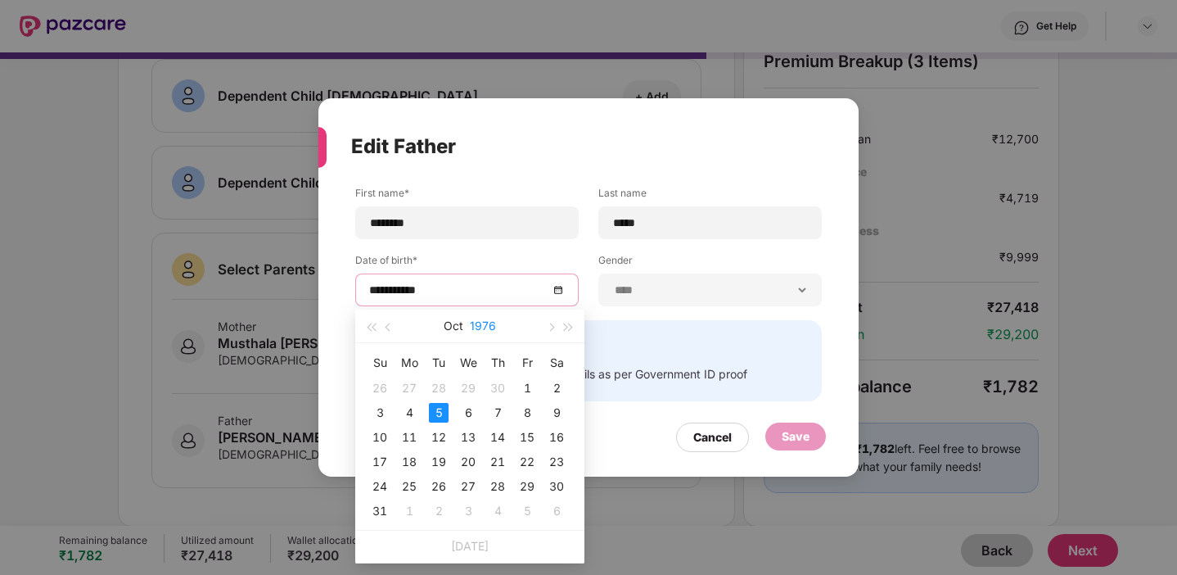
click at [484, 327] on button "1976" at bounding box center [483, 325] width 26 height 33
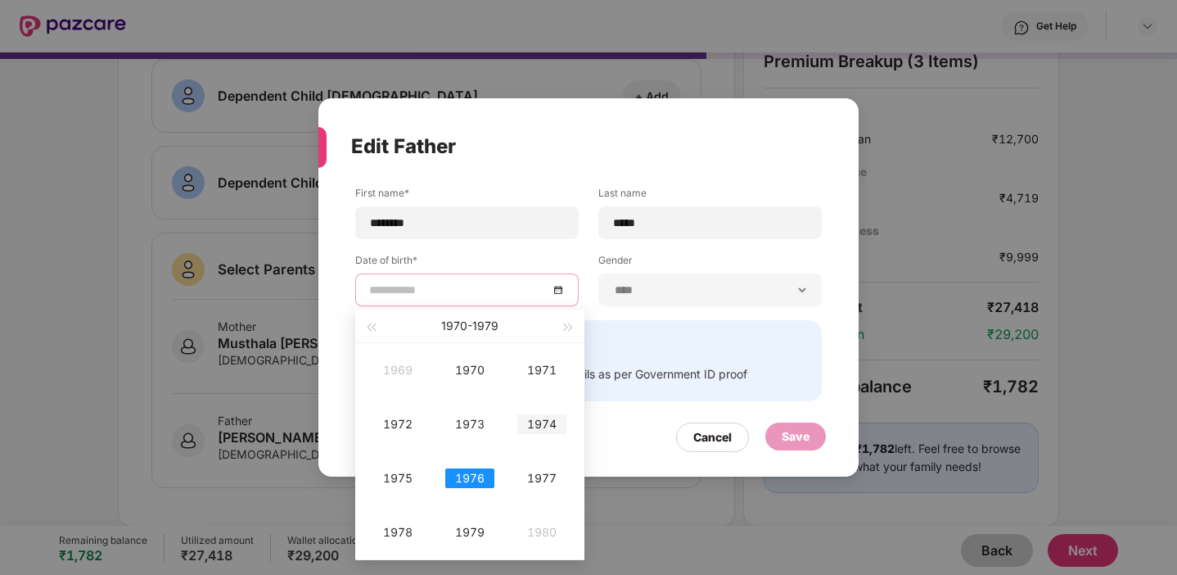
click at [551, 420] on div "1974" at bounding box center [541, 424] width 49 height 20
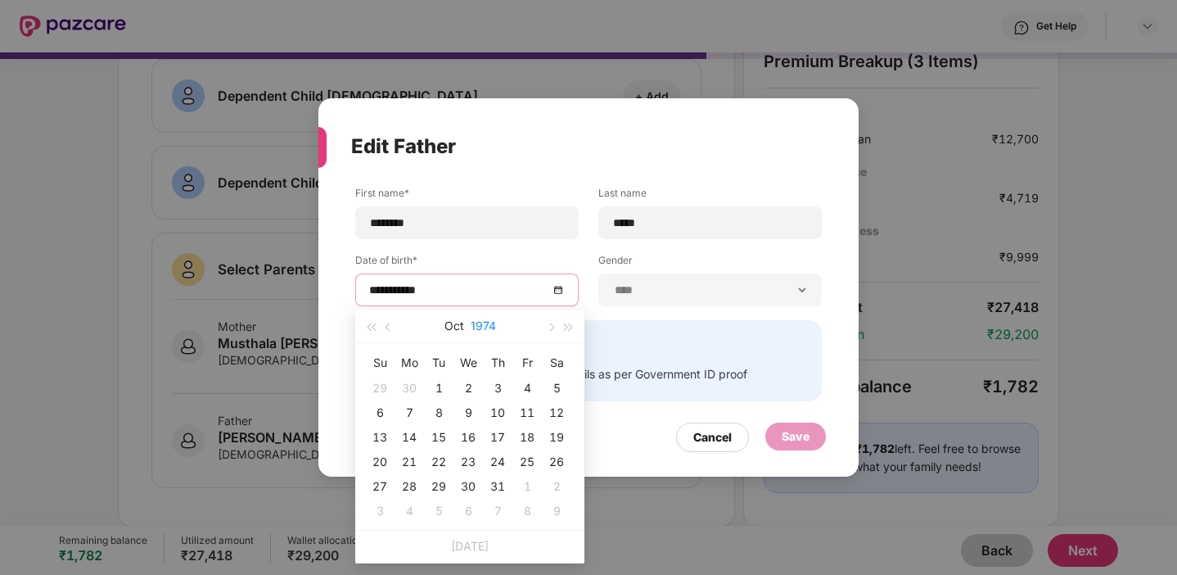
click at [490, 321] on button "1974" at bounding box center [483, 325] width 25 height 33
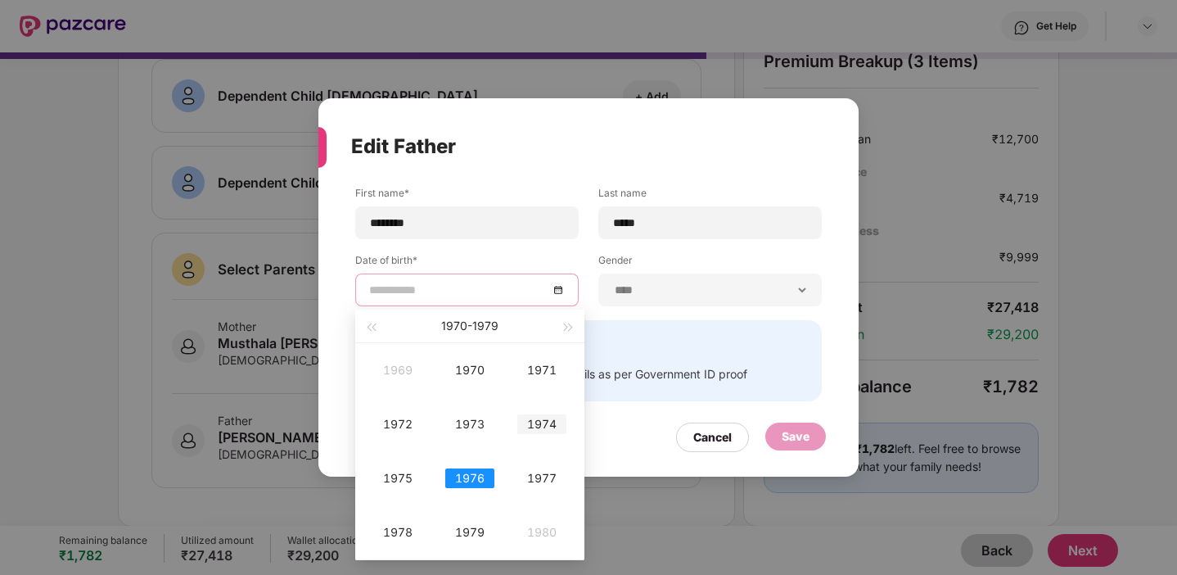
click at [544, 423] on div "1974" at bounding box center [541, 424] width 49 height 20
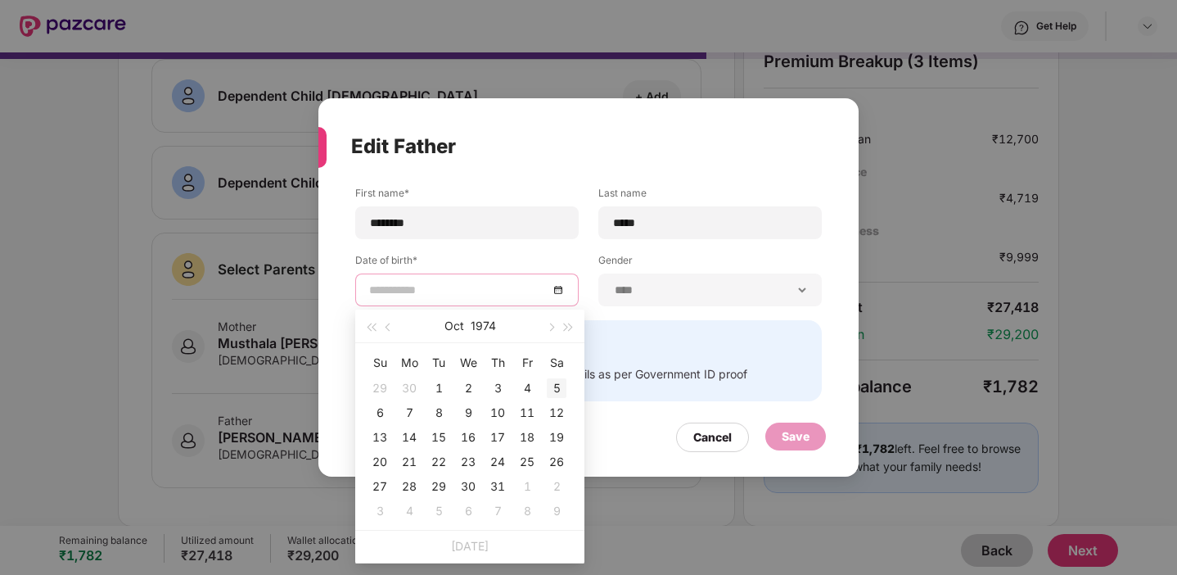
type input "**********"
click at [550, 382] on div "5" at bounding box center [557, 388] width 20 height 20
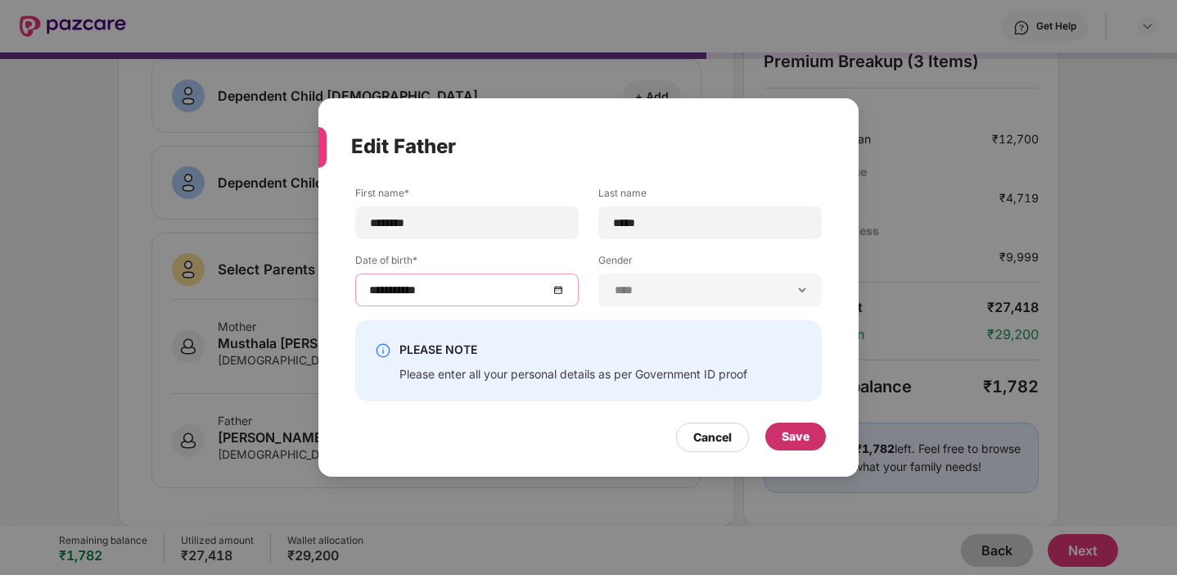
click at [800, 430] on div "Save" at bounding box center [796, 436] width 28 height 18
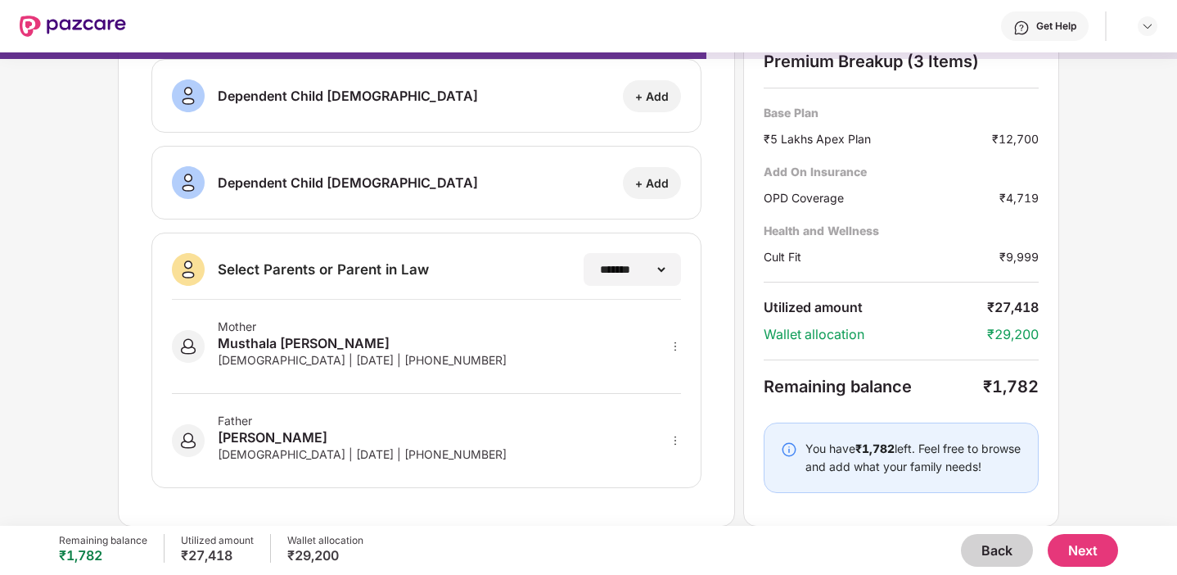
click at [1104, 539] on button "Next" at bounding box center [1083, 550] width 70 height 33
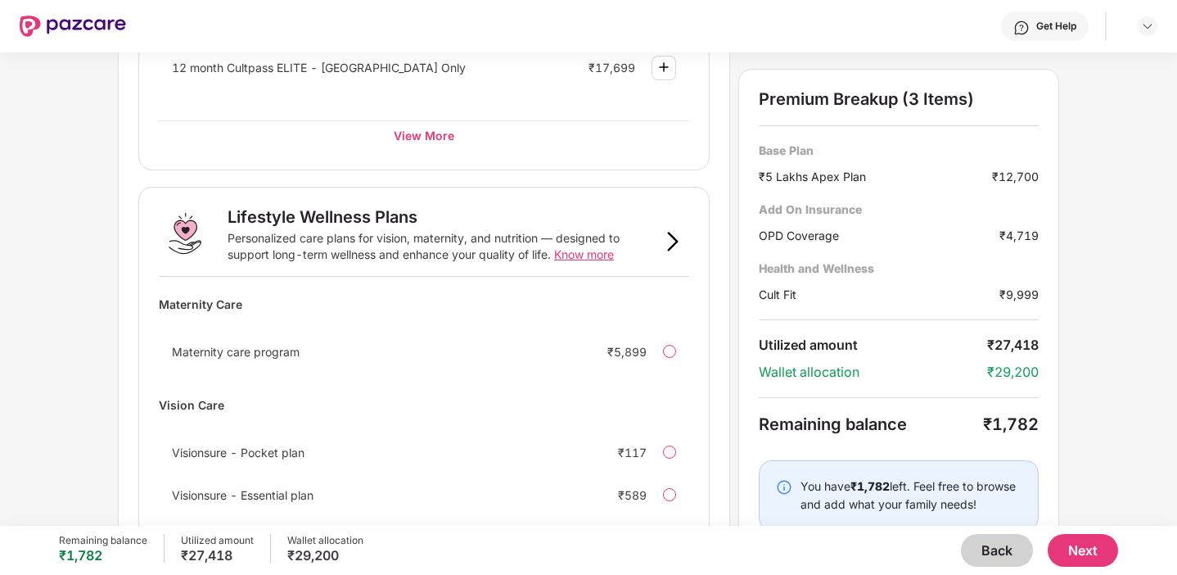
scroll to position [1114, 0]
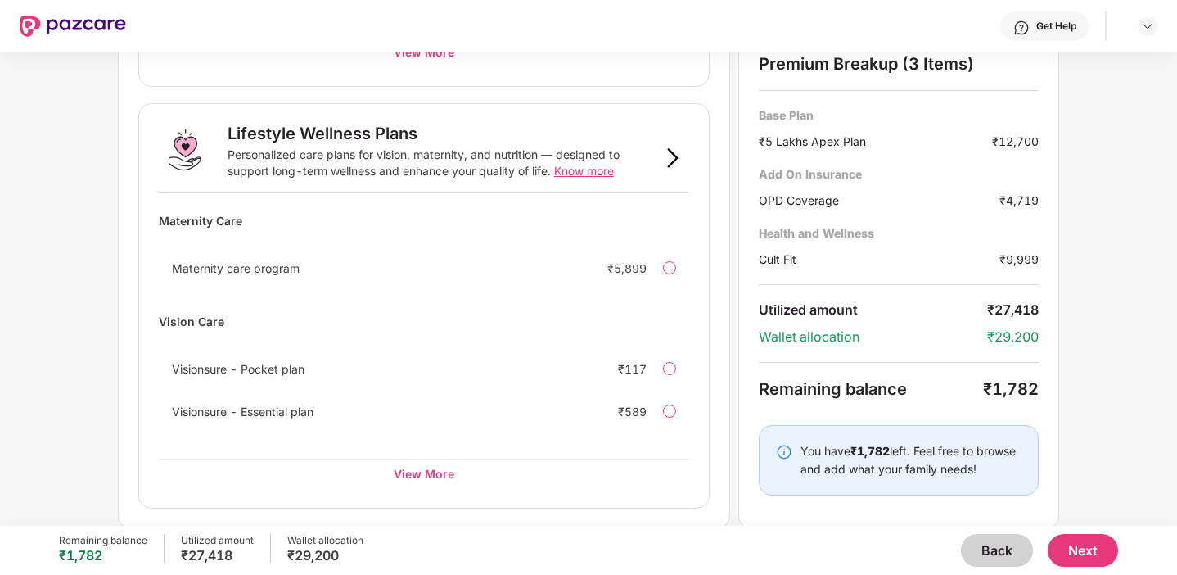
click at [1007, 544] on button "Back" at bounding box center [997, 550] width 72 height 33
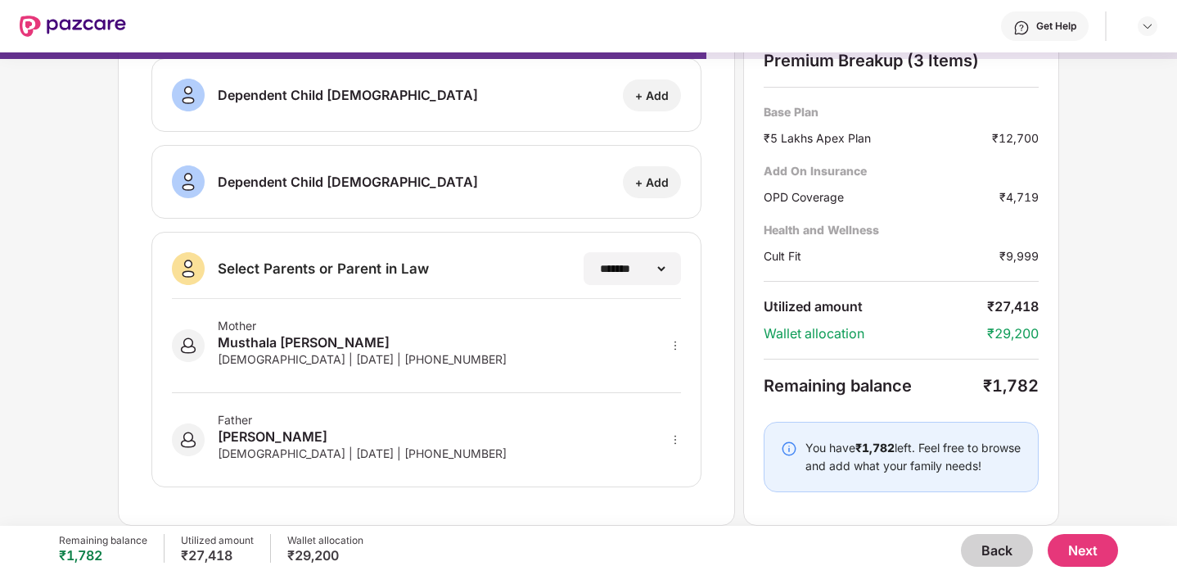
scroll to position [276, 0]
click at [1091, 540] on button "Next" at bounding box center [1083, 550] width 70 height 33
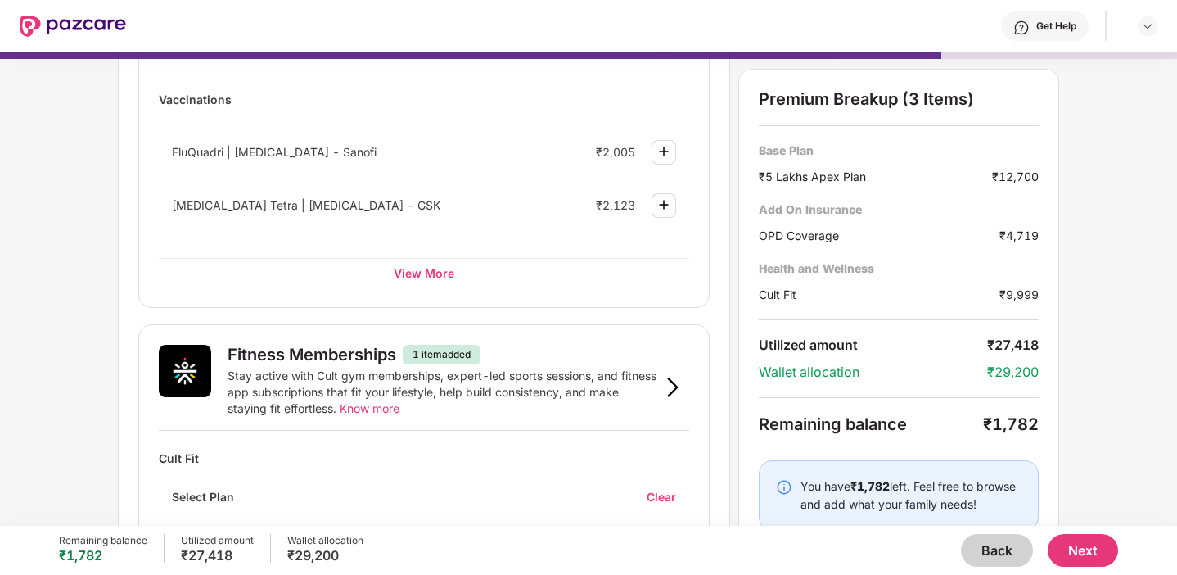
scroll to position [446, 0]
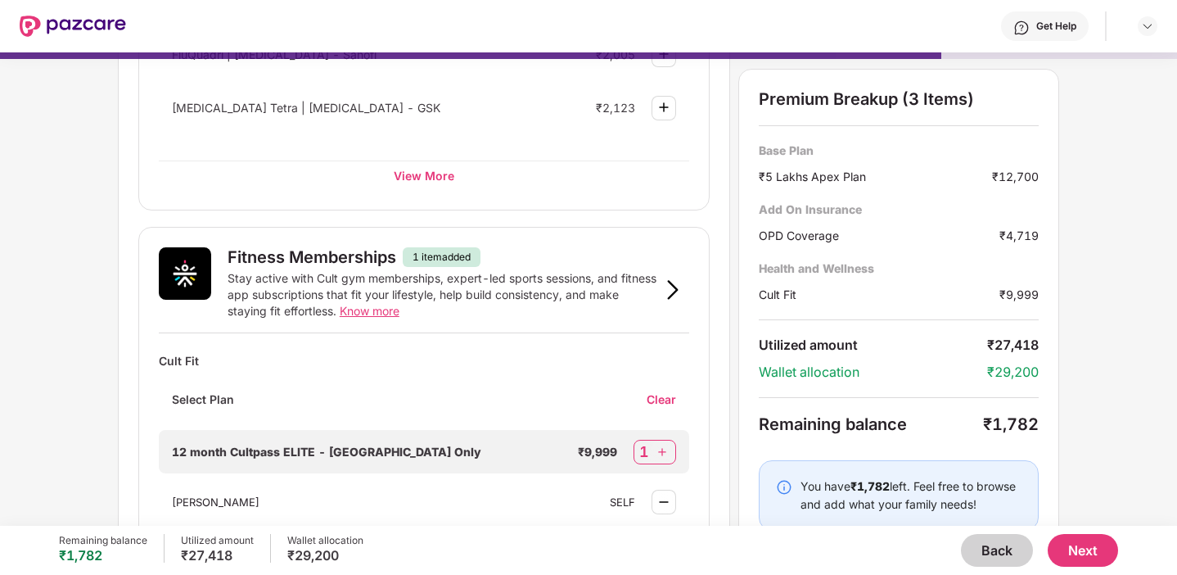
click at [1098, 548] on button "Next" at bounding box center [1083, 550] width 70 height 33
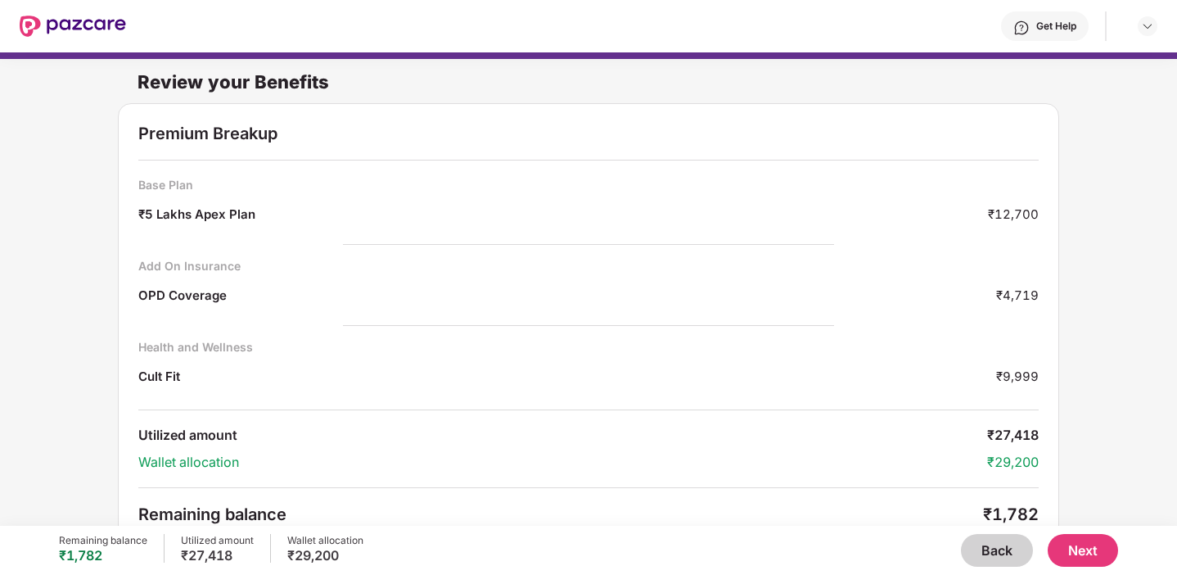
scroll to position [18, 0]
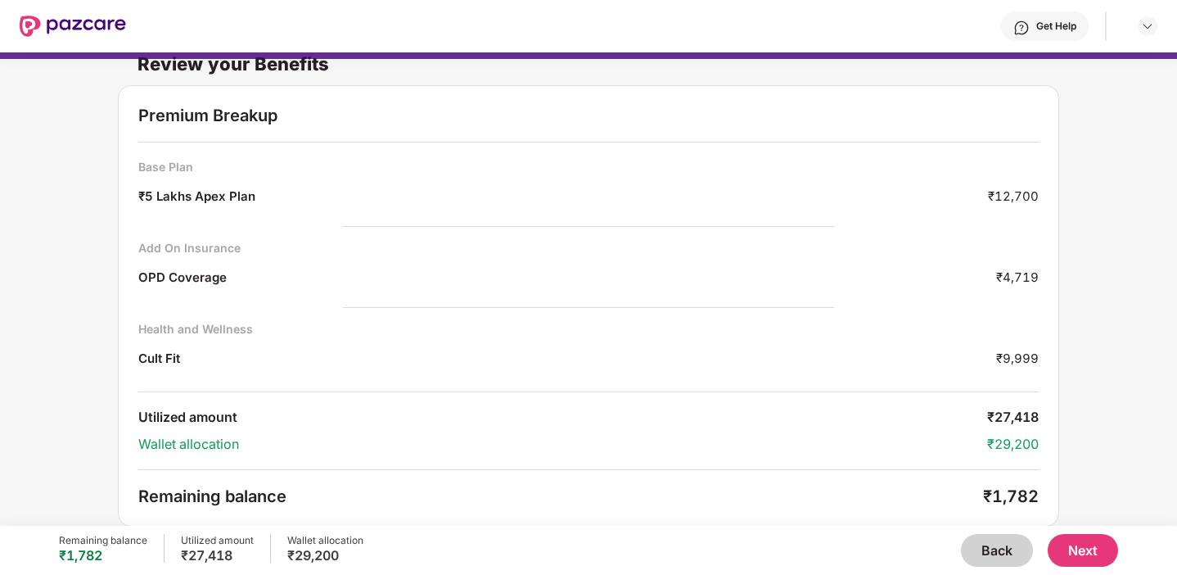
click at [1102, 555] on button "Next" at bounding box center [1083, 550] width 70 height 33
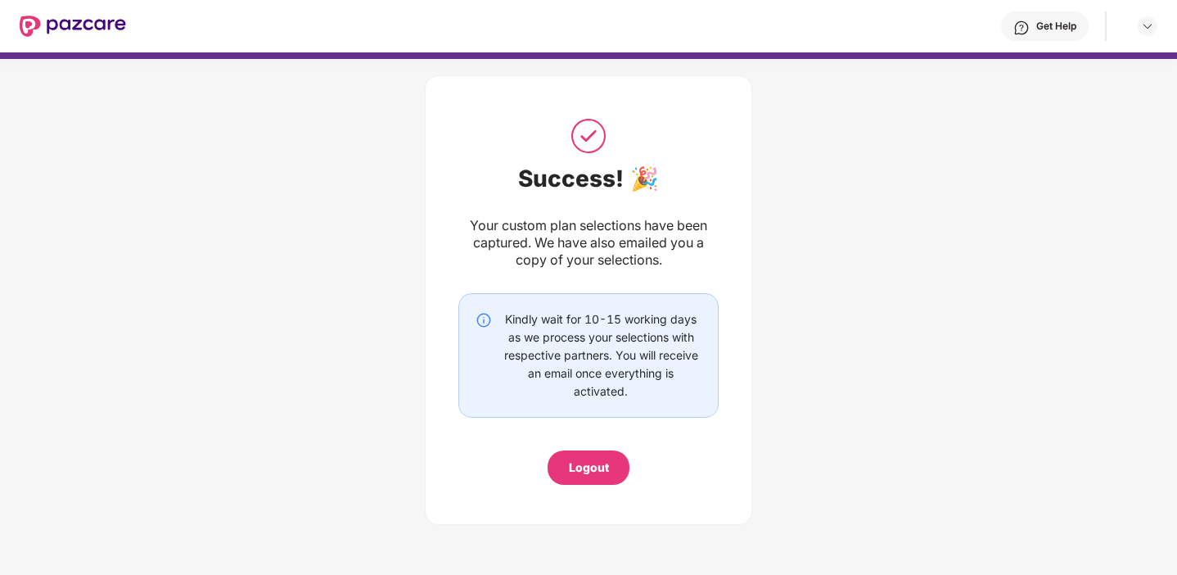
click at [505, 237] on div "Your custom plan selections have been captured. We have also emailed you a copy…" at bounding box center [588, 243] width 260 height 52
